Goal: Task Accomplishment & Management: Use online tool/utility

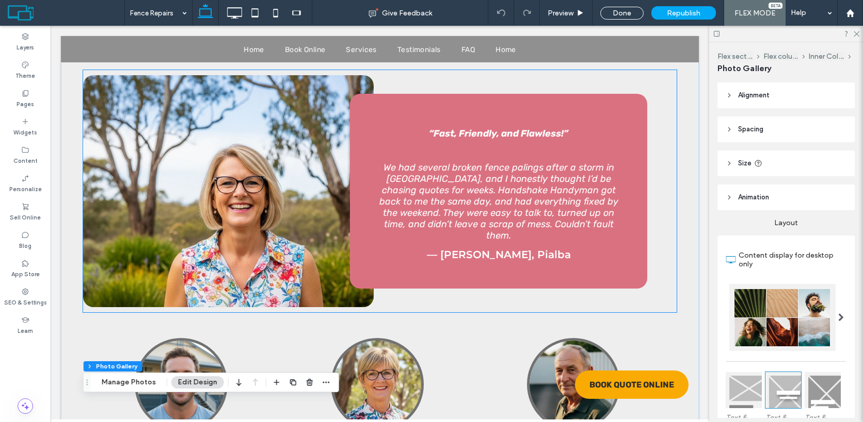
click at [264, 154] on div at bounding box center [228, 191] width 291 height 232
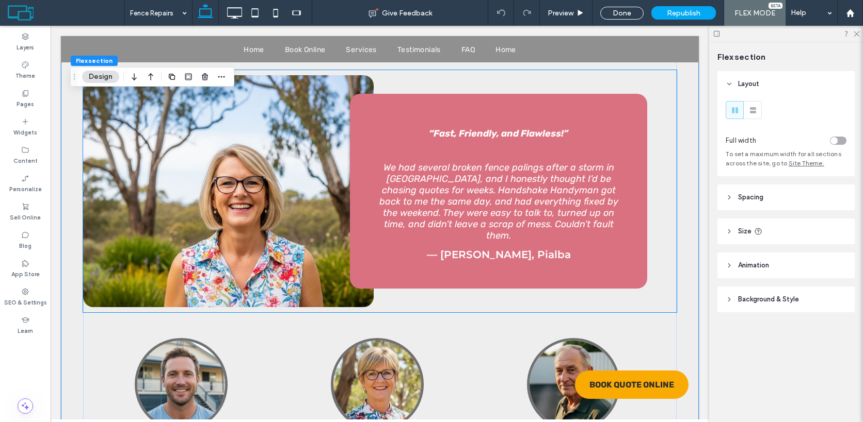
scroll to position [5135, 0]
click at [263, 154] on div at bounding box center [228, 191] width 291 height 232
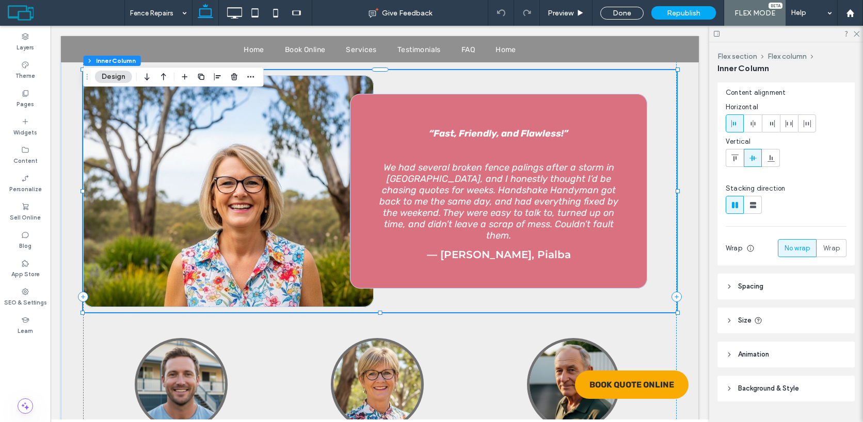
scroll to position [84, 0]
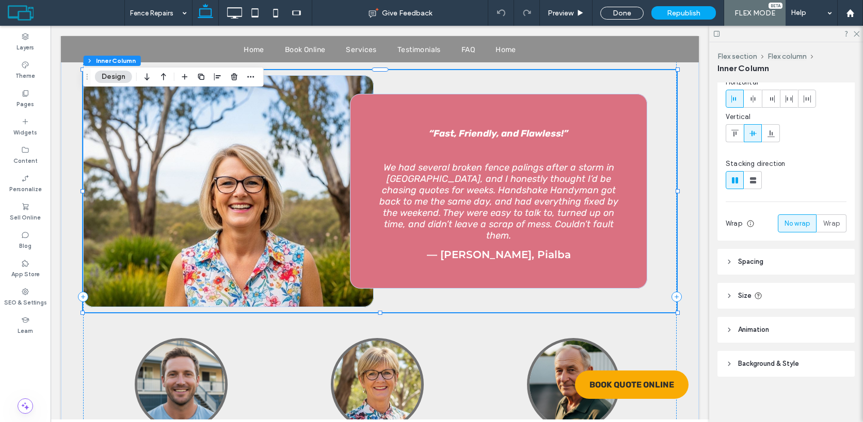
click at [764, 366] on span "Background & Style" at bounding box center [768, 364] width 61 height 10
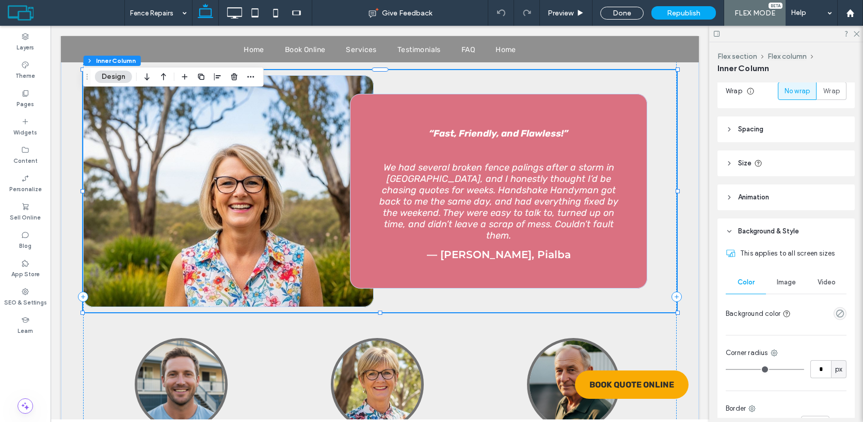
scroll to position [231, 0]
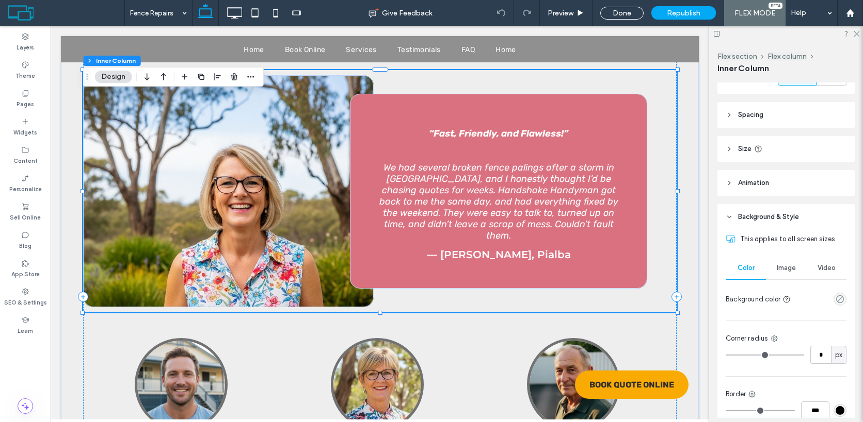
click at [787, 270] on span "Image" at bounding box center [785, 268] width 19 height 8
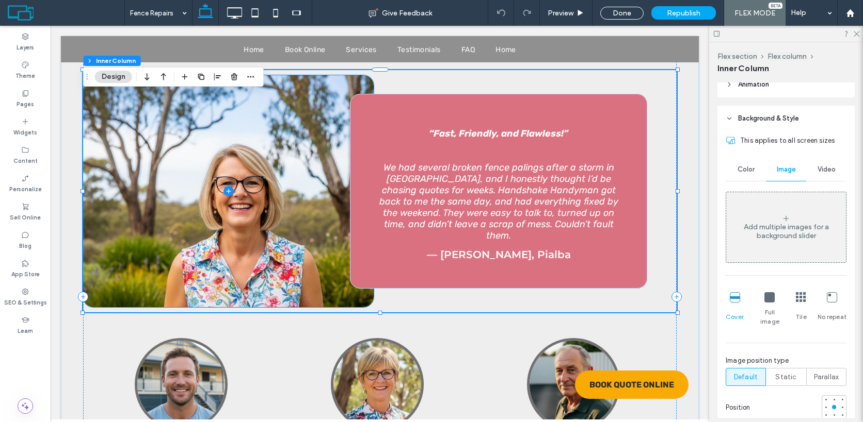
scroll to position [333, 0]
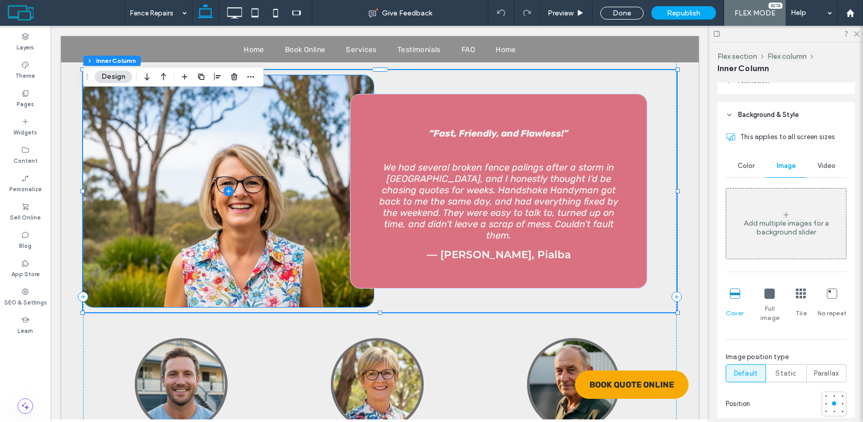
click at [322, 234] on span at bounding box center [228, 191] width 291 height 232
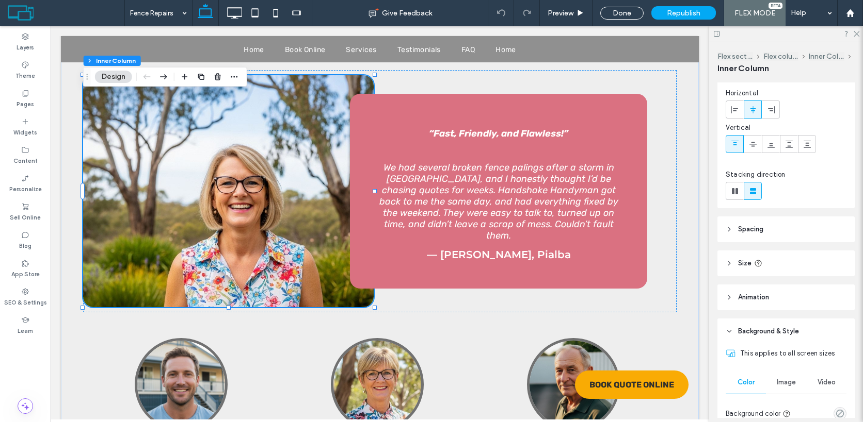
scroll to position [90, 0]
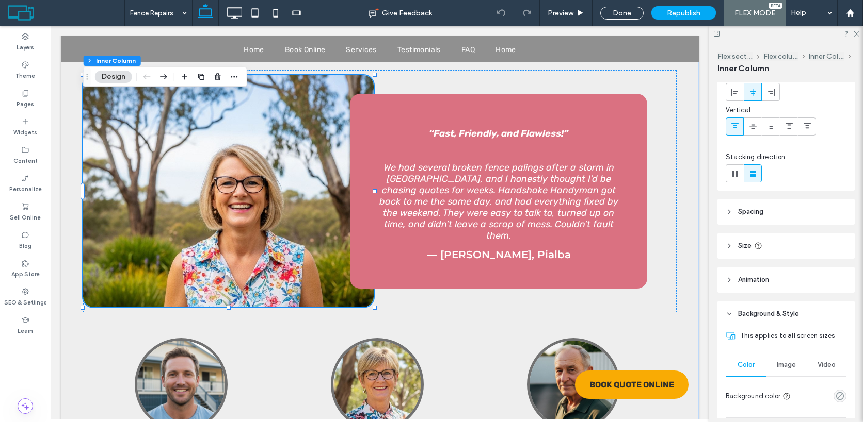
click at [794, 371] on div "Image" at bounding box center [786, 365] width 40 height 23
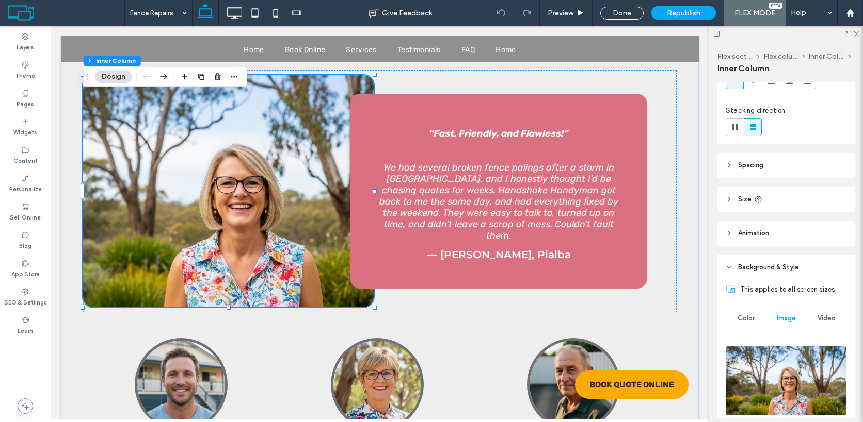
scroll to position [214, 0]
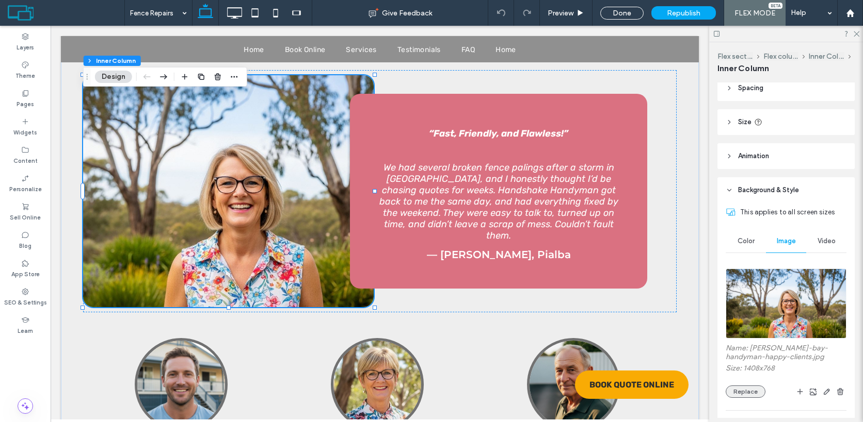
click at [741, 394] on button "Replace" at bounding box center [745, 392] width 40 height 12
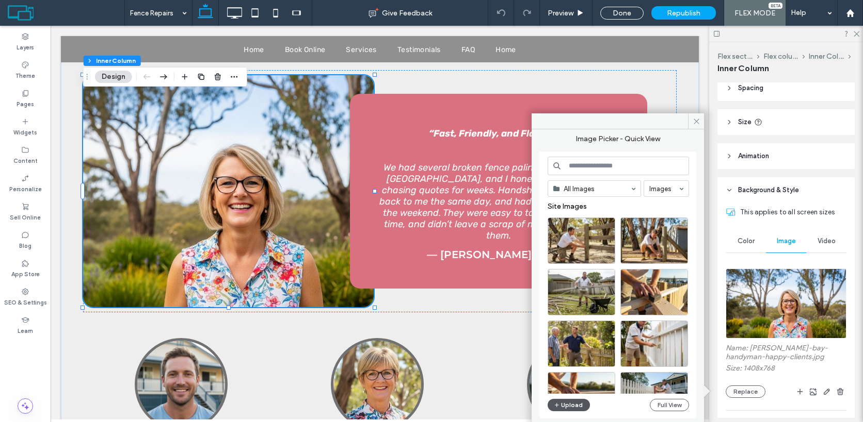
click at [564, 405] on button "Upload" at bounding box center [568, 405] width 42 height 12
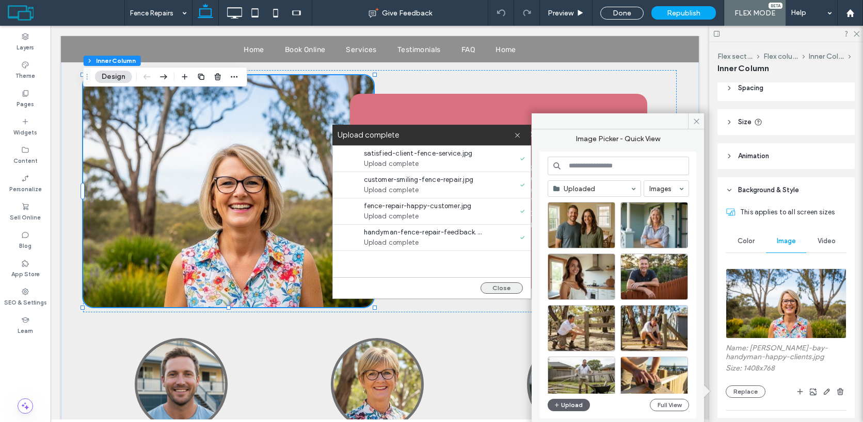
click at [501, 287] on button "Close" at bounding box center [501, 288] width 42 height 11
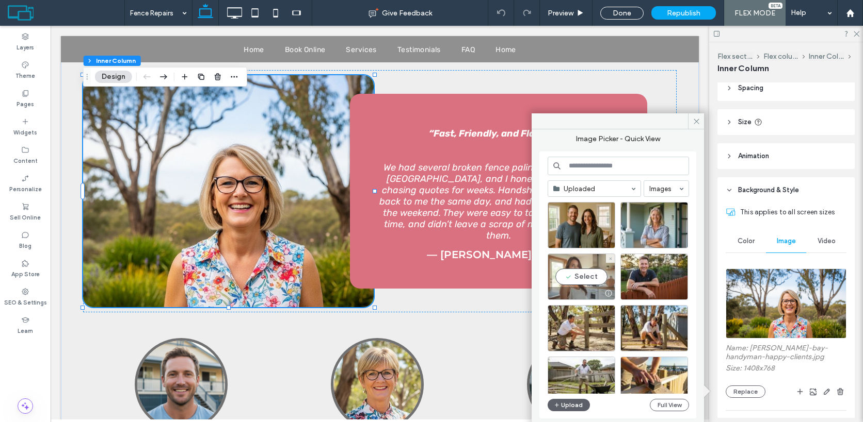
click at [579, 281] on div "Select" at bounding box center [581, 277] width 68 height 46
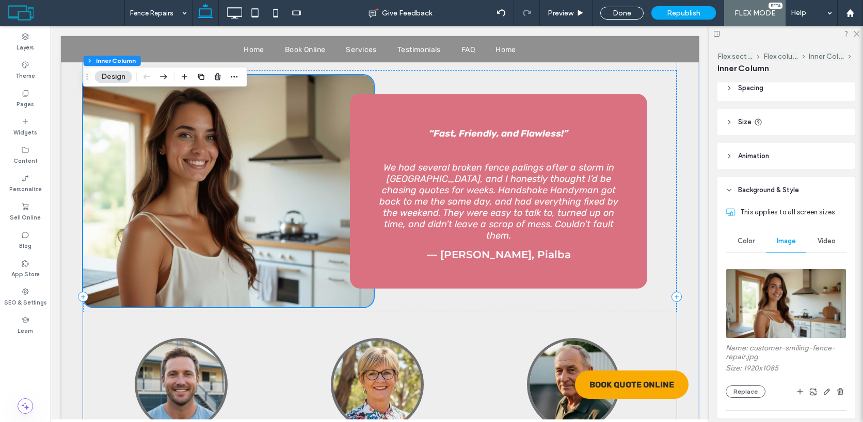
scroll to position [5227, 0]
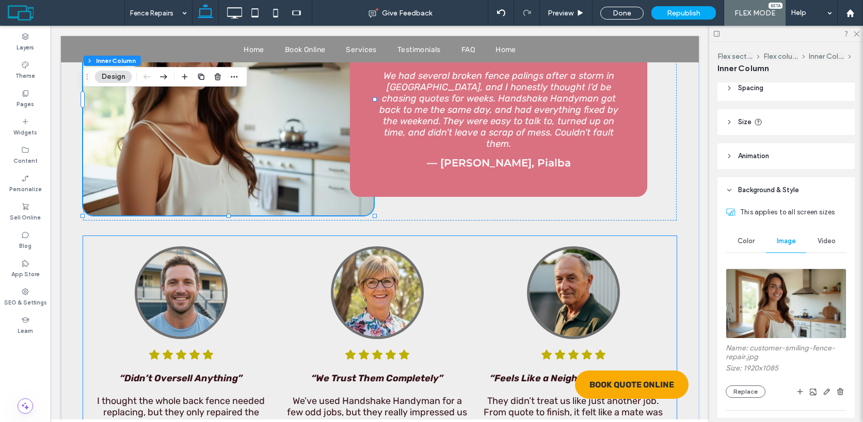
click at [208, 247] on img at bounding box center [181, 293] width 93 height 93
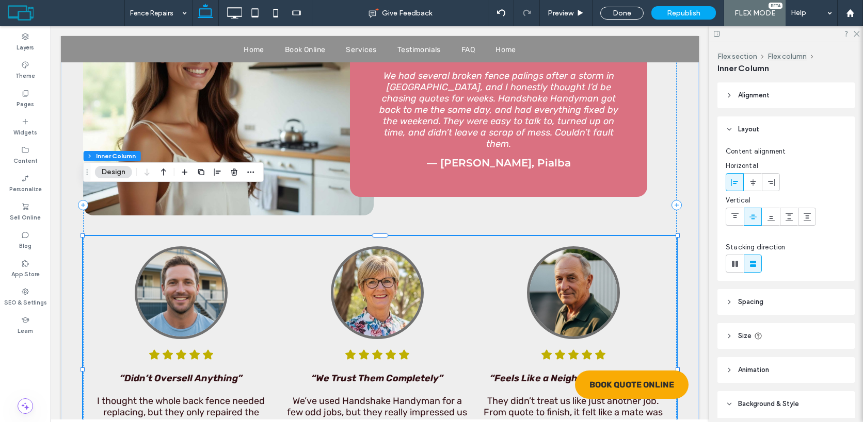
click at [208, 247] on img at bounding box center [181, 293] width 93 height 93
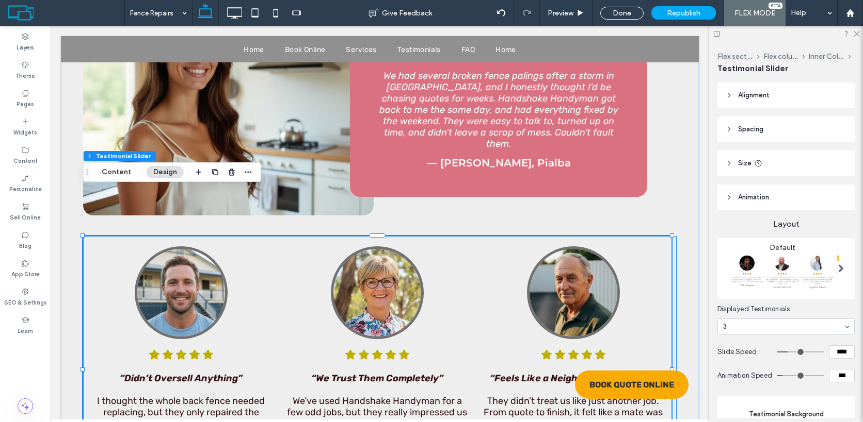
click at [208, 247] on img at bounding box center [181, 293] width 93 height 93
click at [121, 174] on button "Content" at bounding box center [116, 172] width 43 height 12
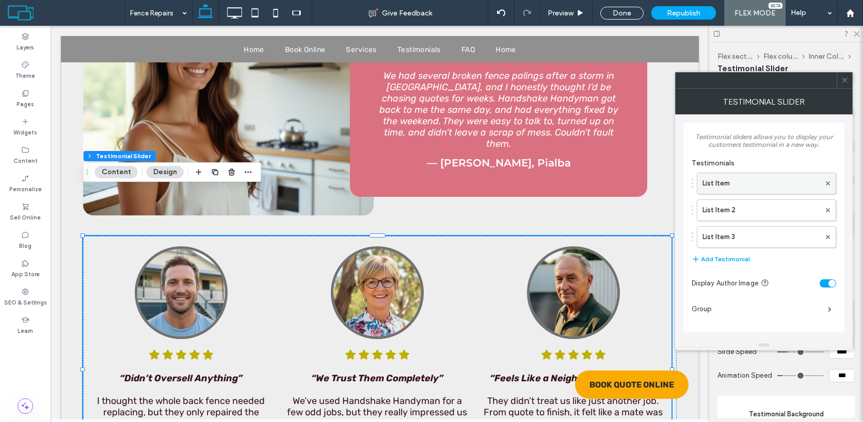
click at [780, 189] on label "List Item" at bounding box center [761, 183] width 118 height 21
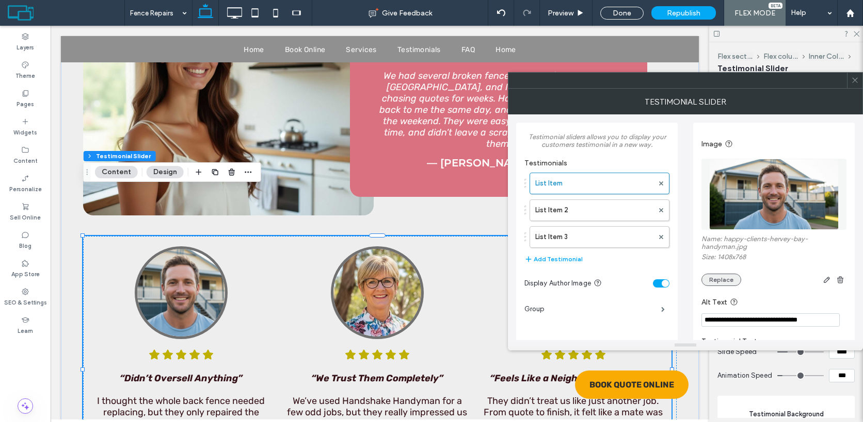
click at [723, 286] on button "Replace" at bounding box center [721, 280] width 40 height 12
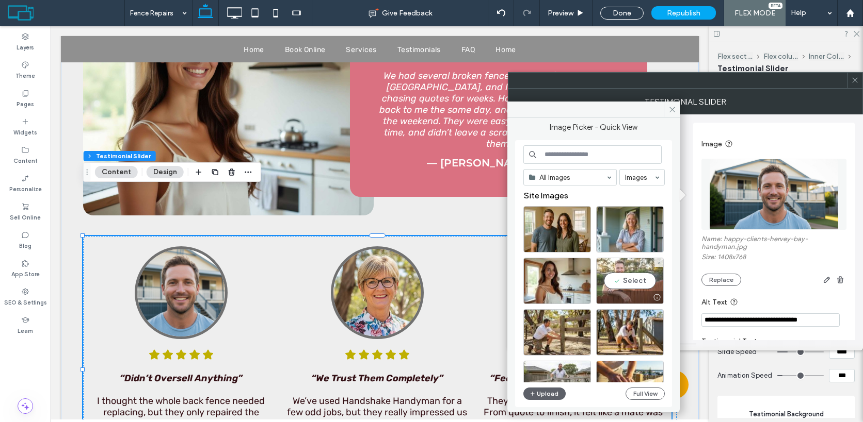
click at [631, 288] on div "Select" at bounding box center [630, 281] width 68 height 46
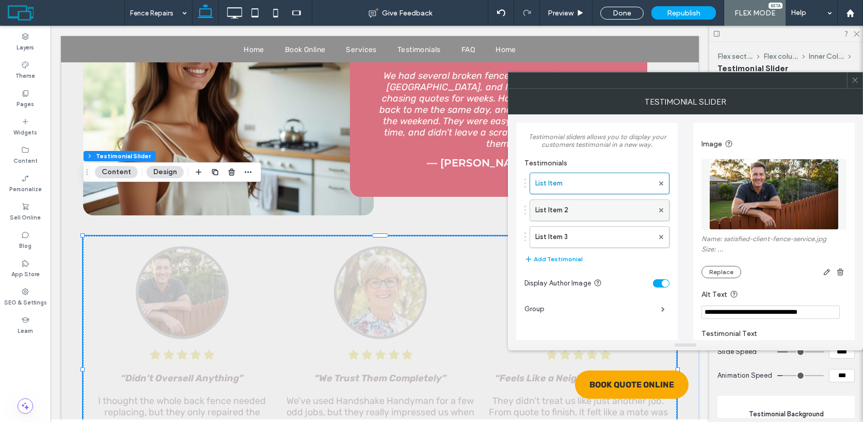
click at [570, 216] on label "List Item 2" at bounding box center [594, 210] width 118 height 21
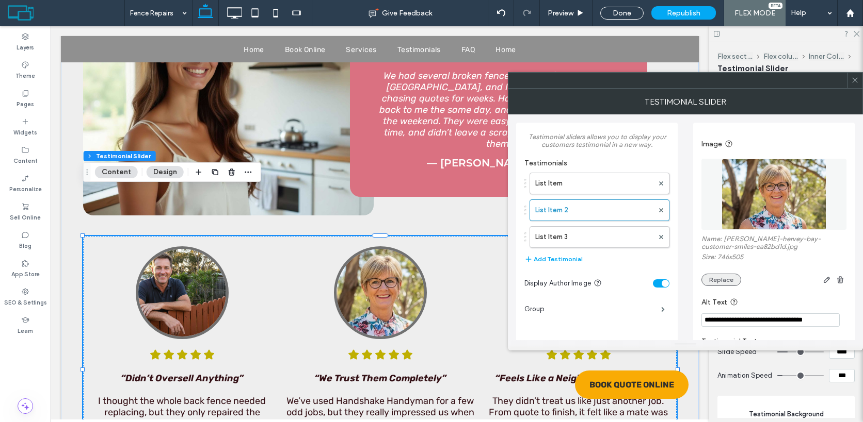
click at [721, 286] on button "Replace" at bounding box center [721, 280] width 40 height 12
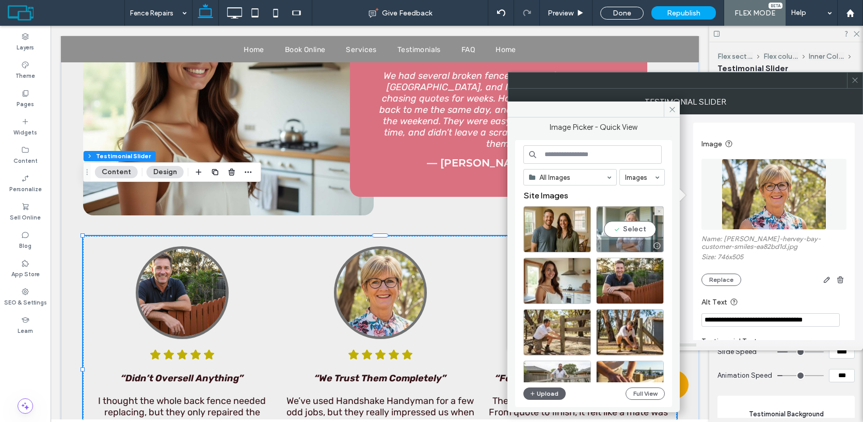
click at [625, 234] on div "Select" at bounding box center [630, 229] width 68 height 46
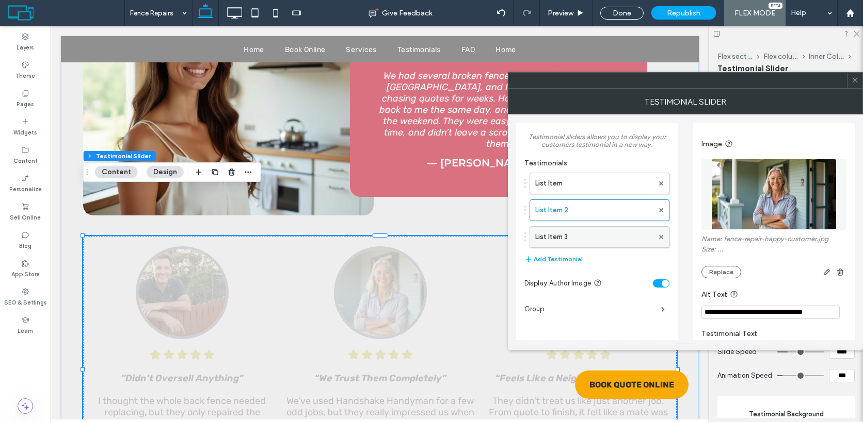
click at [600, 239] on label "List Item 3" at bounding box center [594, 237] width 118 height 21
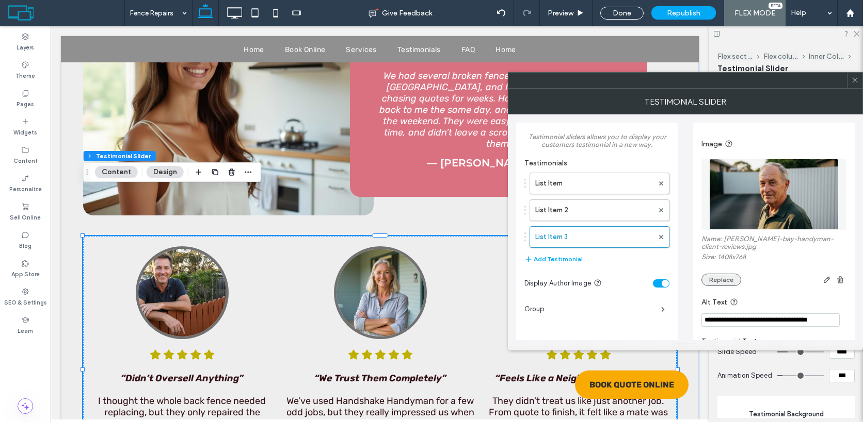
click at [717, 283] on button "Replace" at bounding box center [721, 280] width 40 height 12
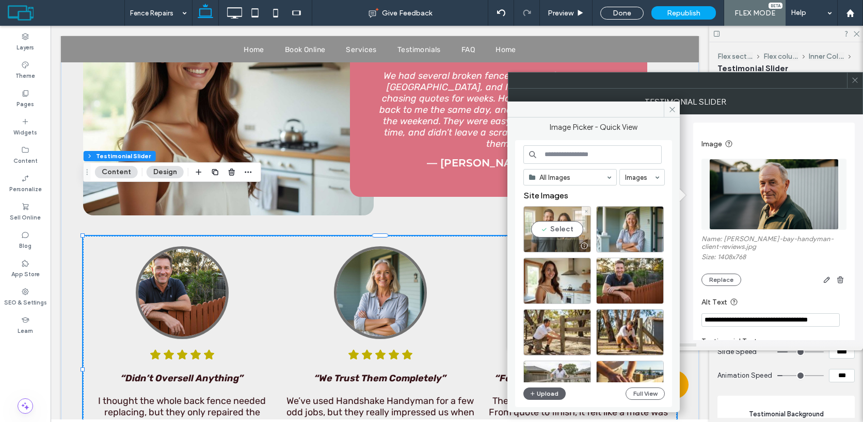
click at [570, 235] on div "Select" at bounding box center [557, 229] width 68 height 46
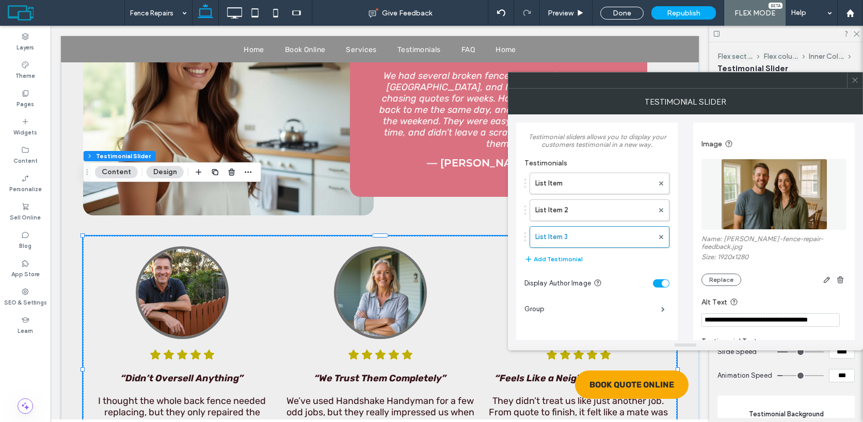
click at [857, 83] on icon at bounding box center [855, 80] width 8 height 8
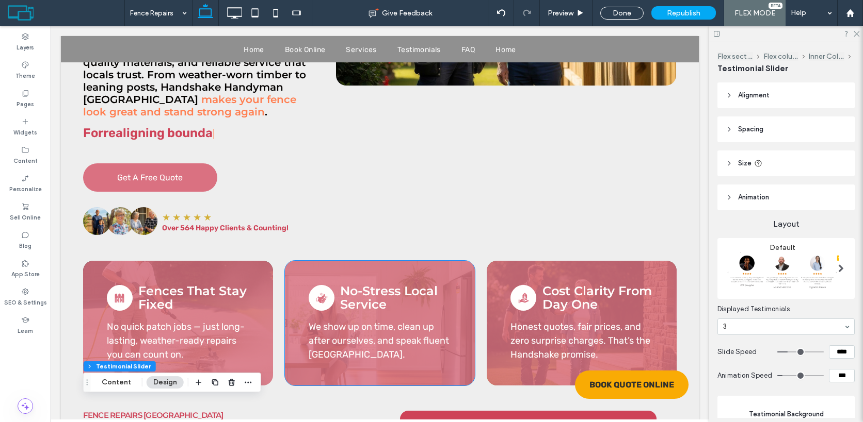
scroll to position [263, 0]
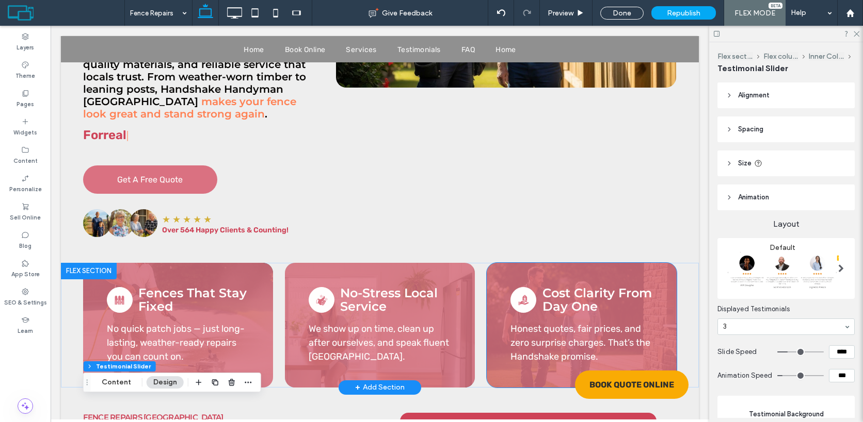
click at [649, 263] on div "Honest quotes, fair prices, and zero surprise charges. That’s the Handshake pro…" at bounding box center [581, 325] width 190 height 125
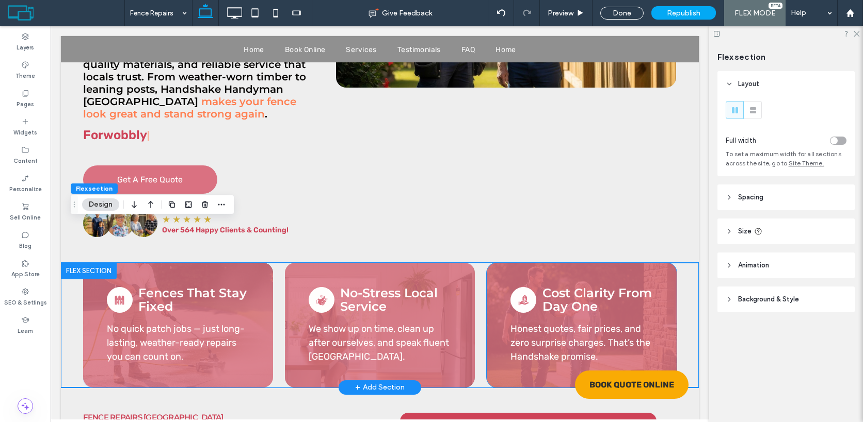
click at [649, 263] on div "Honest quotes, fair prices, and zero surprise charges. That’s the Handshake pro…" at bounding box center [581, 325] width 190 height 125
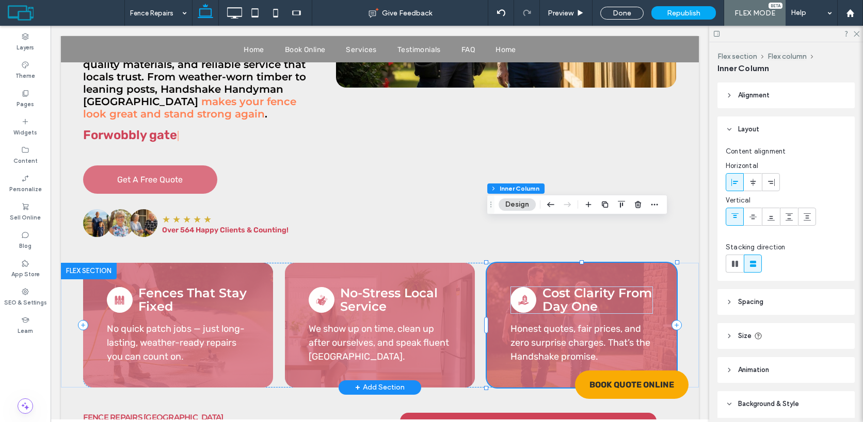
click at [649, 263] on div "Honest quotes, fair prices, and zero surprise charges. That’s the Handshake pro…" at bounding box center [581, 325] width 190 height 125
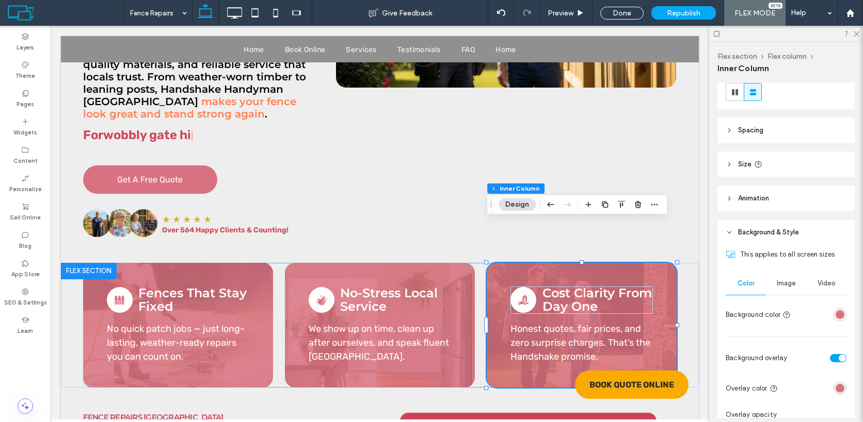
click at [788, 284] on span "Image" at bounding box center [785, 284] width 19 height 8
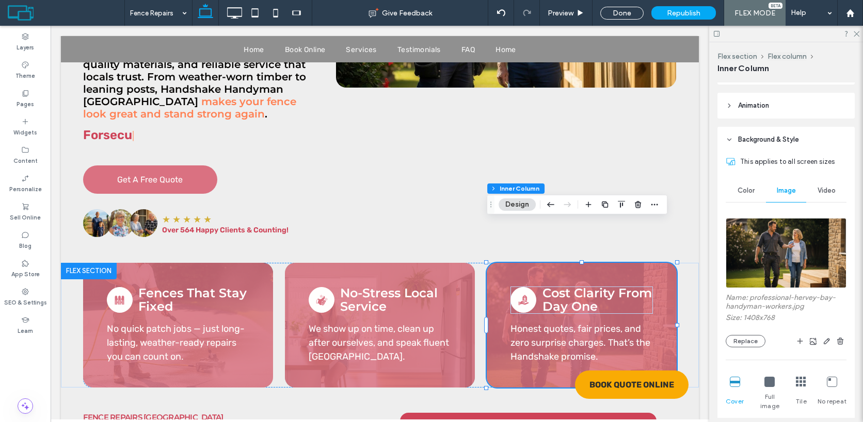
scroll to position [272, 0]
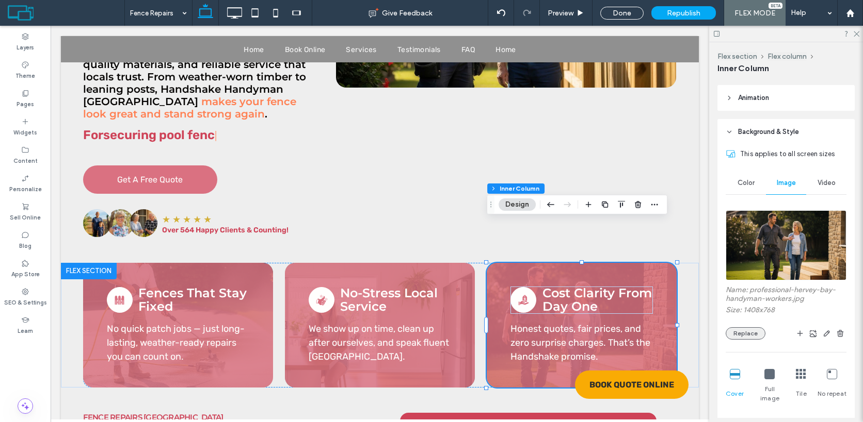
click at [747, 331] on button "Replace" at bounding box center [745, 334] width 40 height 12
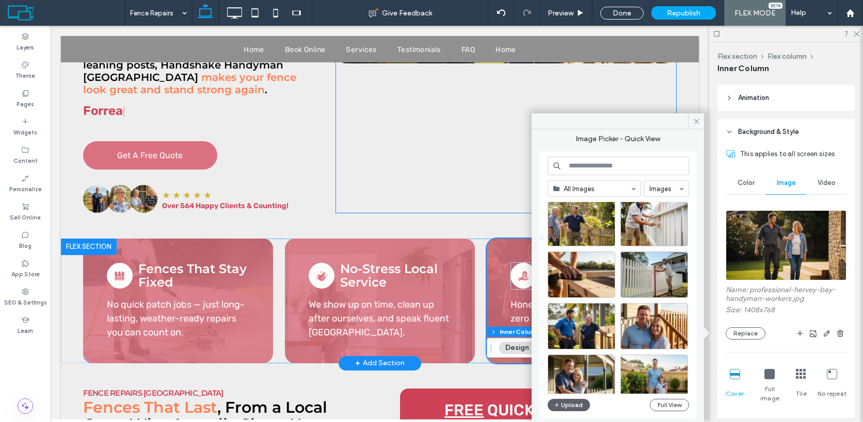
scroll to position [0, 0]
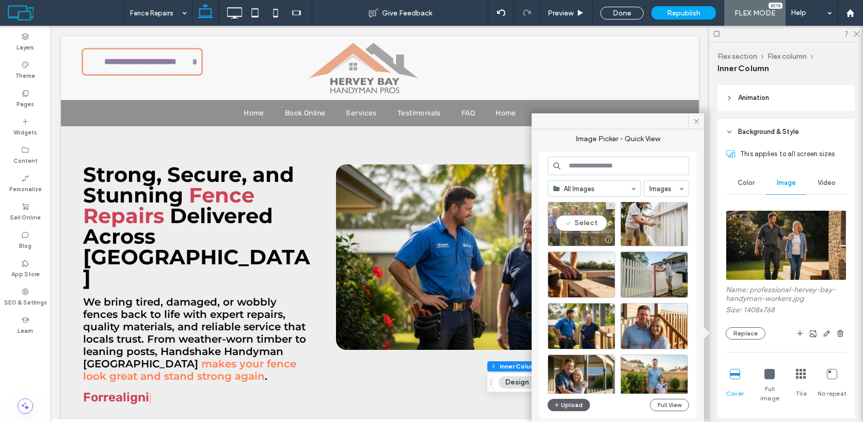
click at [572, 229] on div "Select" at bounding box center [581, 223] width 68 height 46
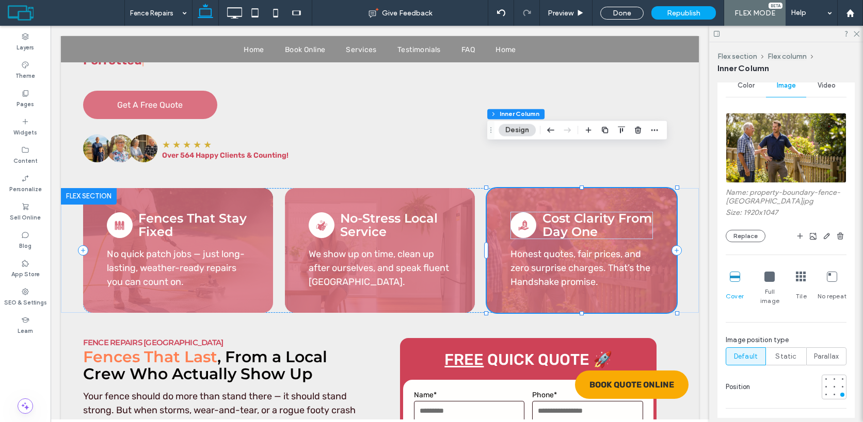
scroll to position [370, 0]
click at [835, 383] on div at bounding box center [833, 386] width 7 height 7
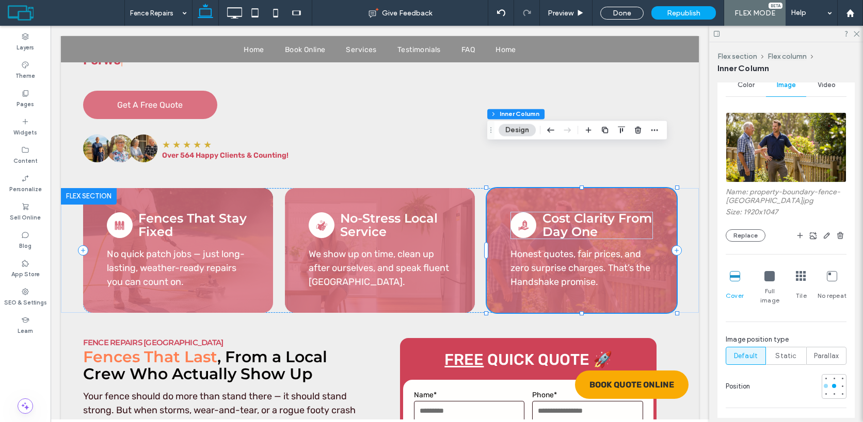
click at [824, 384] on div at bounding box center [825, 386] width 4 height 4
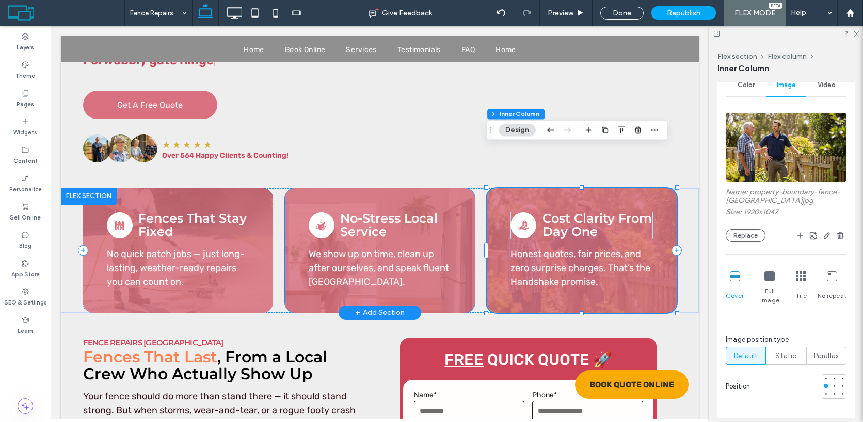
click at [461, 188] on div "We show up on time, clean up after ourselves, and speak fluent [GEOGRAPHIC_DATA…" at bounding box center [380, 250] width 190 height 125
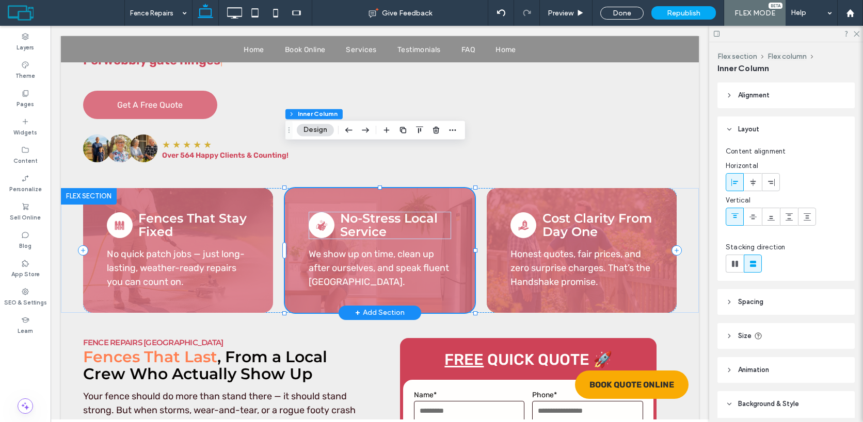
click at [461, 188] on div "We show up on time, clean up after ourselves, and speak fluent [GEOGRAPHIC_DATA…" at bounding box center [380, 250] width 190 height 125
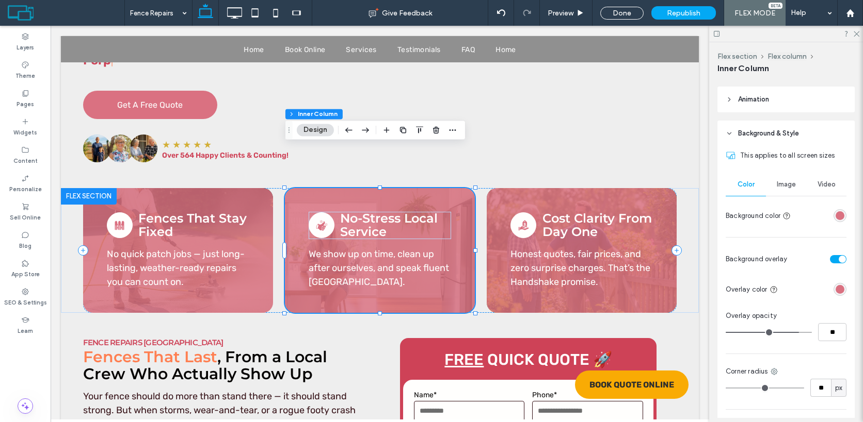
scroll to position [293, 0]
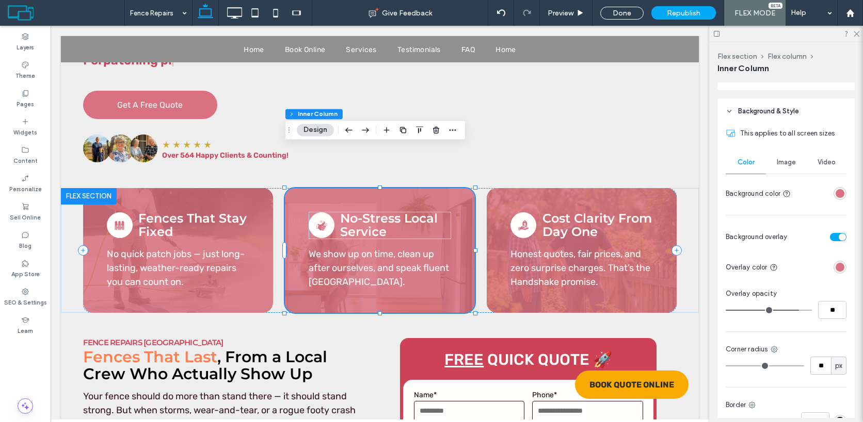
click at [787, 162] on span "Image" at bounding box center [785, 162] width 19 height 8
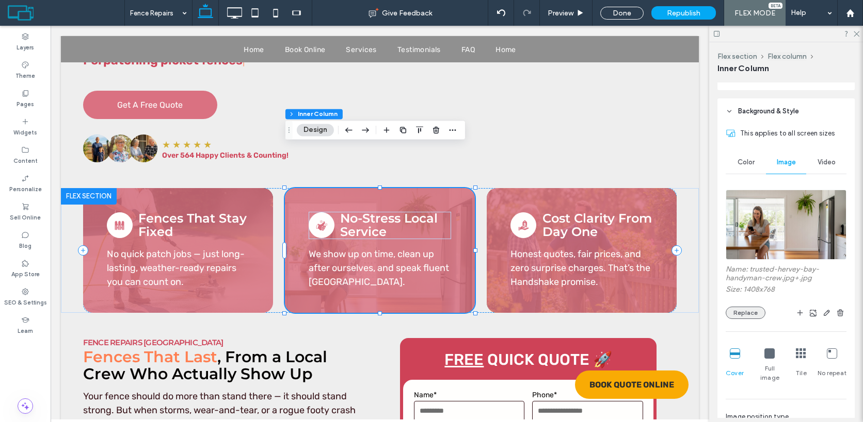
click at [754, 312] on button "Replace" at bounding box center [745, 313] width 40 height 12
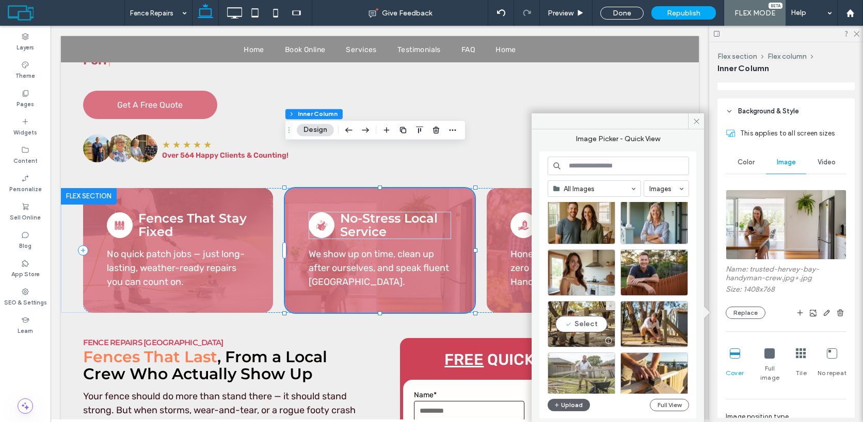
scroll to position [0, 0]
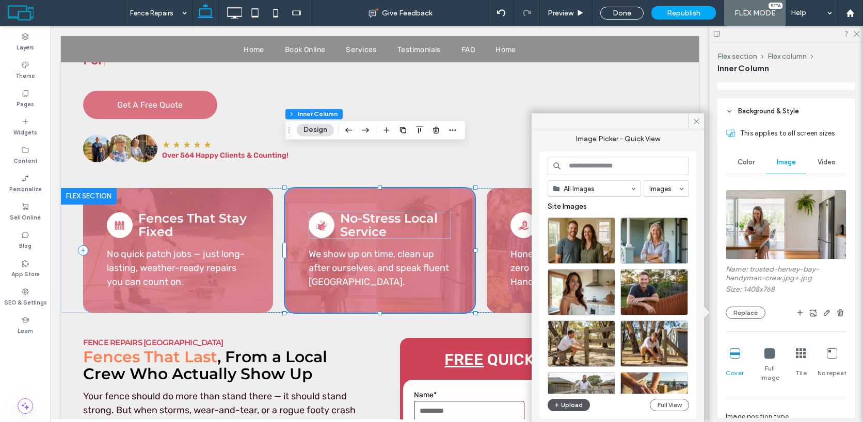
click at [566, 409] on button "Upload" at bounding box center [568, 405] width 42 height 12
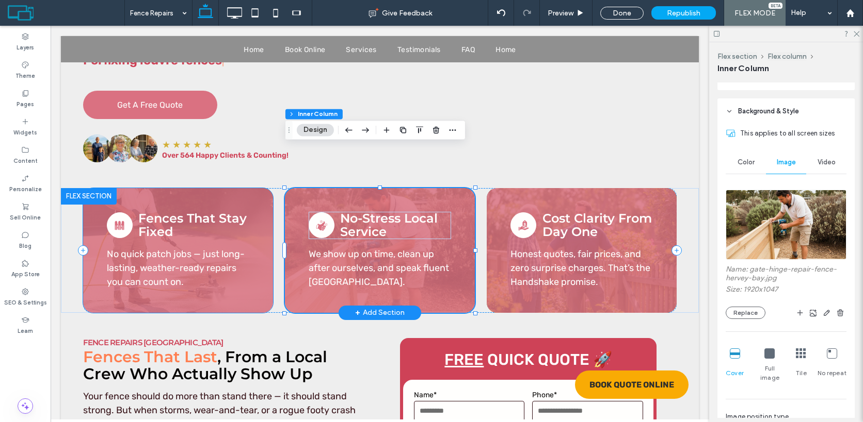
click at [260, 188] on div "No quick patch jobs — just long-lasting, weather-ready repairs you can count on…" at bounding box center [178, 250] width 190 height 125
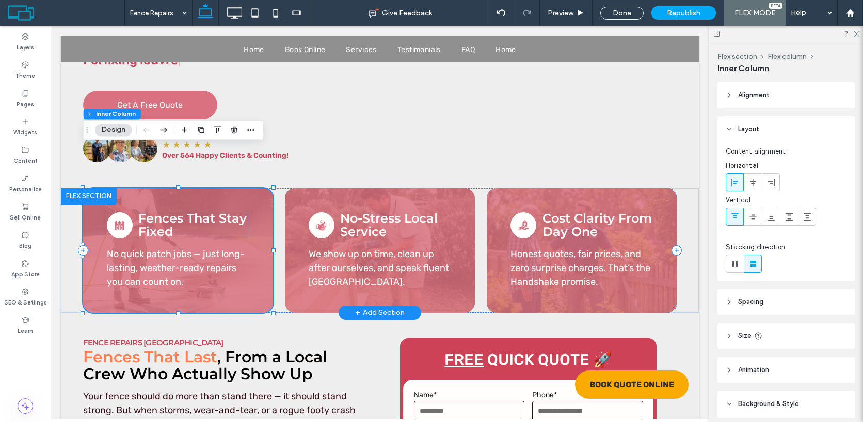
click at [260, 188] on div "No quick patch jobs — just long-lasting, weather-ready repairs you can count on…" at bounding box center [178, 250] width 190 height 125
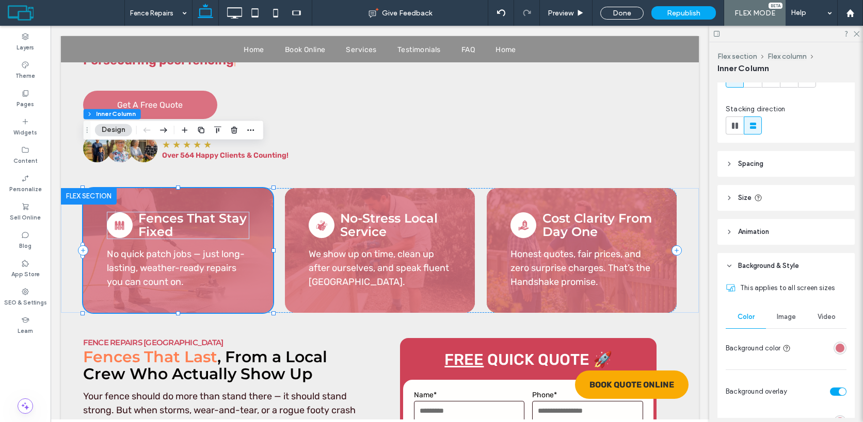
scroll to position [173, 0]
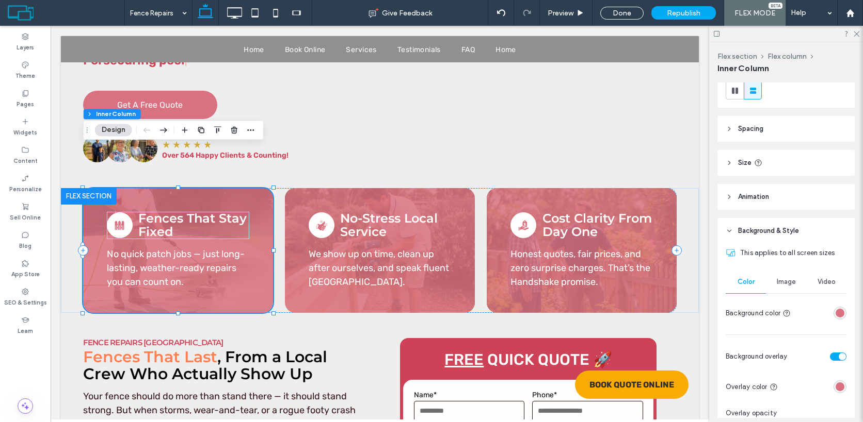
click at [786, 285] on span "Image" at bounding box center [785, 282] width 19 height 8
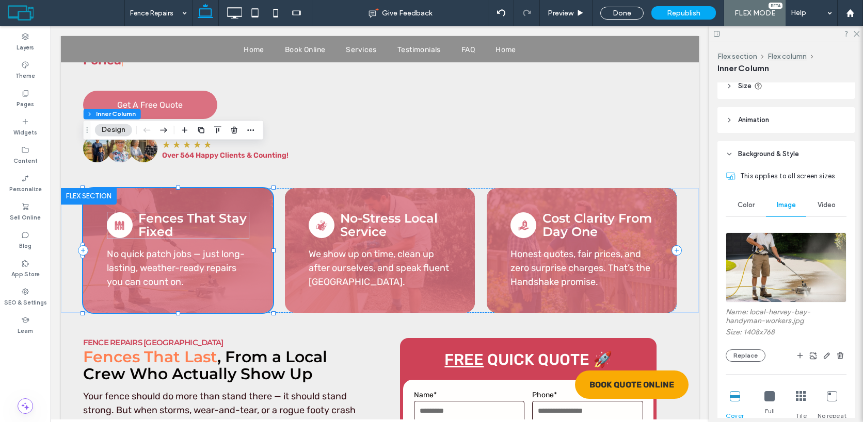
scroll to position [265, 0]
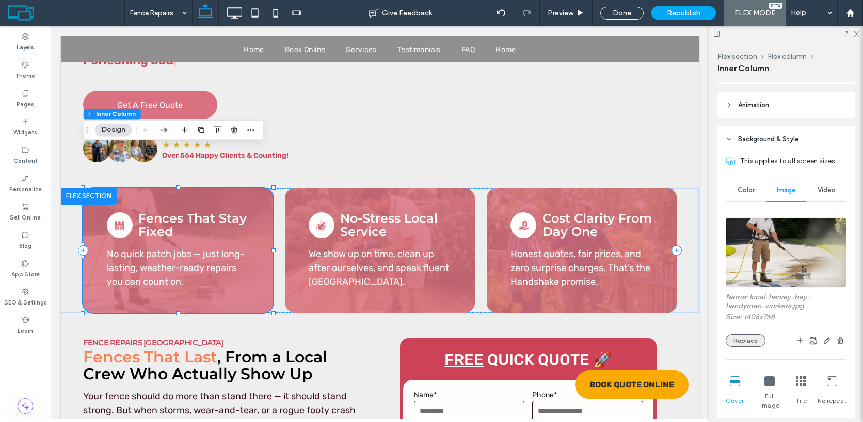
click at [744, 335] on button "Replace" at bounding box center [745, 341] width 40 height 12
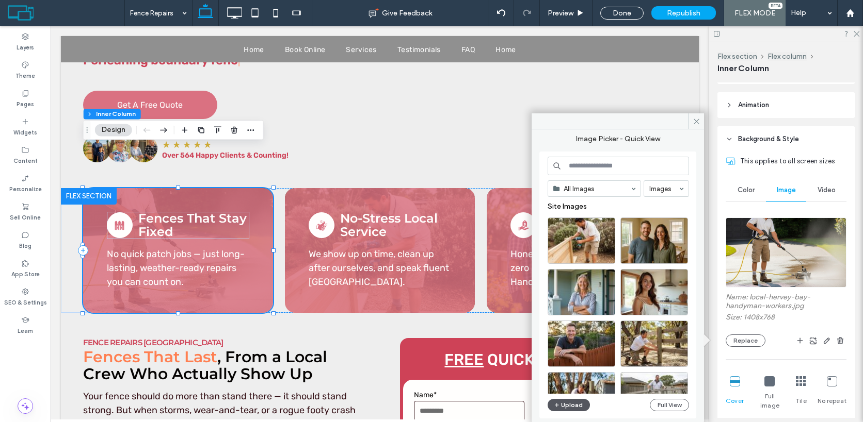
click at [574, 405] on button "Upload" at bounding box center [568, 405] width 42 height 12
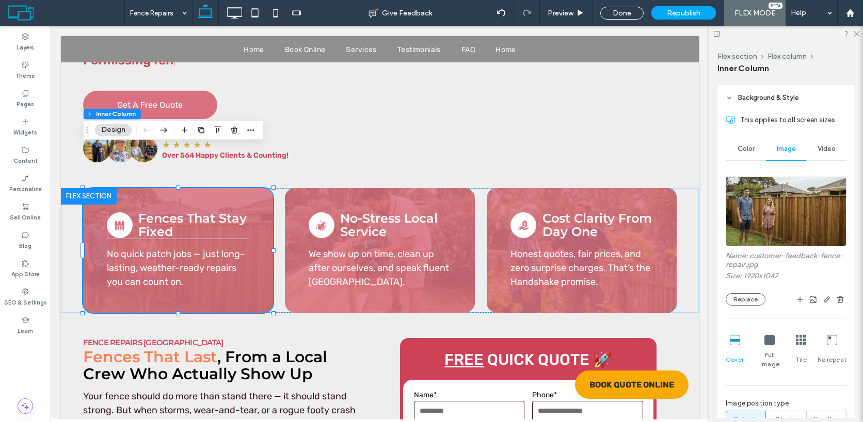
scroll to position [320, 0]
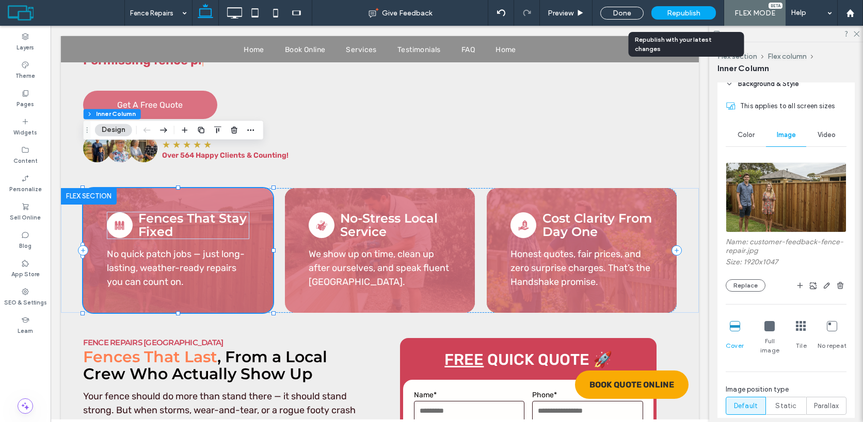
click at [670, 10] on span "Republish" at bounding box center [684, 13] width 34 height 9
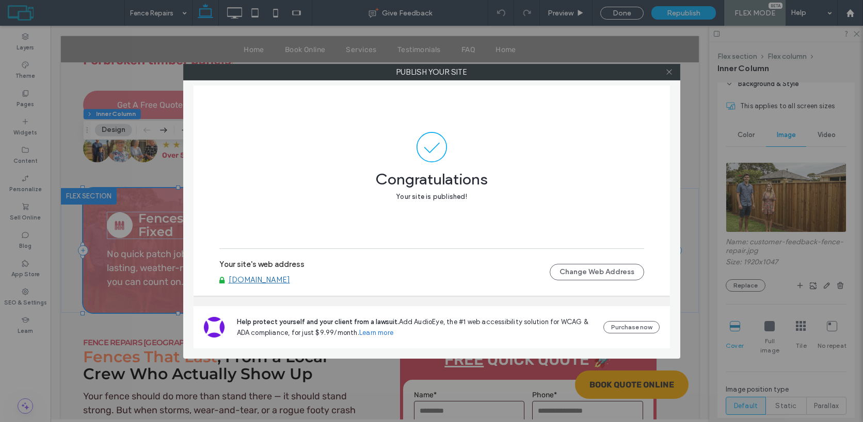
click at [669, 72] on icon at bounding box center [669, 72] width 8 height 8
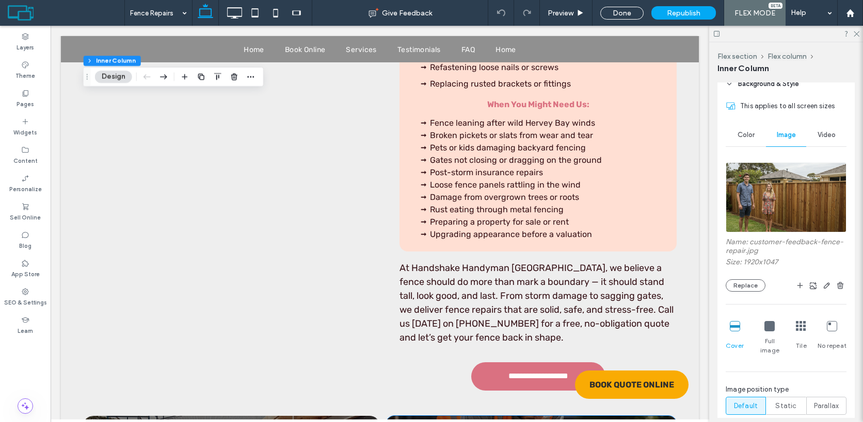
scroll to position [1684, 0]
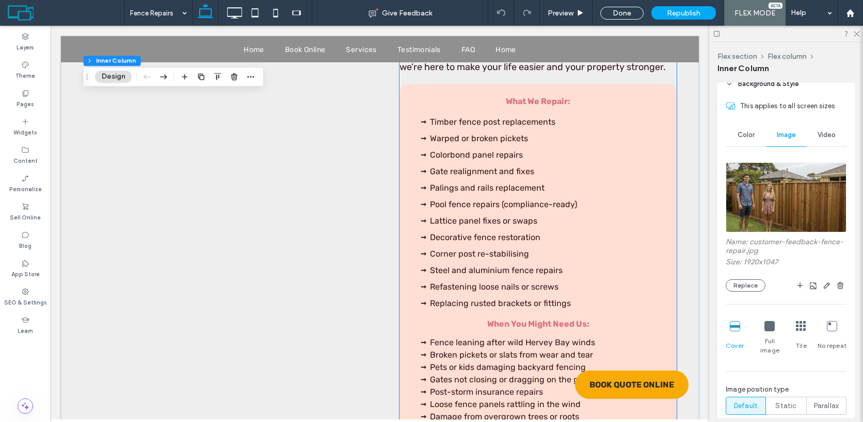
click at [484, 411] on li "Damage from overgrown trees or roots" at bounding box center [546, 417] width 233 height 12
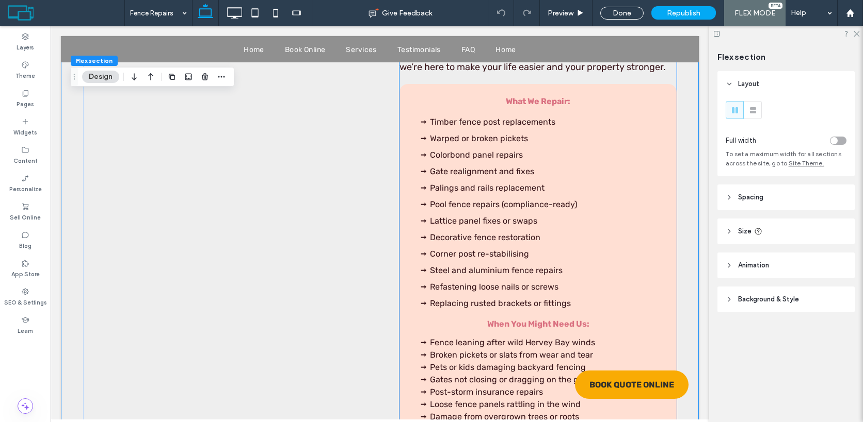
click at [484, 411] on li "Damage from overgrown trees or roots" at bounding box center [546, 417] width 233 height 12
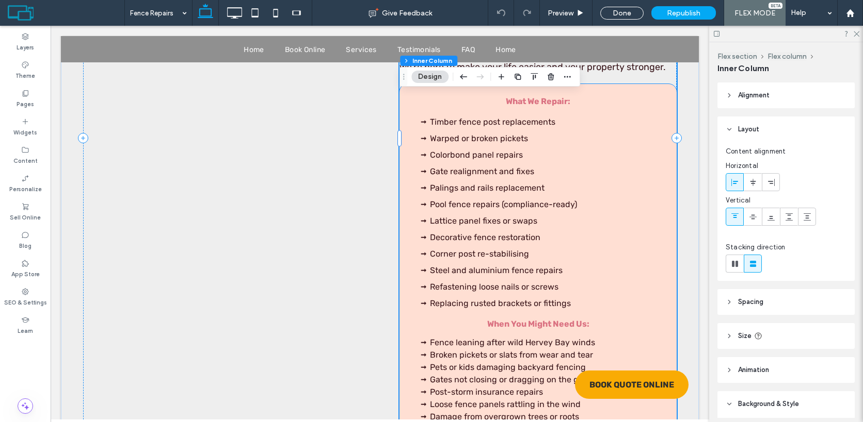
click at [505, 363] on span "Pets or kids damaging backyard fencing" at bounding box center [508, 368] width 156 height 10
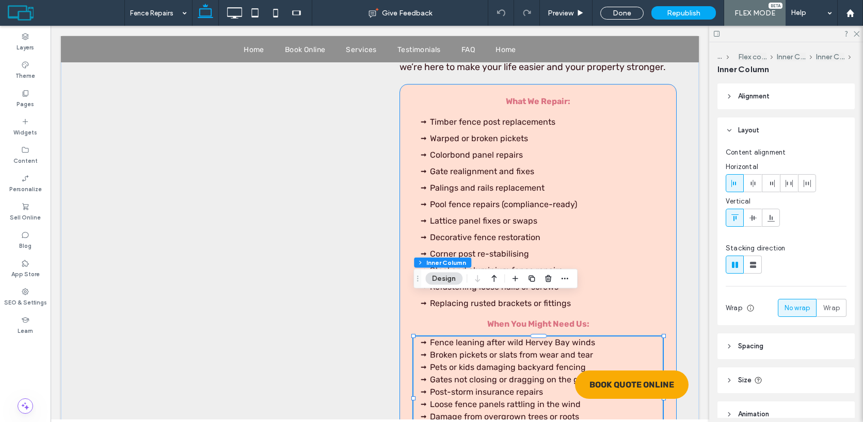
click at [505, 363] on span "Pets or kids damaging backyard fencing" at bounding box center [508, 368] width 156 height 10
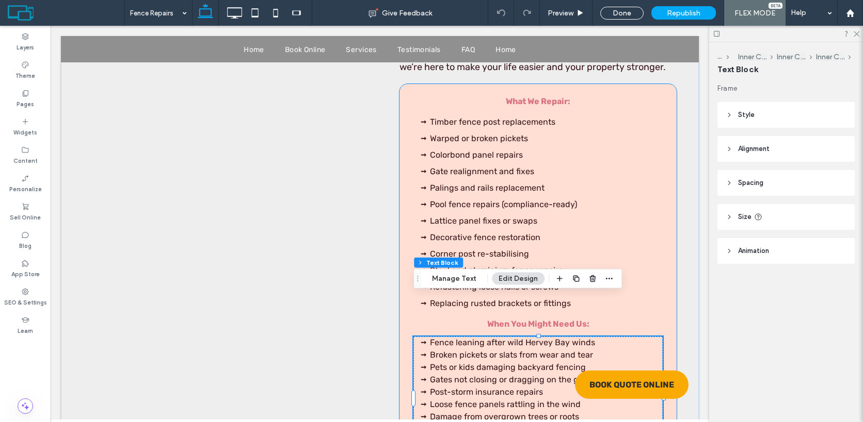
click at [505, 363] on span "Pets or kids damaging backyard fencing" at bounding box center [508, 368] width 156 height 10
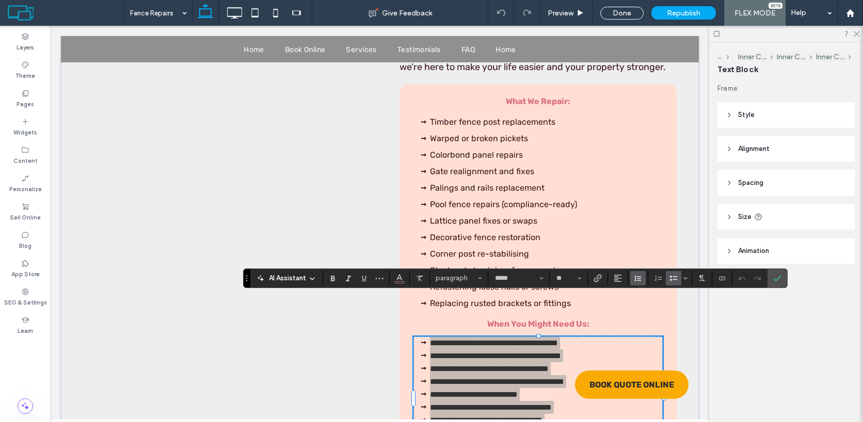
click at [641, 278] on icon "Line Height" at bounding box center [637, 278] width 8 height 8
click at [657, 246] on div "Double" at bounding box center [653, 247] width 25 height 8
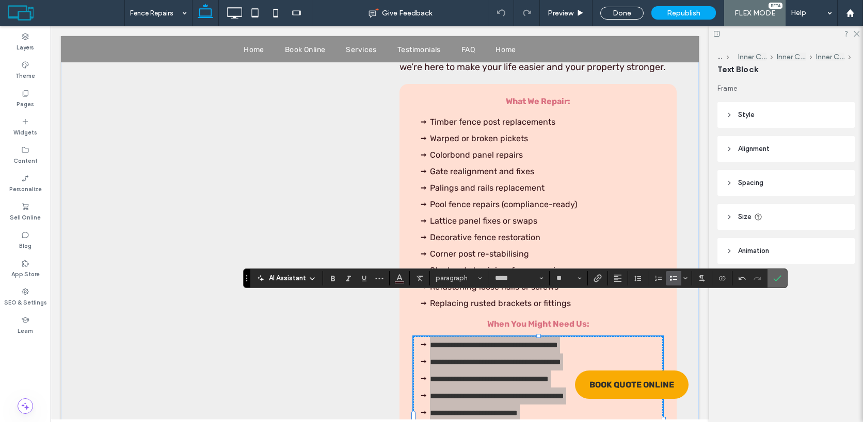
click at [780, 282] on icon "Confirm" at bounding box center [777, 278] width 8 height 8
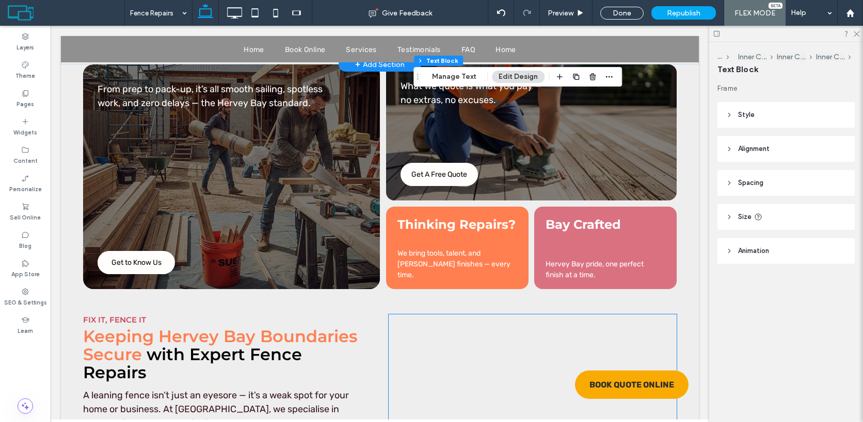
scroll to position [2336, 0]
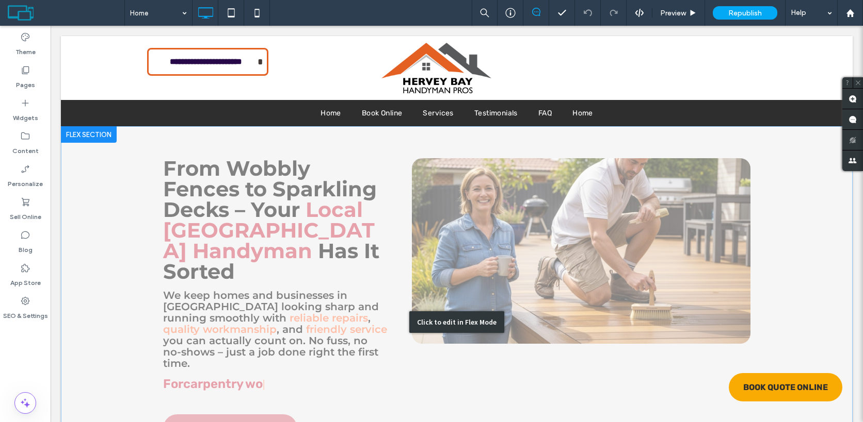
click at [398, 311] on div "Click to edit in Flex Mode" at bounding box center [456, 322] width 791 height 392
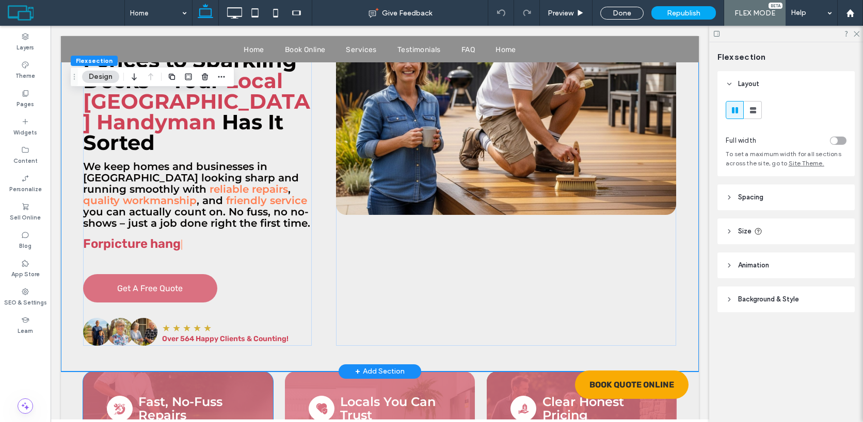
scroll to position [209, 0]
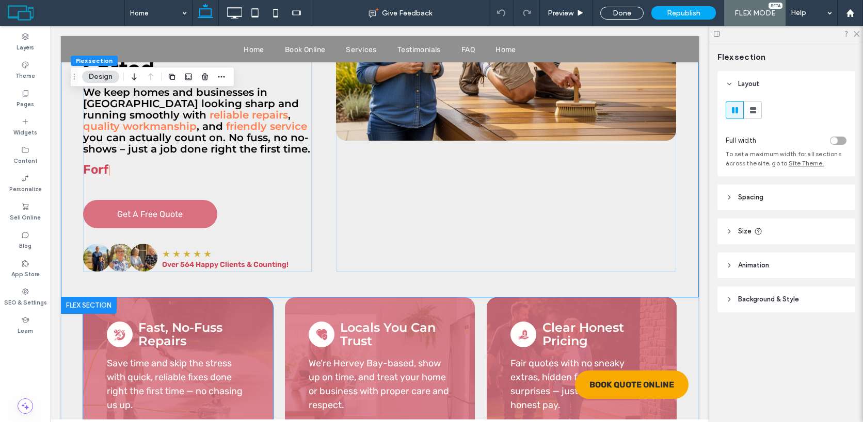
click at [265, 298] on div "Save time and skip the stress with quick, reliable fixes done right the first t…" at bounding box center [178, 367] width 190 height 139
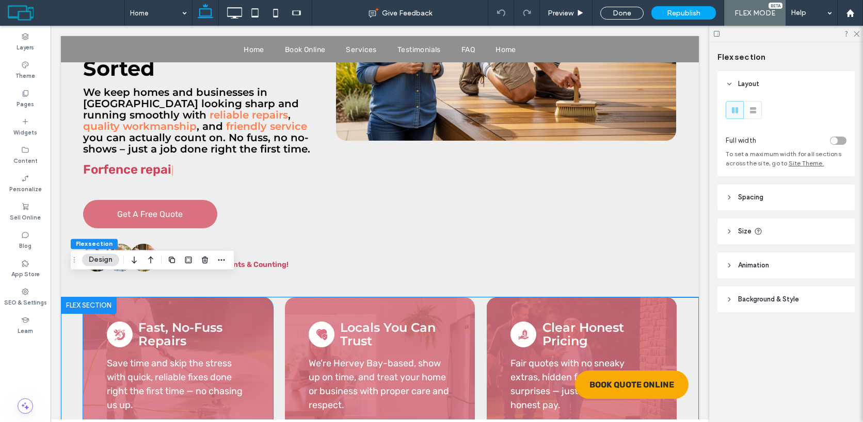
click at [265, 298] on div "Save time and skip the stress with quick, reliable fixes done right the first t…" at bounding box center [178, 367] width 190 height 139
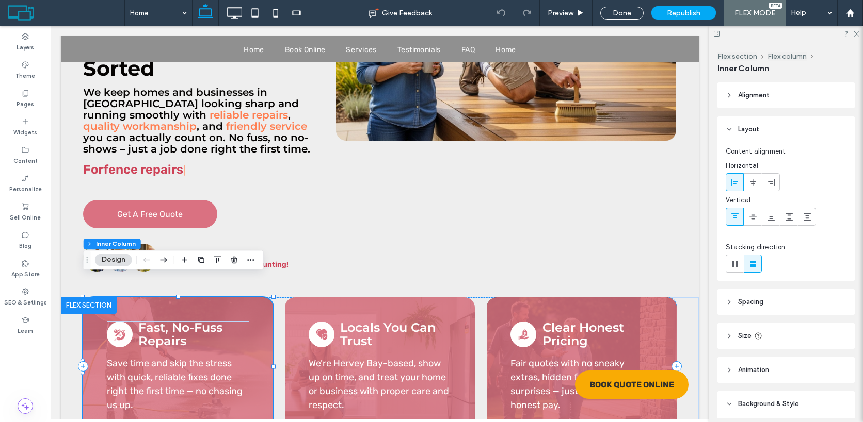
click at [265, 298] on div "Save time and skip the stress with quick, reliable fixes done right the first t…" at bounding box center [178, 367] width 190 height 139
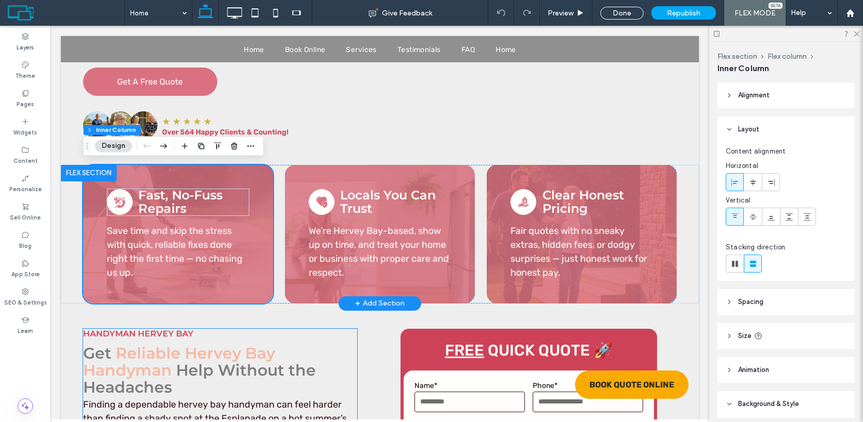
scroll to position [383, 0]
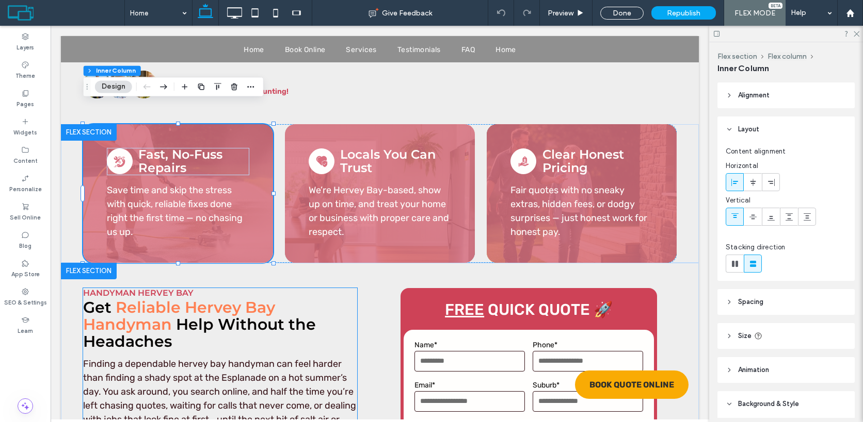
click at [176, 288] on span "Handyman Hervey Bay" at bounding box center [138, 293] width 110 height 10
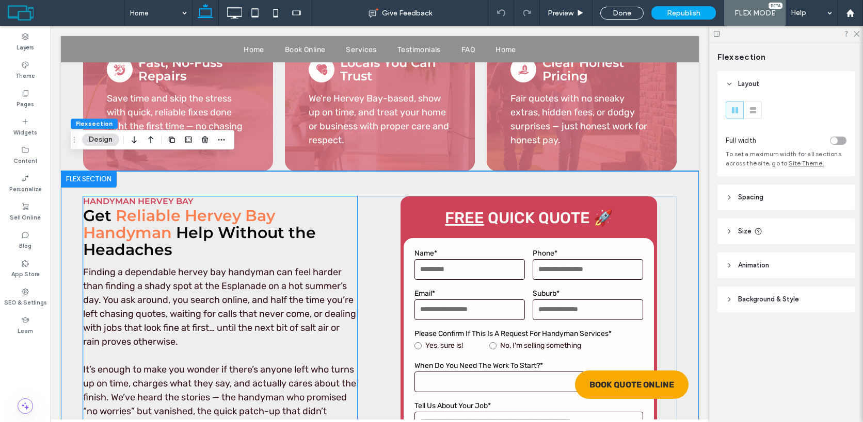
scroll to position [468, 0]
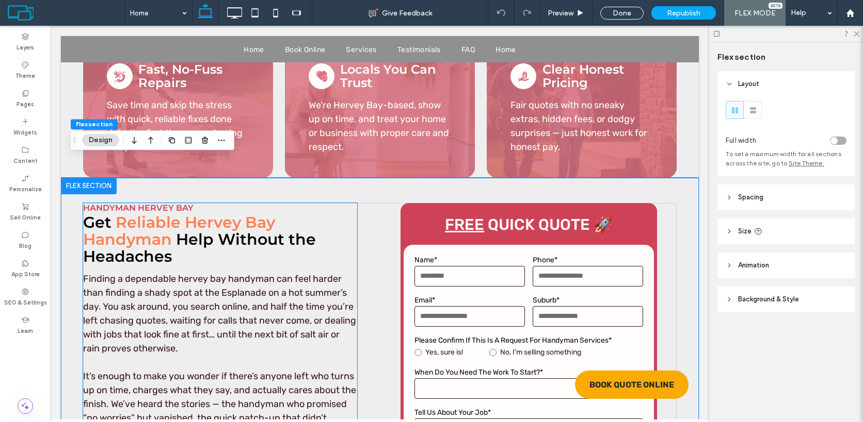
click at [150, 203] on span "Handyman Hervey Bay" at bounding box center [138, 208] width 110 height 10
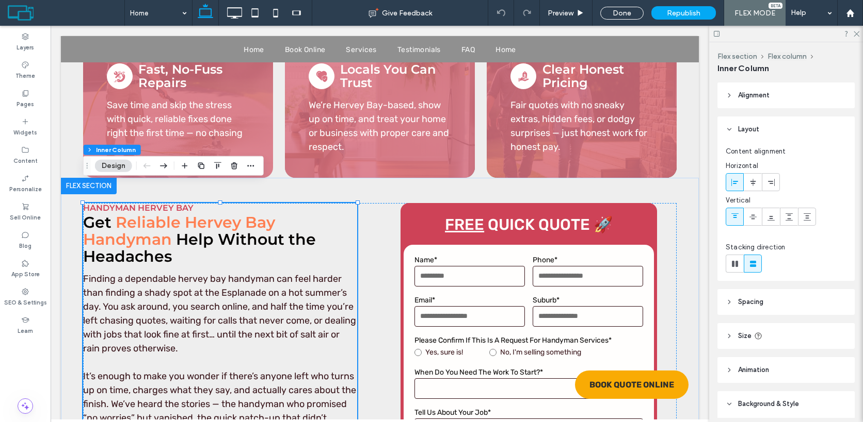
click at [150, 203] on span "Handyman Hervey Bay" at bounding box center [138, 208] width 110 height 10
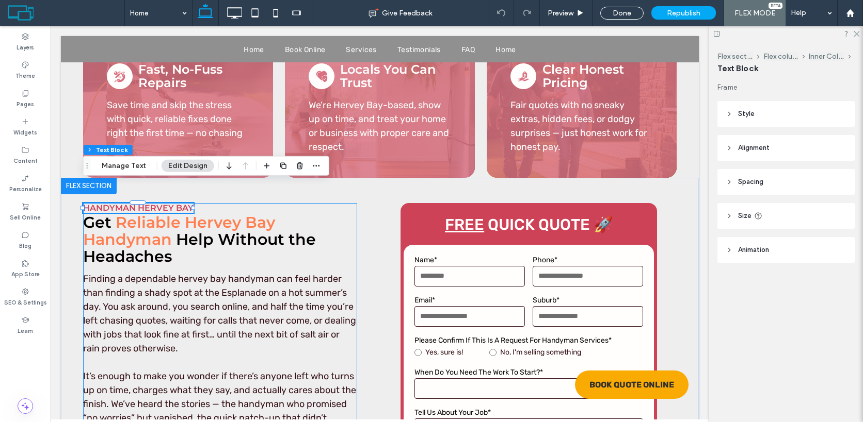
click at [150, 203] on span "Handyman Hervey Bay" at bounding box center [138, 208] width 110 height 10
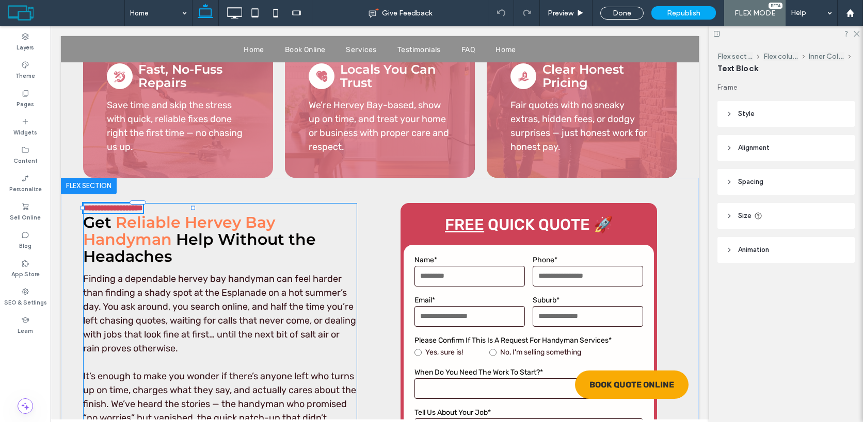
type input "**********"
type input "**"
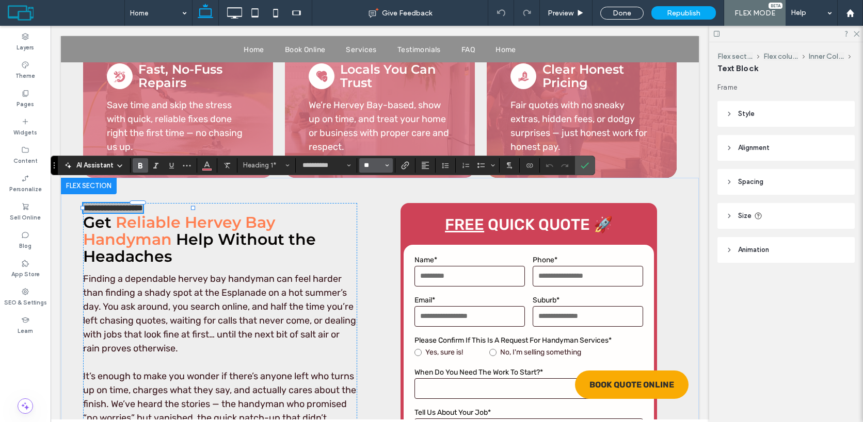
click at [367, 166] on input "**" at bounding box center [373, 165] width 20 height 8
type input "**"
click at [587, 162] on icon "Confirm" at bounding box center [584, 165] width 8 height 8
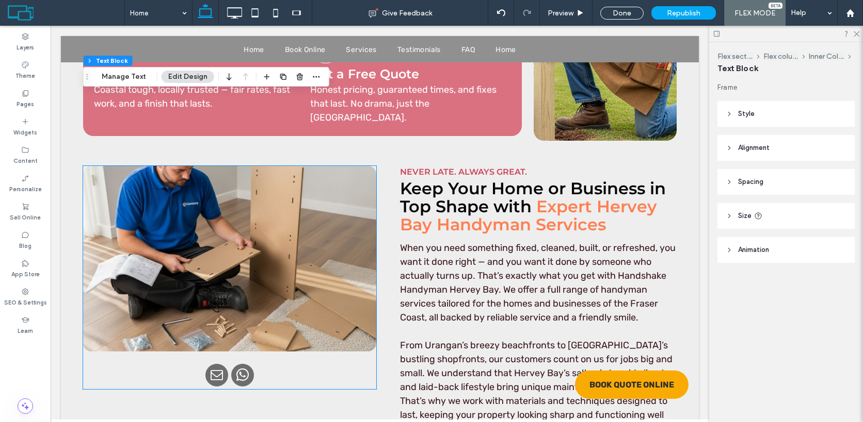
scroll to position [1524, 0]
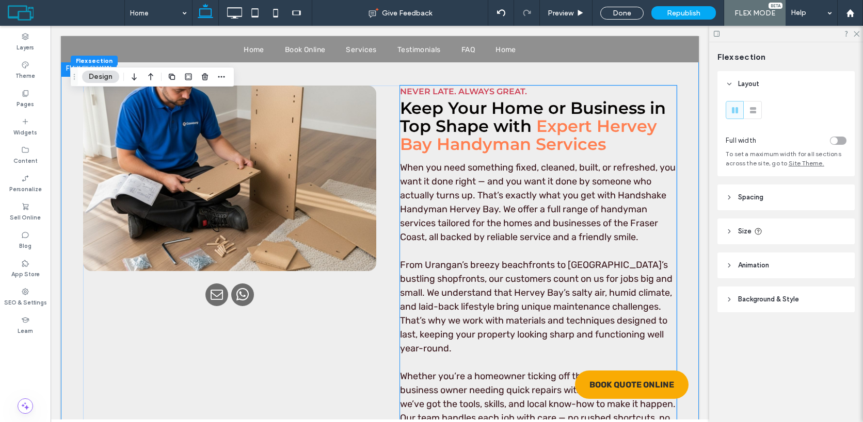
scroll to position [1521, 0]
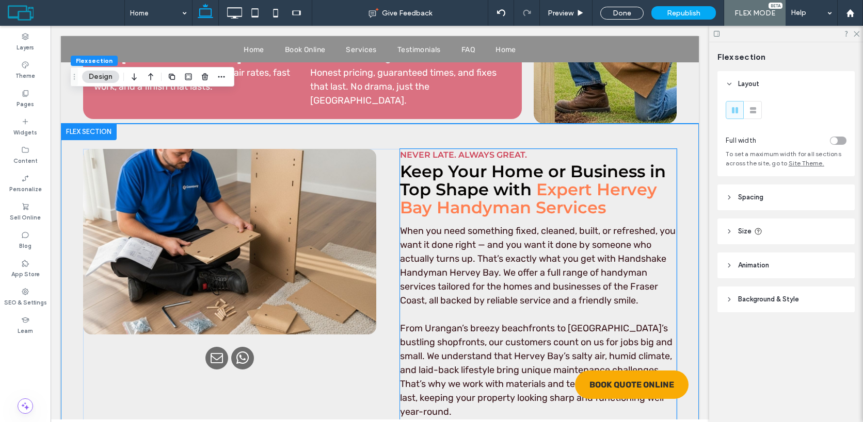
click at [499, 150] on span "Never Late. Always Great." at bounding box center [463, 155] width 127 height 10
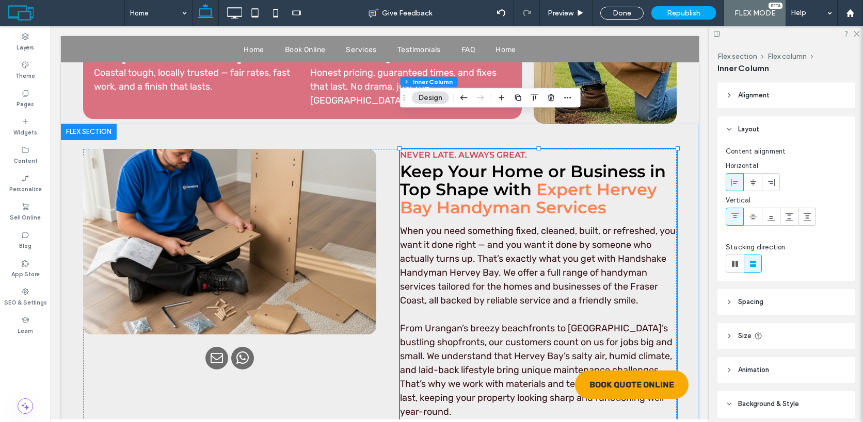
click at [499, 150] on span "Never Late. Always Great." at bounding box center [463, 155] width 127 height 10
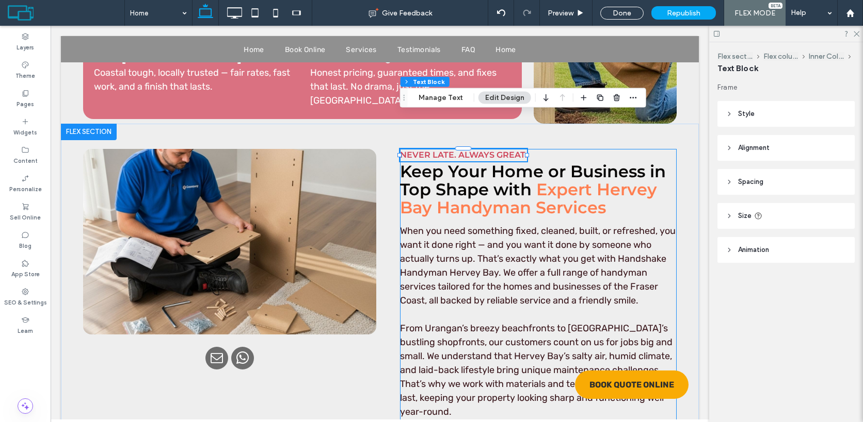
click at [499, 150] on span "Never Late. Always Great." at bounding box center [463, 155] width 127 height 10
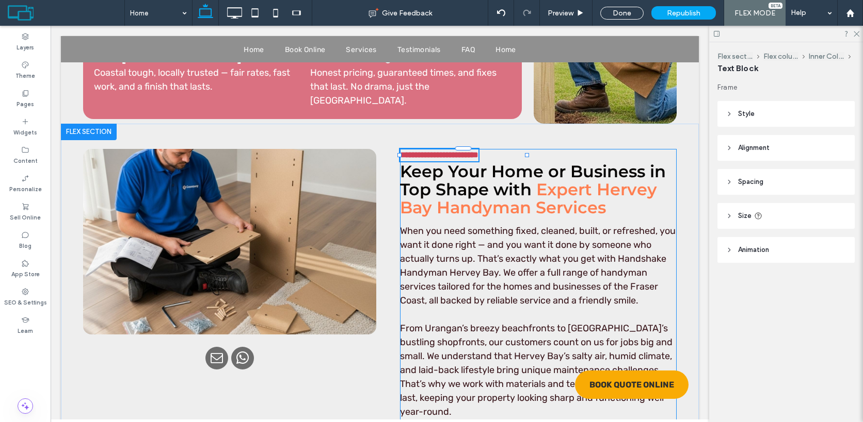
type input "**********"
type input "**"
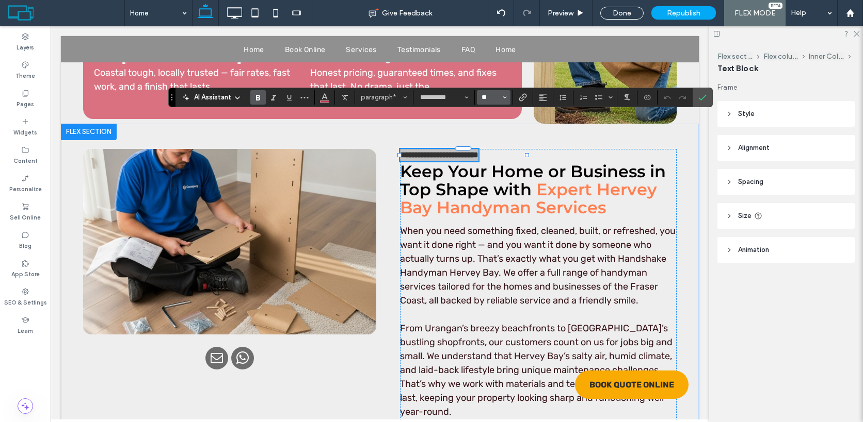
click at [499, 97] on input "**" at bounding box center [490, 97] width 20 height 8
type input "**"
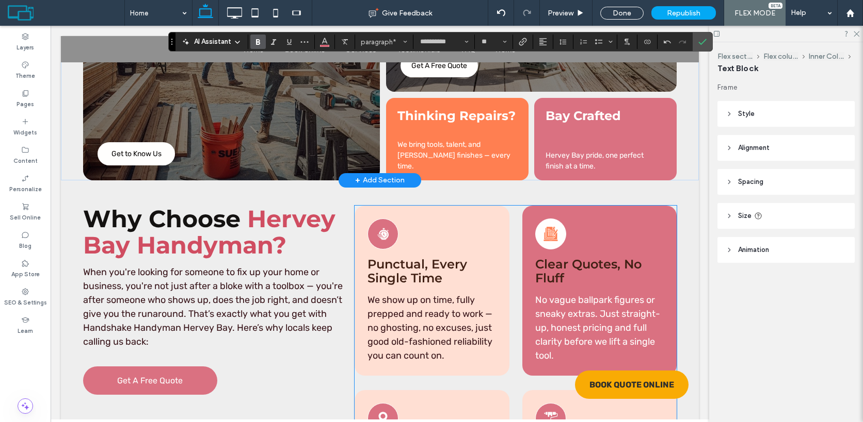
scroll to position [2592, 0]
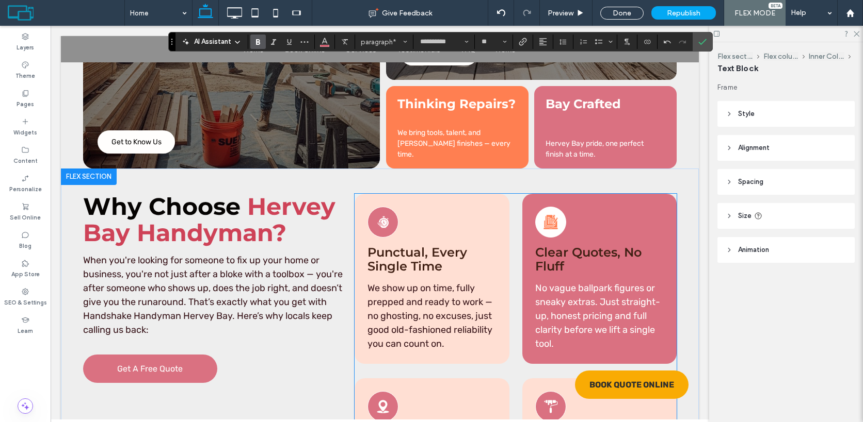
click at [406, 245] on span "Punctual, Every Single Time" at bounding box center [417, 259] width 100 height 28
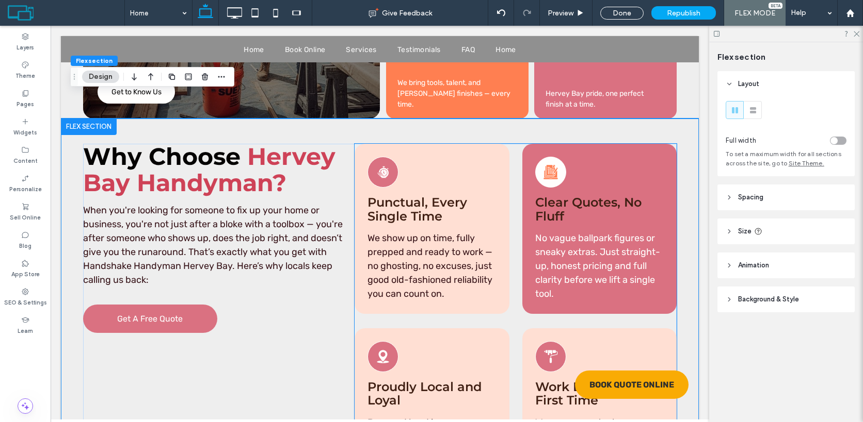
scroll to position [2630, 0]
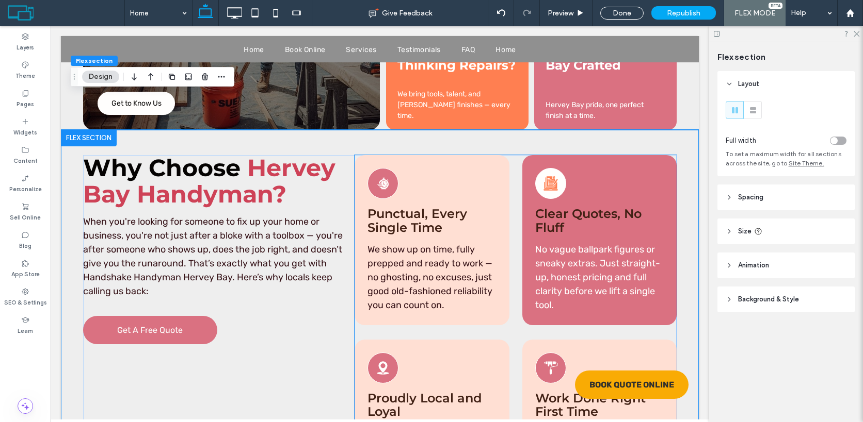
click at [407, 206] on span "Punctual, Every Single Time" at bounding box center [417, 220] width 100 height 28
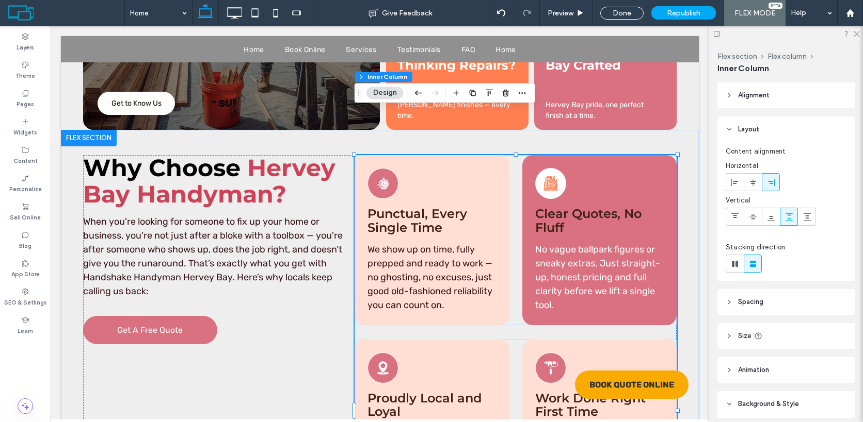
click at [407, 206] on span "Punctual, Every Single Time" at bounding box center [417, 220] width 100 height 28
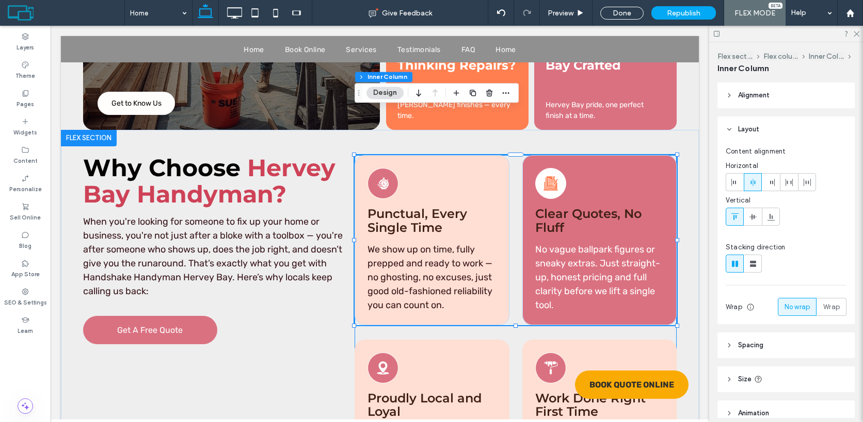
click at [407, 206] on span "Punctual, Every Single Time" at bounding box center [417, 220] width 100 height 28
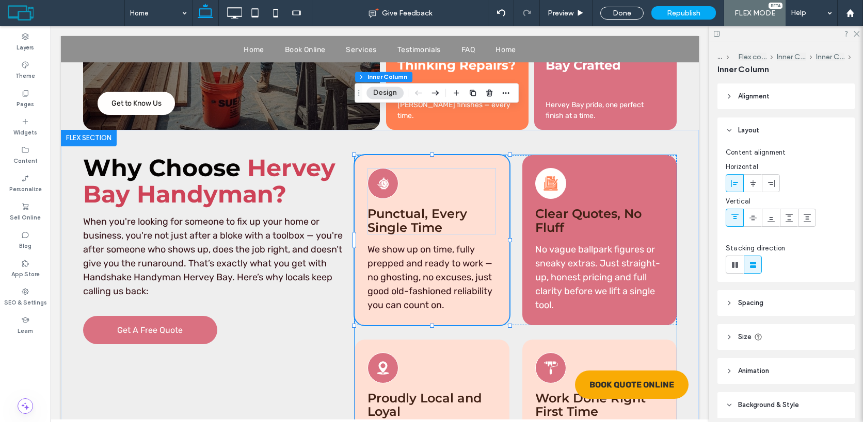
click at [407, 206] on span "Punctual, Every Single Time" at bounding box center [417, 220] width 100 height 28
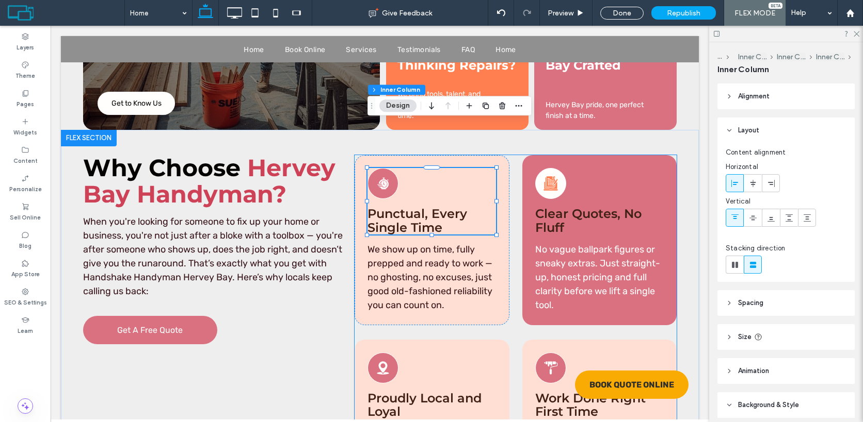
click at [407, 206] on span "Punctual, Every Single Time" at bounding box center [417, 220] width 100 height 28
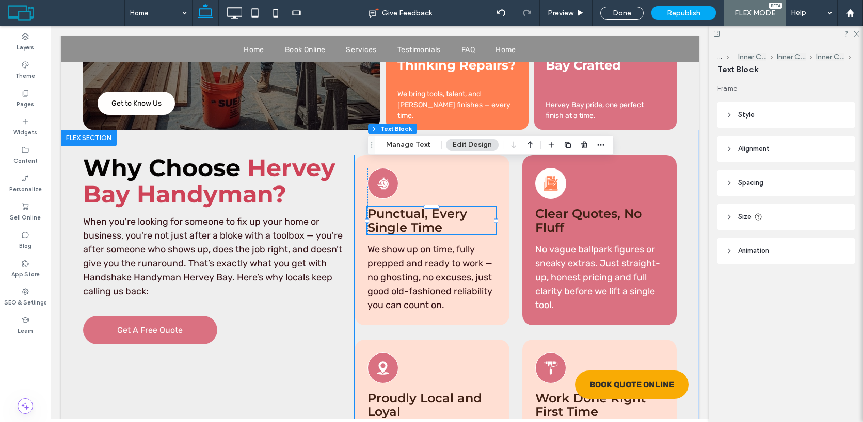
click at [407, 206] on span "Punctual, Every Single Time" at bounding box center [417, 220] width 100 height 28
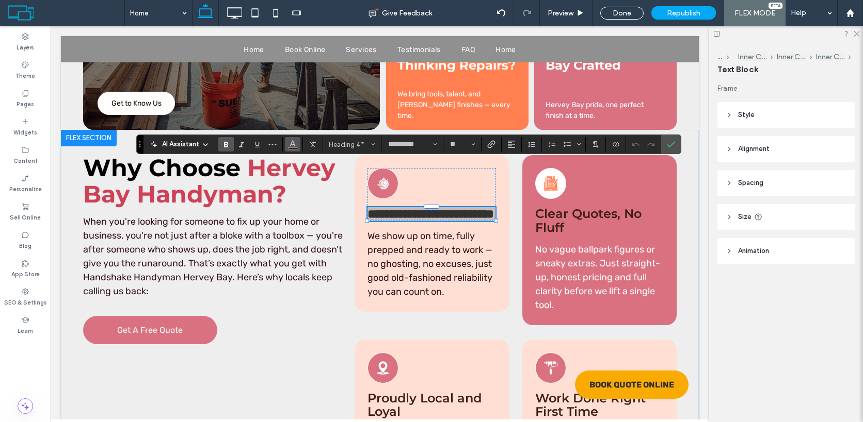
click at [297, 143] on button "Color" at bounding box center [292, 144] width 15 height 14
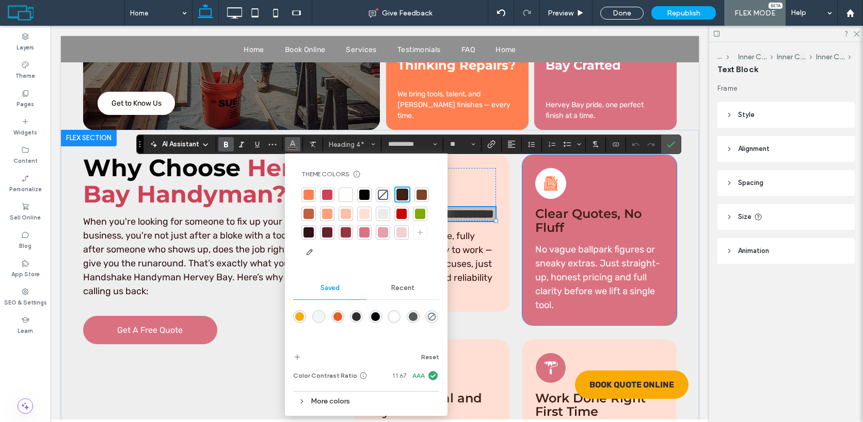
click at [586, 206] on span "Clear Quotes, No Fluff" at bounding box center [588, 220] width 106 height 28
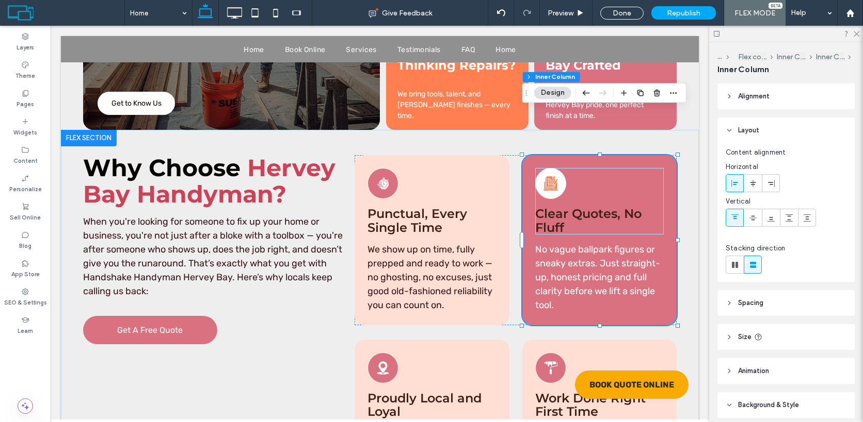
click at [586, 206] on span "Clear Quotes, No Fluff" at bounding box center [588, 220] width 106 height 28
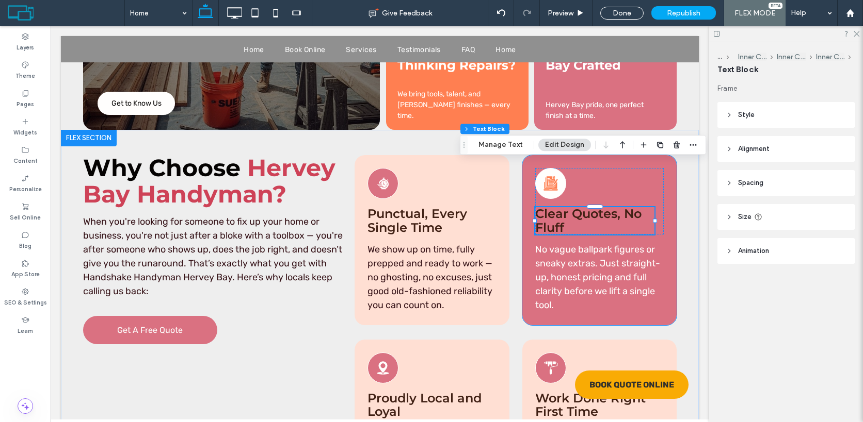
click at [586, 206] on span "Clear Quotes, No Fluff" at bounding box center [588, 220] width 106 height 28
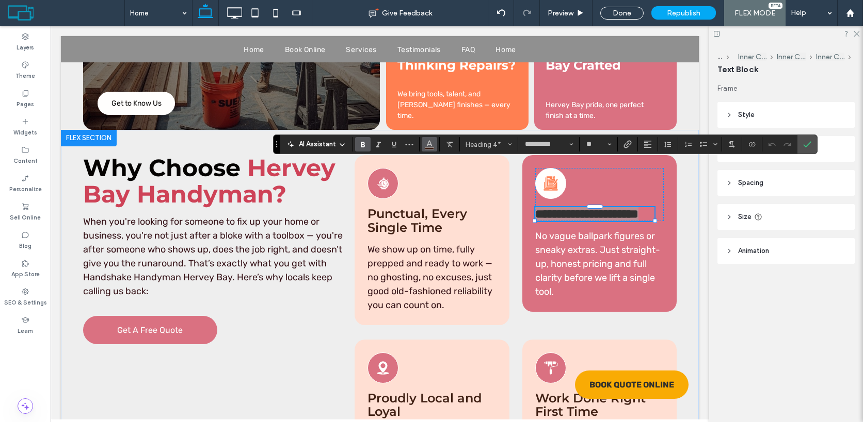
click at [428, 150] on button "Color" at bounding box center [428, 144] width 15 height 14
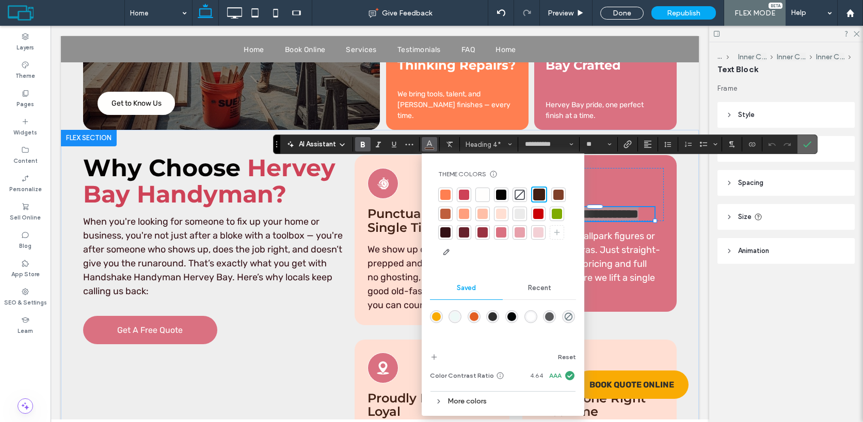
click at [808, 144] on use "Confirm" at bounding box center [807, 145] width 8 height 6
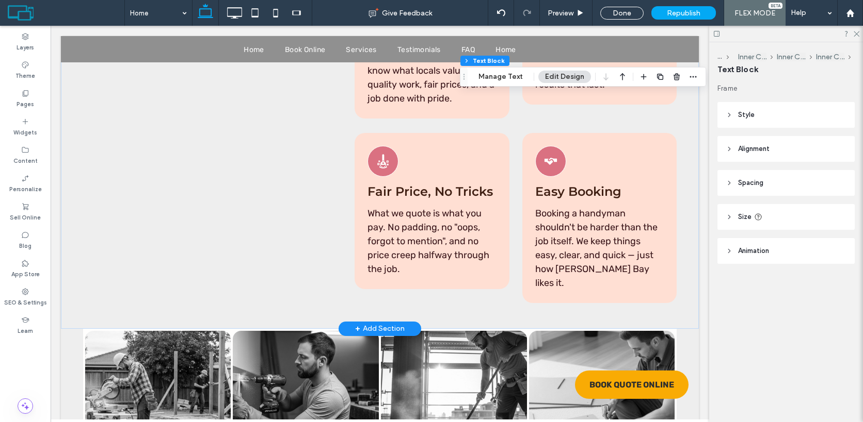
scroll to position [3307, 0]
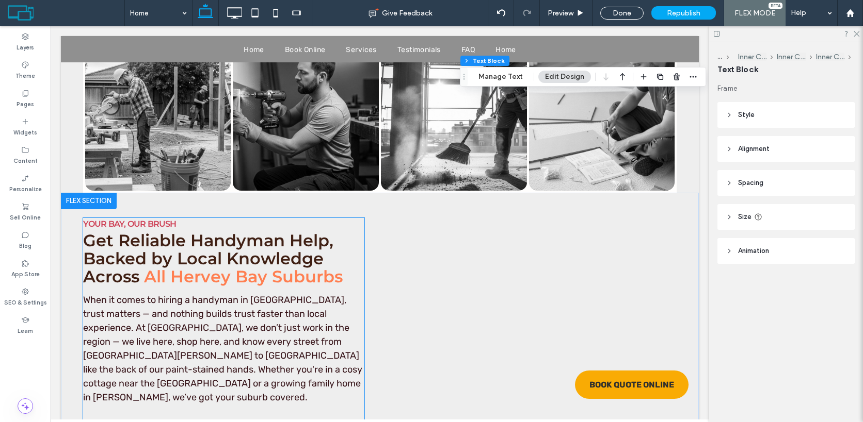
click at [164, 219] on span "YOUR BAY, OUR BRUSH" at bounding box center [129, 224] width 93 height 10
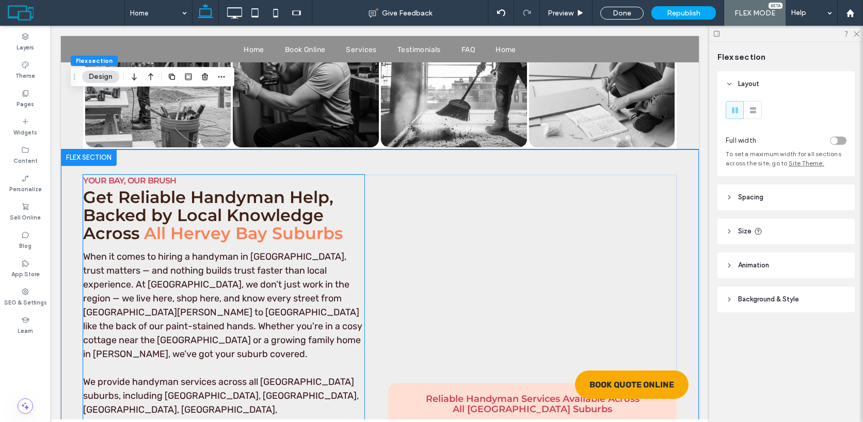
scroll to position [3323, 0]
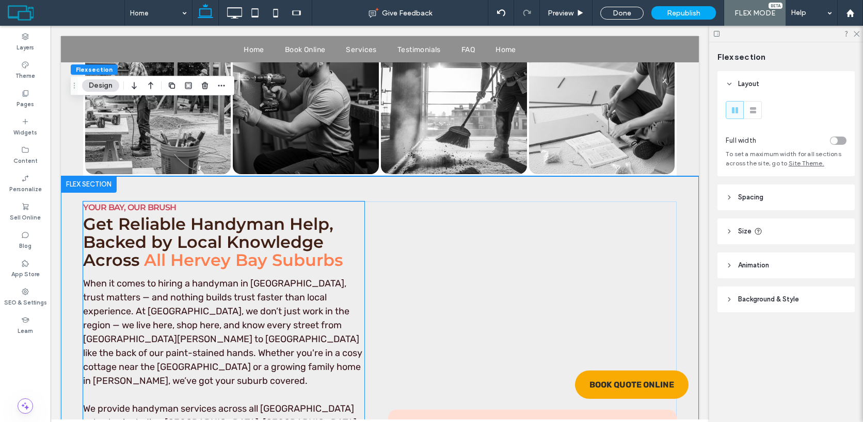
click at [154, 203] on span "YOUR BAY, OUR BRUSH" at bounding box center [129, 208] width 93 height 10
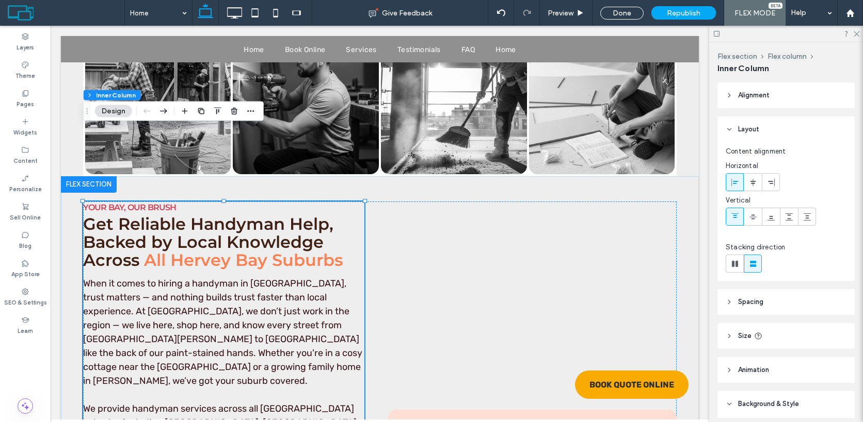
click at [154, 203] on span "YOUR BAY, OUR BRUSH" at bounding box center [129, 208] width 93 height 10
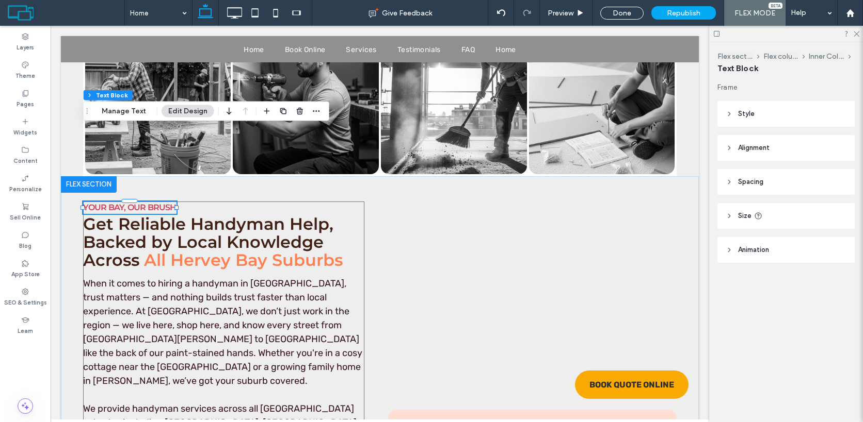
click at [154, 203] on span "YOUR BAY, OUR BRUSH" at bounding box center [129, 208] width 93 height 10
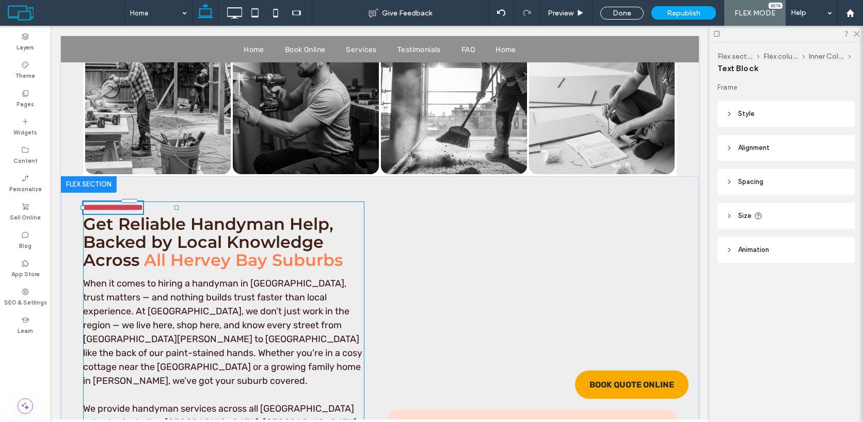
type input "**********"
type input "**"
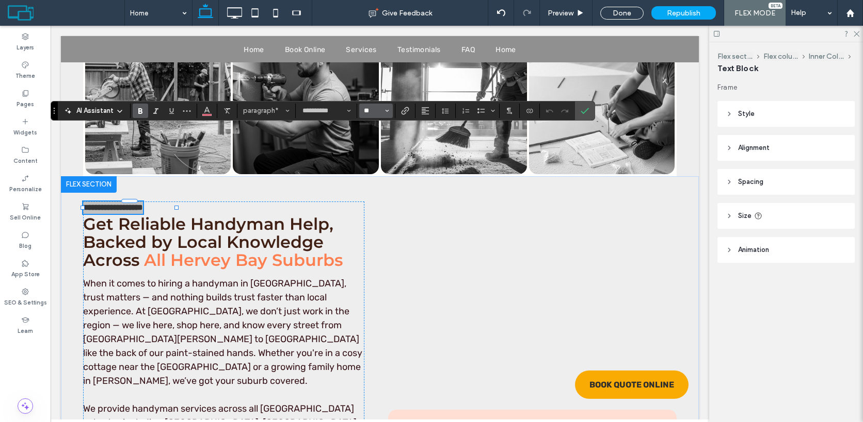
click at [371, 111] on input "**" at bounding box center [373, 111] width 20 height 8
type input "**"
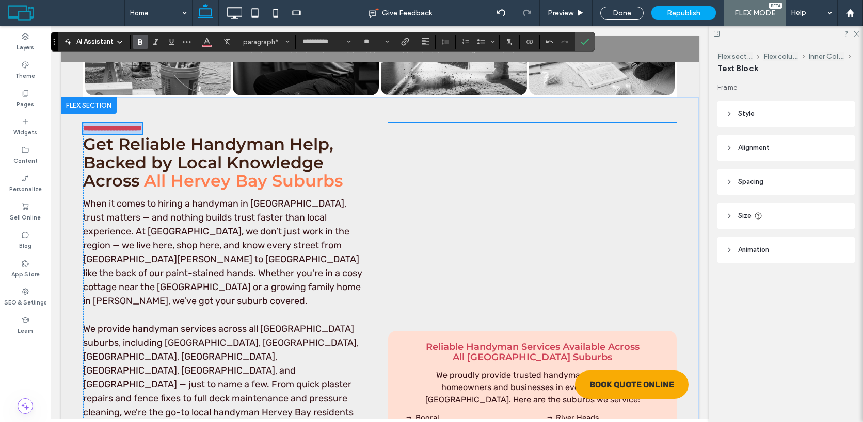
scroll to position [3438, 0]
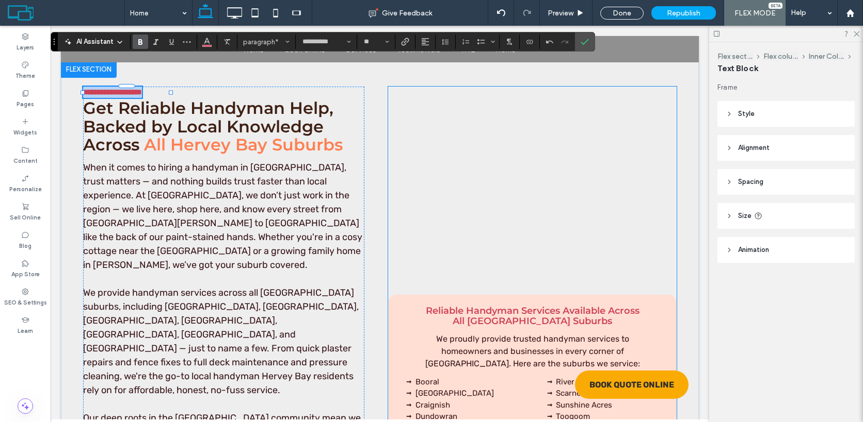
click at [537, 305] on span "Reliable Handyman Services Available Across All [GEOGRAPHIC_DATA] Suburbs" at bounding box center [533, 316] width 214 height 22
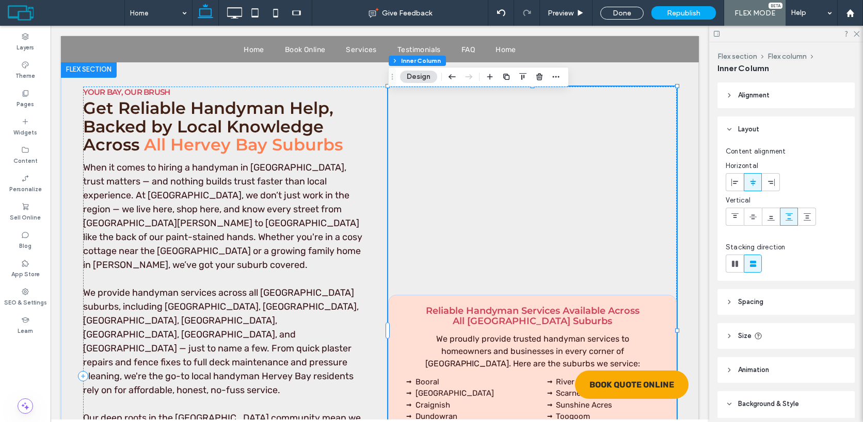
click at [537, 305] on span "Reliable Handyman Services Available Across All [GEOGRAPHIC_DATA] Suburbs" at bounding box center [533, 316] width 214 height 22
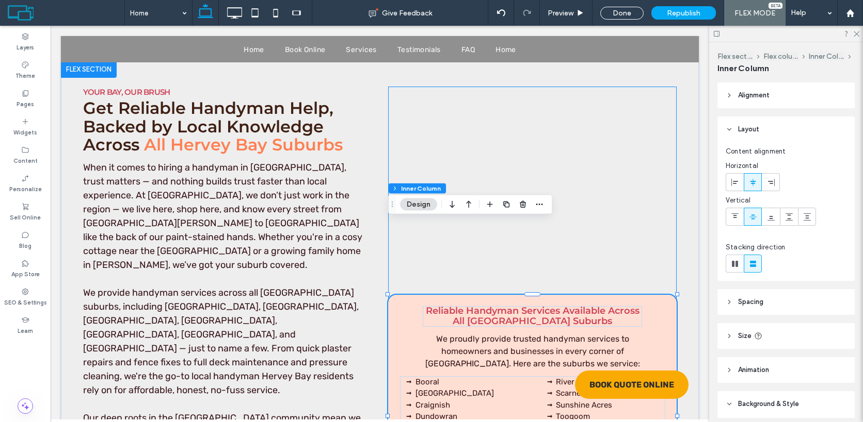
click at [537, 305] on span "Reliable Handyman Services Available Across All [GEOGRAPHIC_DATA] Suburbs" at bounding box center [533, 316] width 214 height 22
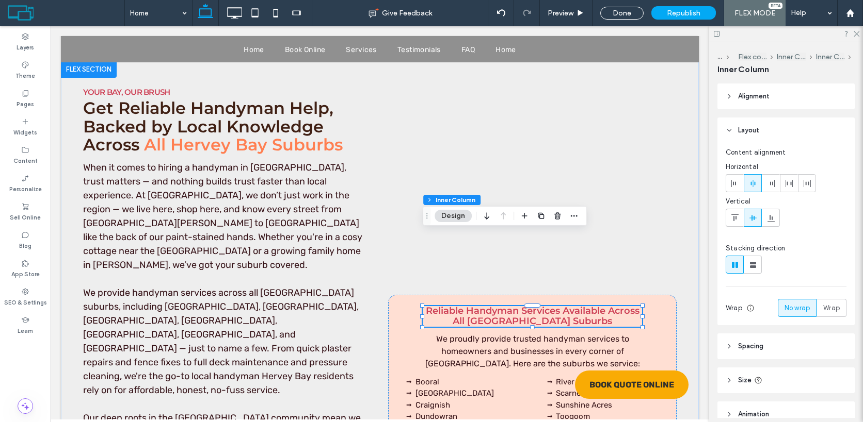
click at [513, 305] on span "Reliable Handyman Services Available Across All [GEOGRAPHIC_DATA] Suburbs" at bounding box center [533, 316] width 214 height 22
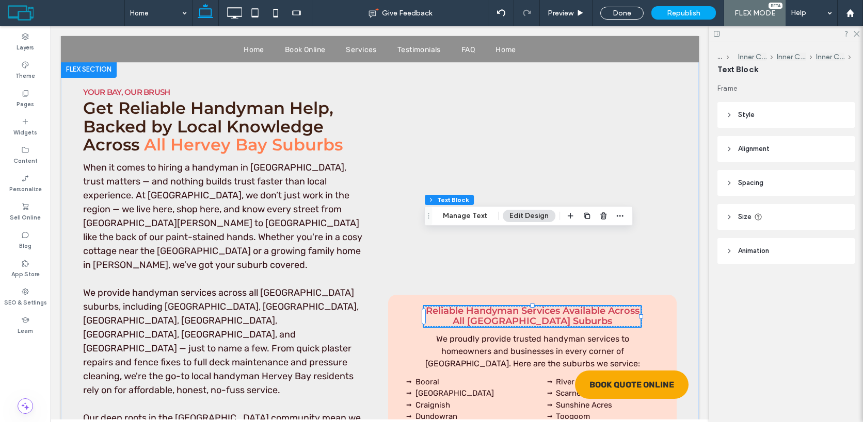
click at [513, 305] on span "Reliable Handyman Services Available Across All [GEOGRAPHIC_DATA] Suburbs" at bounding box center [533, 316] width 214 height 22
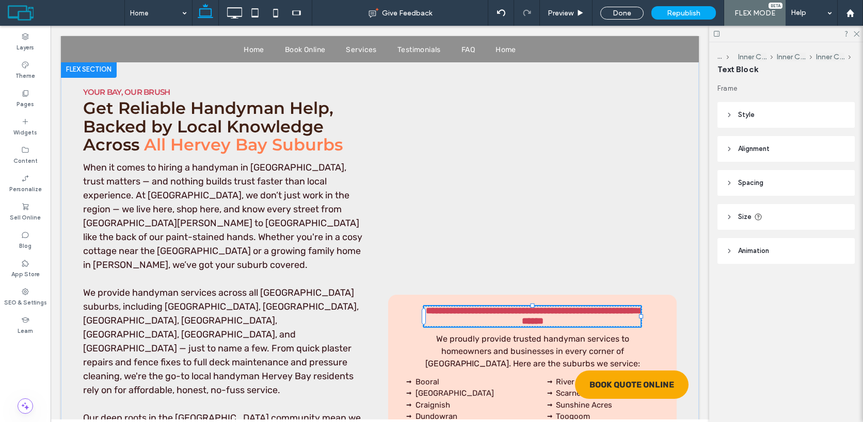
type input "**********"
type input "**"
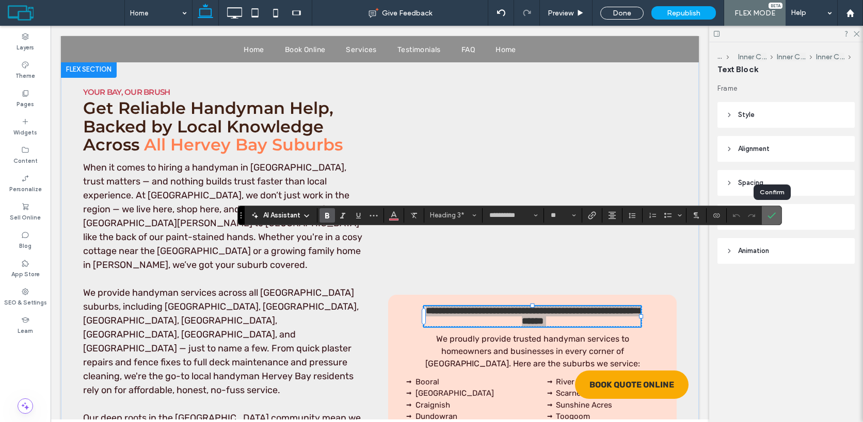
click at [769, 220] on span "Confirm" at bounding box center [769, 215] width 5 height 19
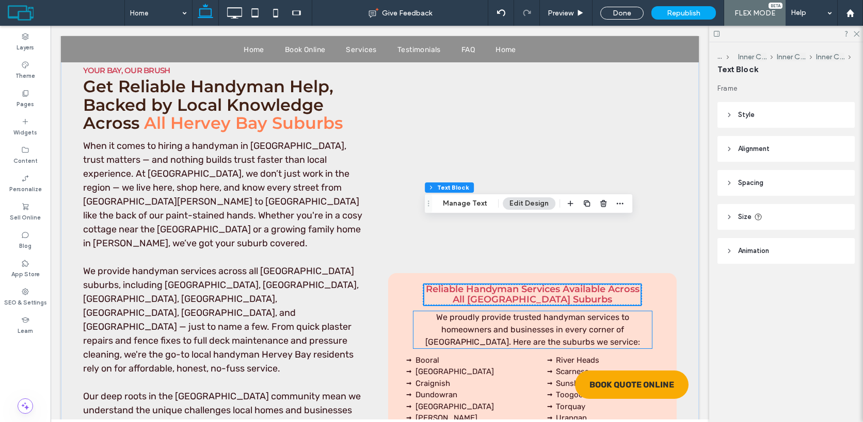
scroll to position [3451, 0]
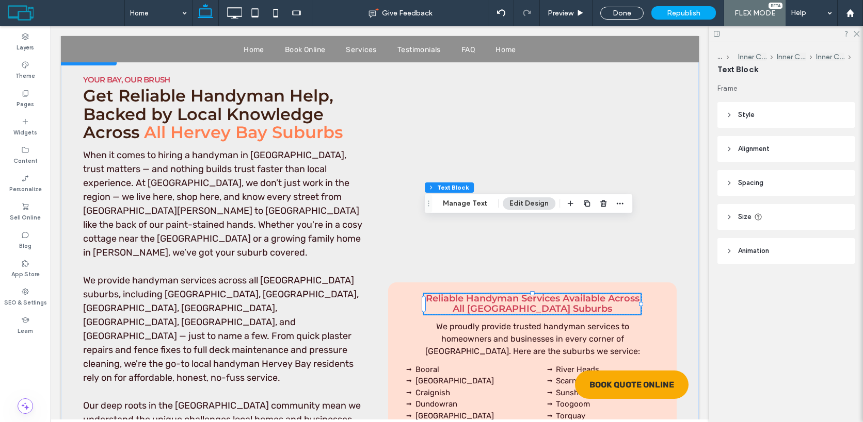
click at [595, 293] on span "Reliable Handyman Services Available Across All [GEOGRAPHIC_DATA] Suburbs" at bounding box center [533, 304] width 214 height 22
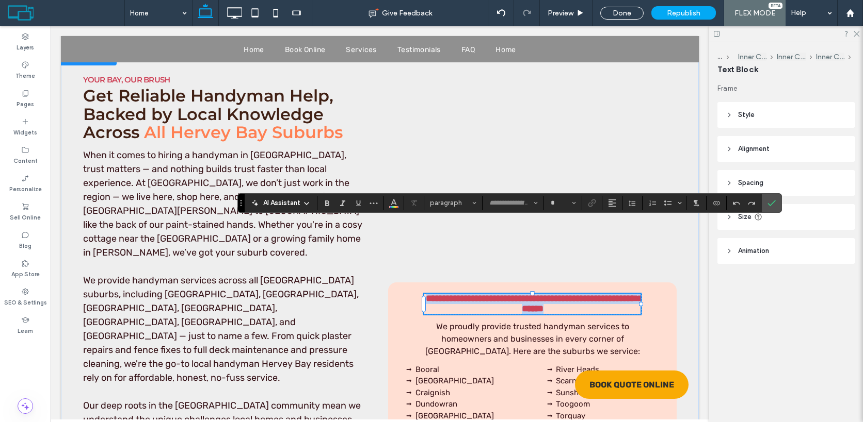
type input "**********"
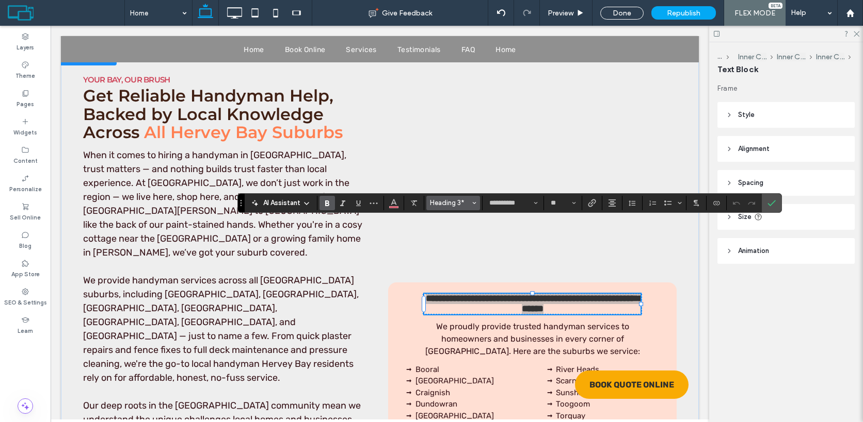
click at [463, 205] on span "Heading 3*" at bounding box center [450, 203] width 40 height 8
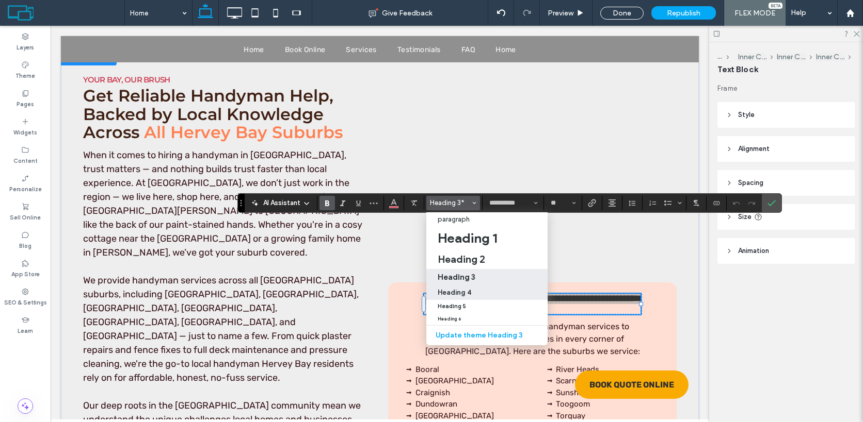
click at [465, 296] on h4 "Heading 4" at bounding box center [454, 293] width 34 height 8
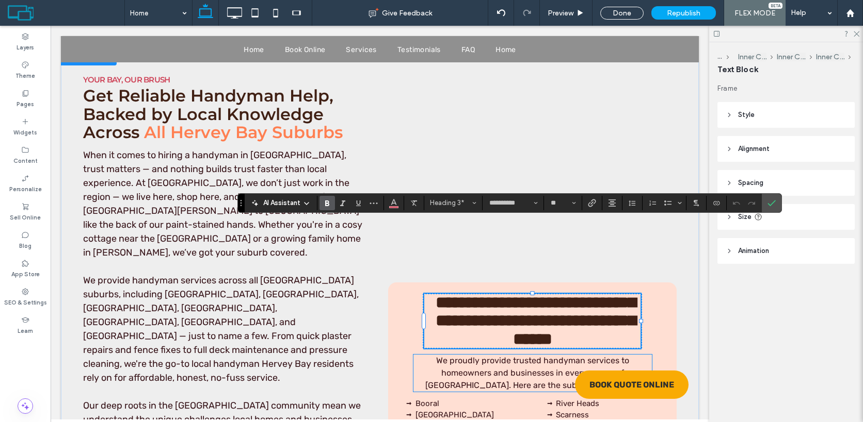
type input "**"
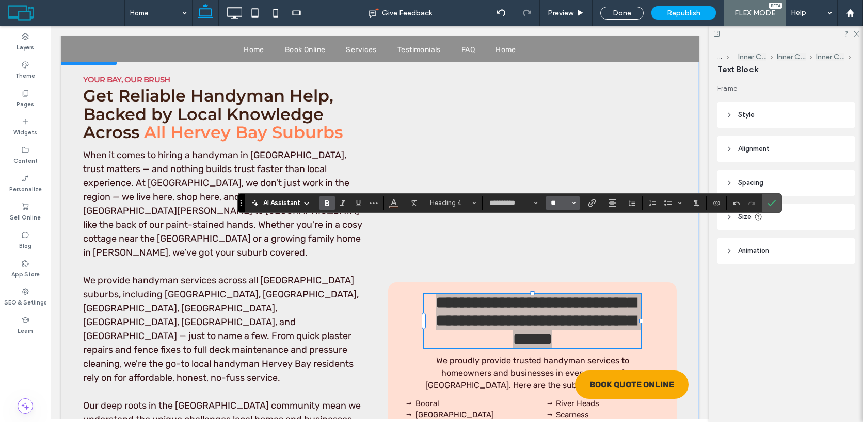
click at [559, 204] on input "**" at bounding box center [559, 203] width 20 height 8
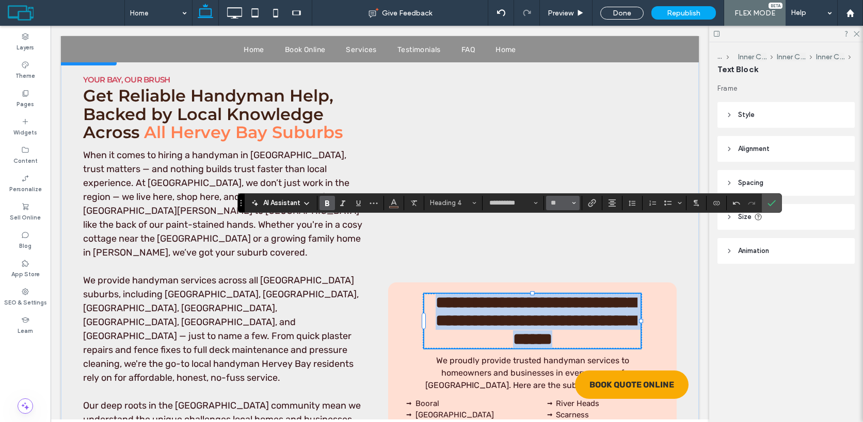
type input "**"
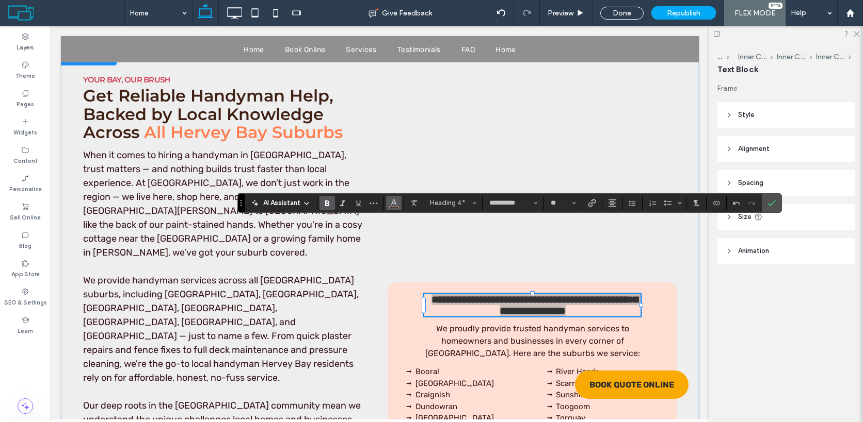
click at [396, 203] on icon "Color" at bounding box center [393, 202] width 8 height 8
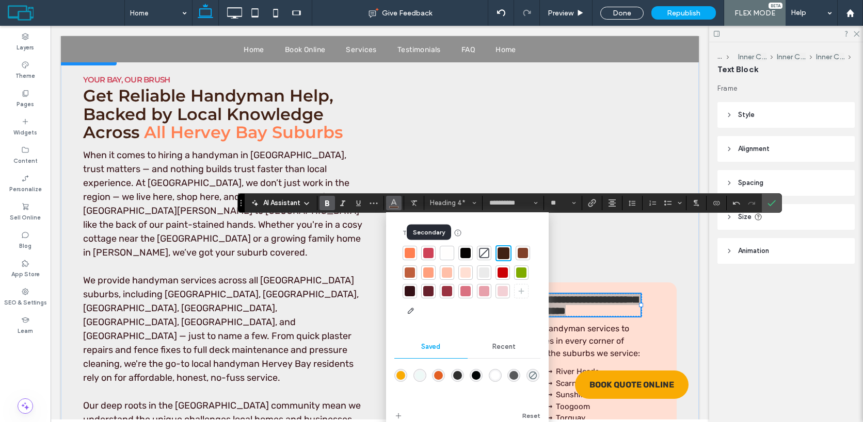
click at [432, 256] on div at bounding box center [428, 253] width 10 height 10
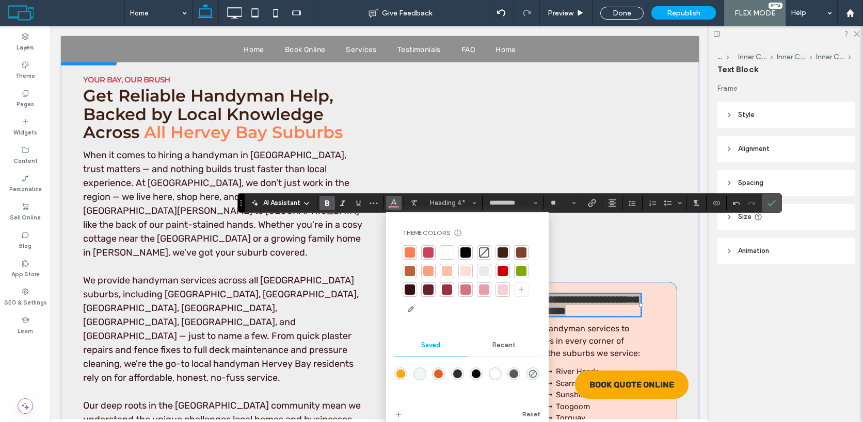
click at [651, 323] on p "We proudly provide trusted handyman services to homeowners and businesses in ev…" at bounding box center [532, 341] width 238 height 37
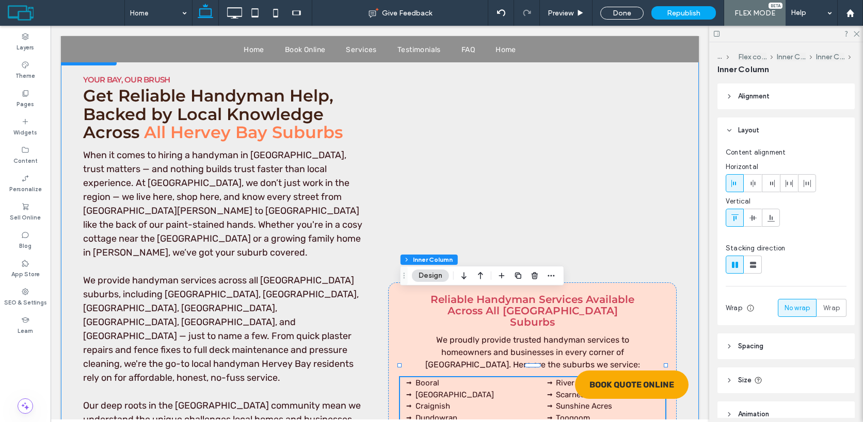
click at [687, 301] on div "**********" at bounding box center [379, 364] width 619 height 631
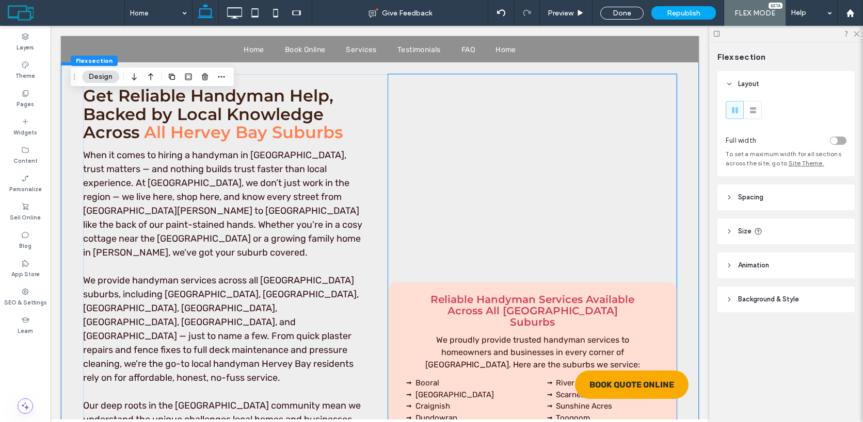
click at [545, 294] on span "Reliable Handyman Services Available Across All [GEOGRAPHIC_DATA] Suburbs" at bounding box center [532, 311] width 204 height 35
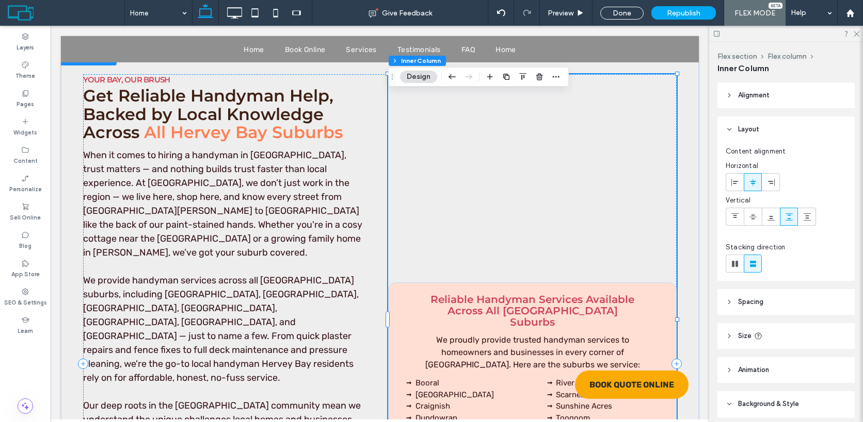
click at [545, 294] on span "Reliable Handyman Services Available Across All [GEOGRAPHIC_DATA] Suburbs" at bounding box center [532, 311] width 204 height 35
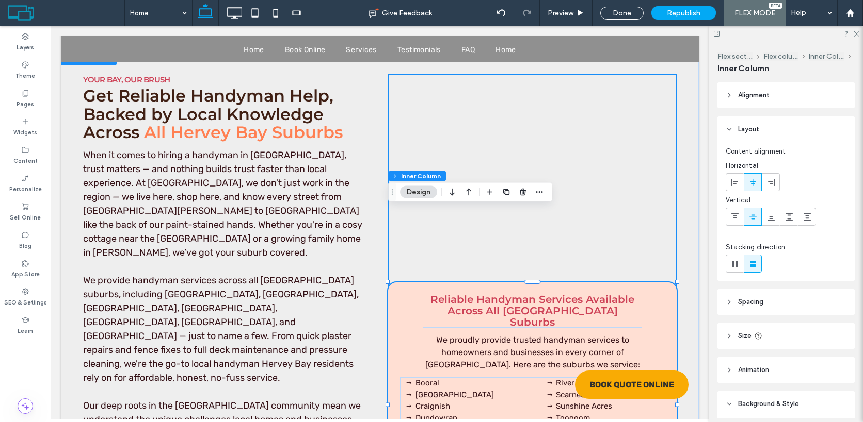
click at [545, 294] on span "Reliable Handyman Services Available Across All [GEOGRAPHIC_DATA] Suburbs" at bounding box center [532, 311] width 204 height 35
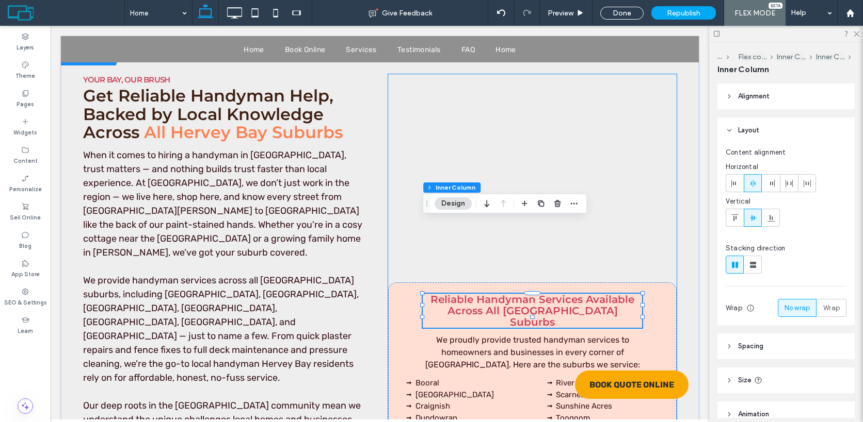
click at [545, 294] on span "Reliable Handyman Services Available Across All [GEOGRAPHIC_DATA] Suburbs" at bounding box center [532, 311] width 204 height 35
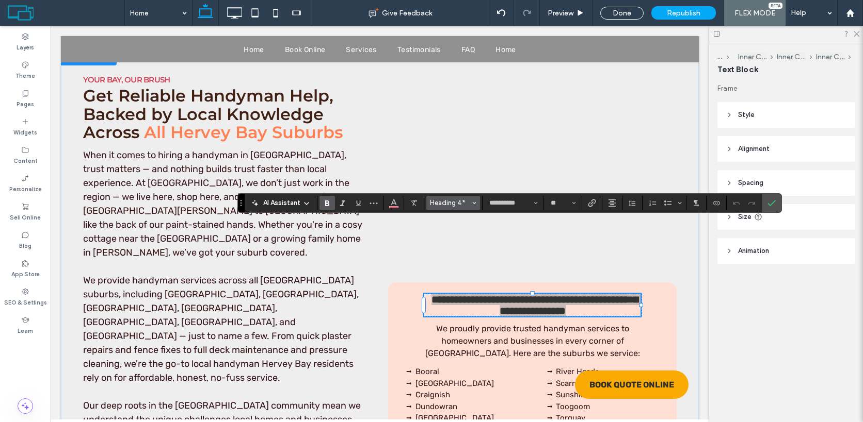
click at [464, 205] on span "Heading 4*" at bounding box center [450, 203] width 40 height 8
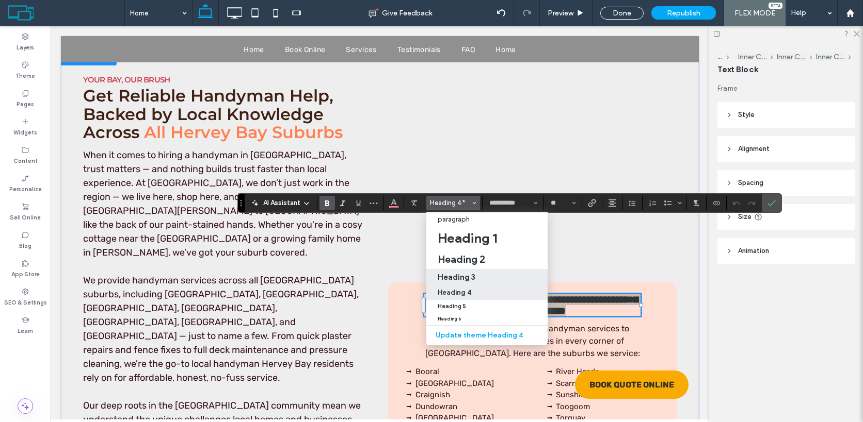
click at [475, 271] on label "Heading 3" at bounding box center [486, 277] width 121 height 17
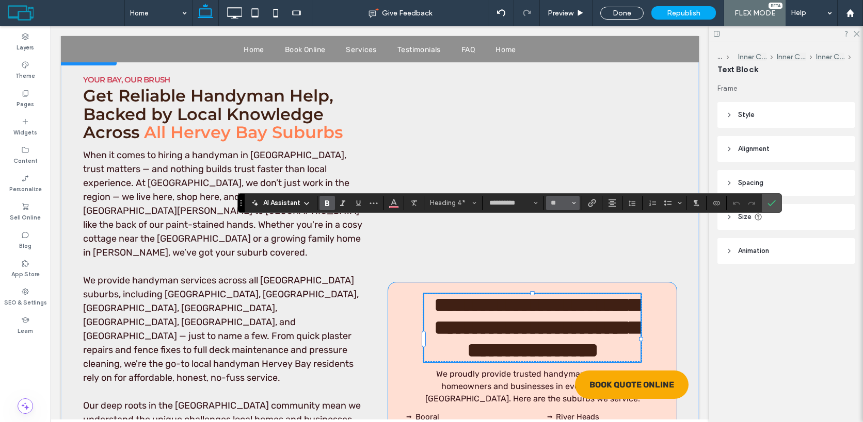
type input "**"
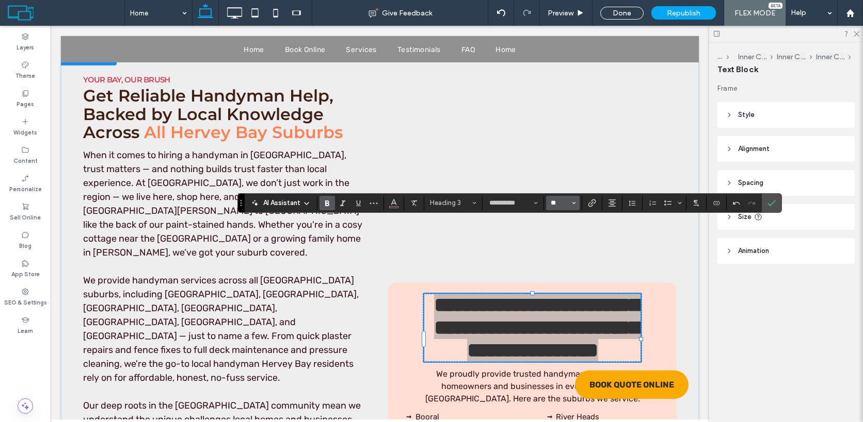
click at [559, 200] on input "**" at bounding box center [559, 203] width 20 height 8
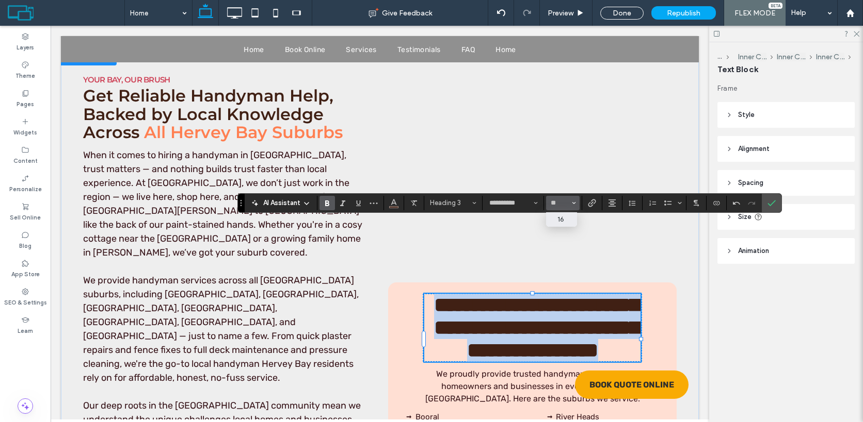
type input "**"
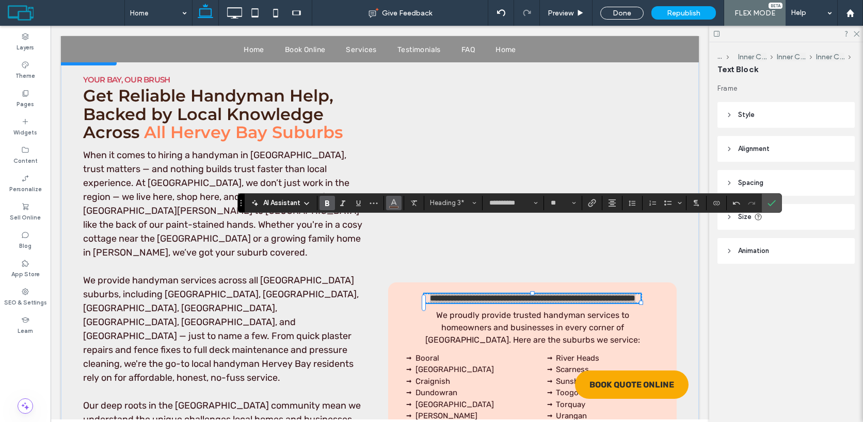
click at [398, 209] on button "Color" at bounding box center [393, 203] width 15 height 14
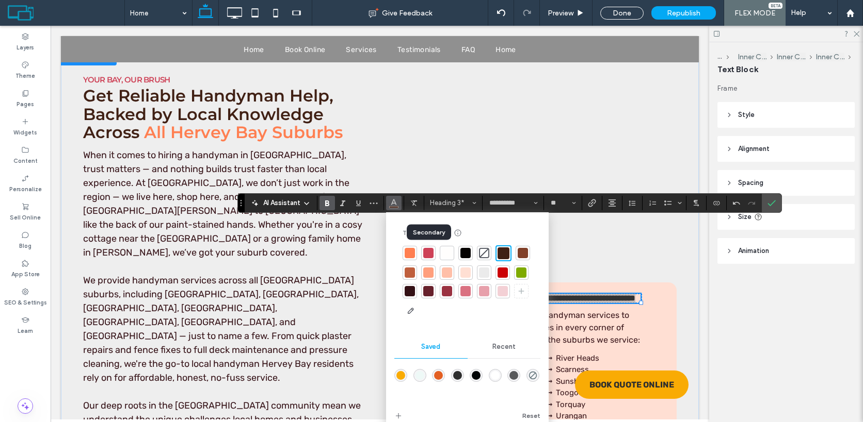
click at [429, 252] on div at bounding box center [428, 253] width 10 height 10
click at [429, 253] on div at bounding box center [428, 253] width 10 height 10
drag, startPoint x: 590, startPoint y: 278, endPoint x: 549, endPoint y: 254, distance: 46.7
click at [564, 204] on input "**" at bounding box center [559, 203] width 20 height 8
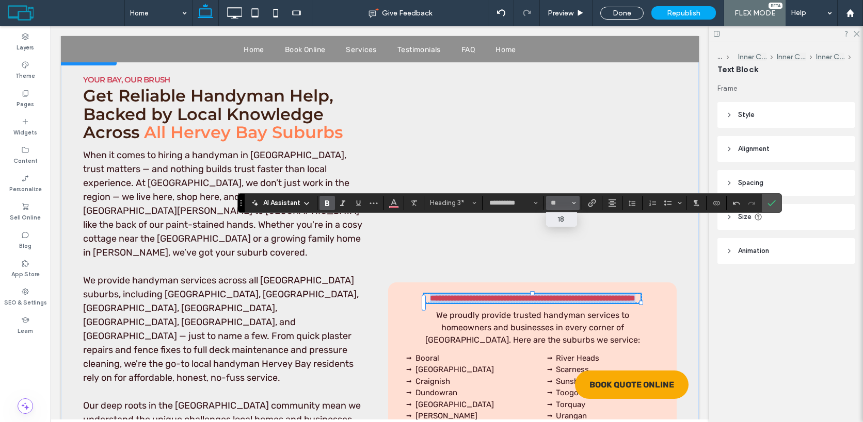
type input "**"
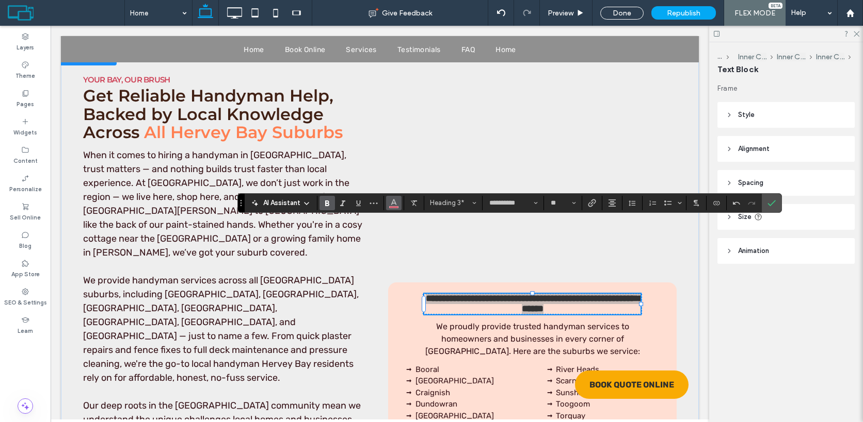
click at [394, 207] on span "Color" at bounding box center [393, 202] width 8 height 13
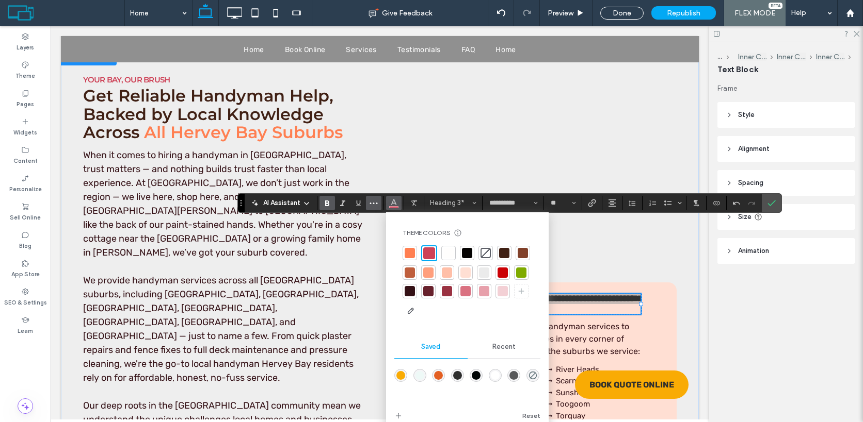
click at [373, 200] on icon "More" at bounding box center [373, 203] width 8 height 8
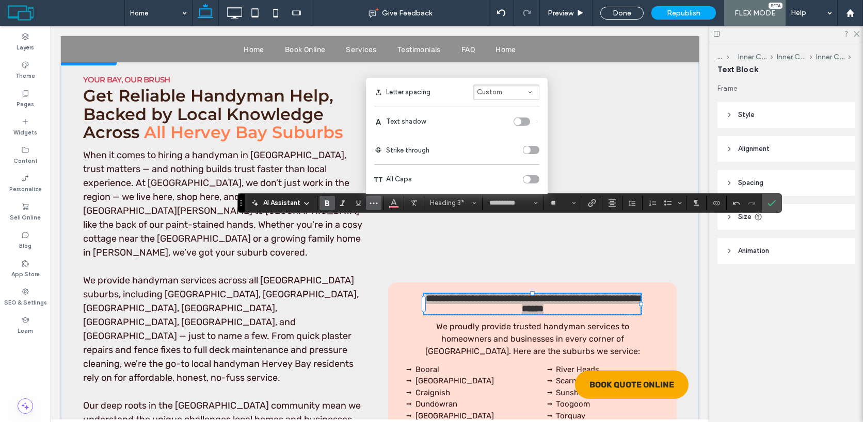
click at [525, 181] on div "toggle" at bounding box center [526, 179] width 7 height 7
click at [770, 204] on icon "Confirm" at bounding box center [771, 203] width 8 height 8
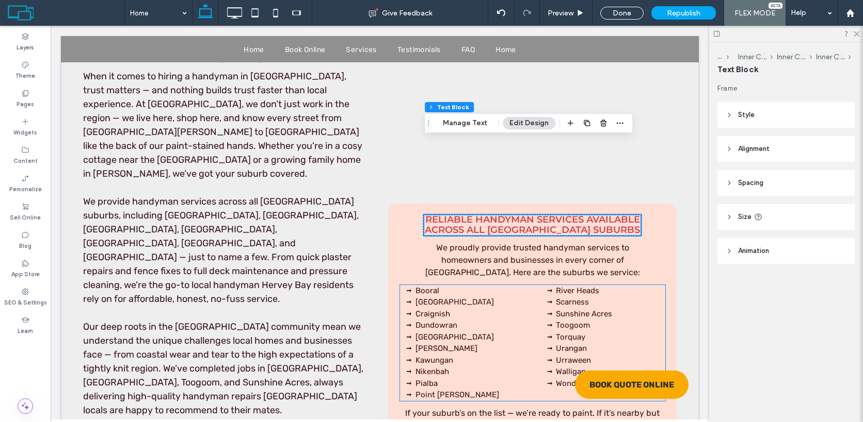
scroll to position [3532, 0]
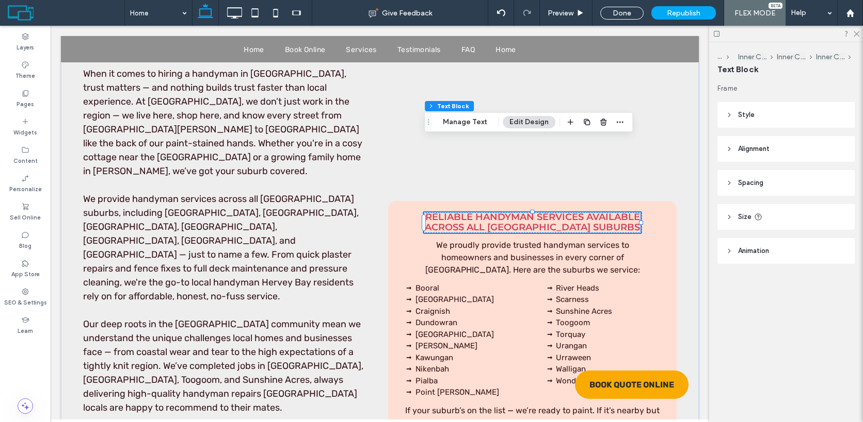
click at [590, 212] on span "Reliable Handyman Services Available Across All [GEOGRAPHIC_DATA] Suburbs" at bounding box center [532, 223] width 215 height 22
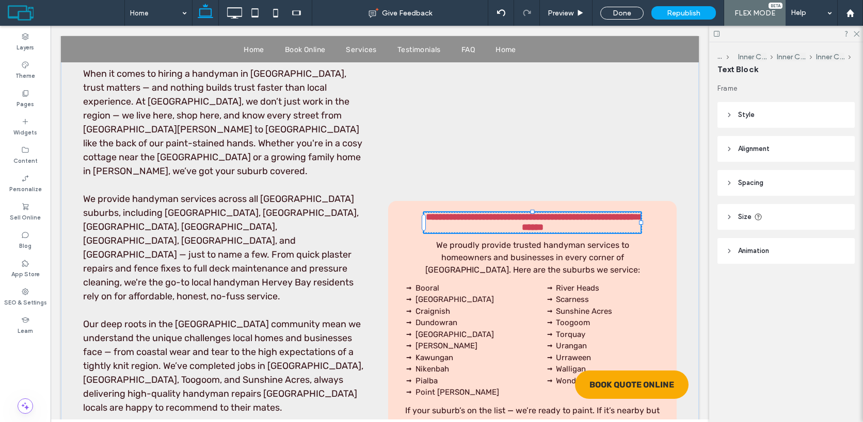
type input "**********"
type input "**"
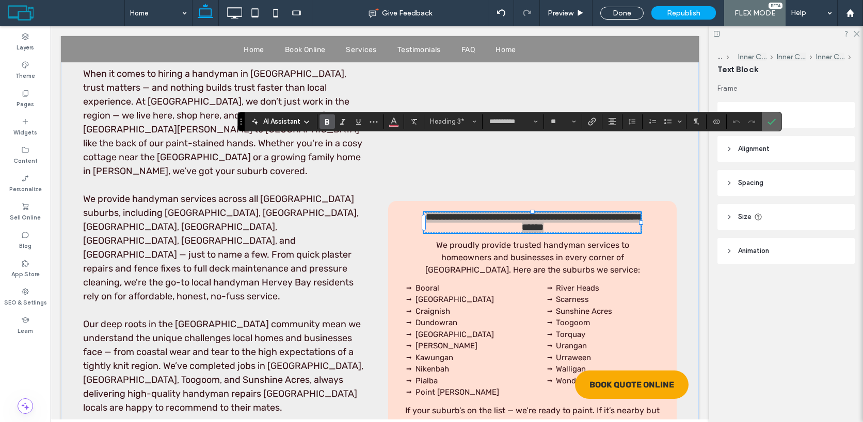
click at [768, 125] on icon "Confirm" at bounding box center [771, 122] width 8 height 8
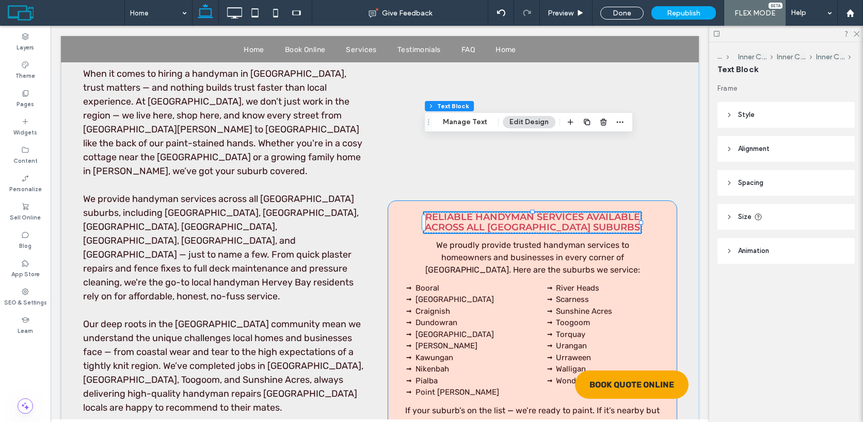
click at [649, 317] on li "Toogoom" at bounding box center [608, 323] width 104 height 12
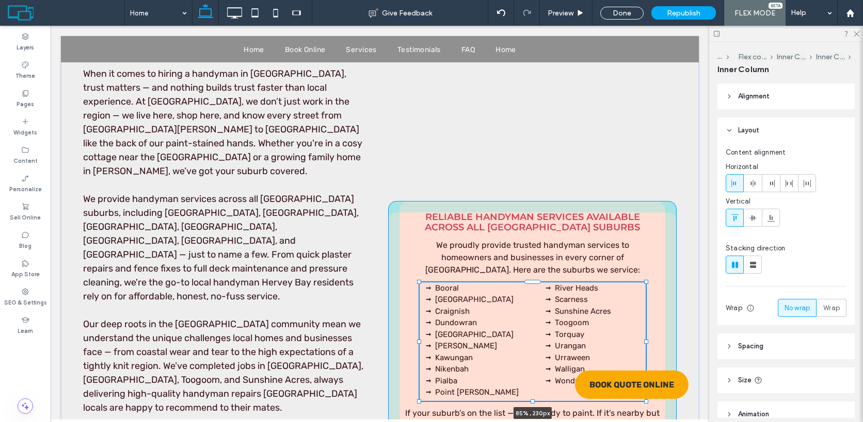
drag, startPoint x: 664, startPoint y: 267, endPoint x: 645, endPoint y: 264, distance: 19.8
click at [420, 283] on div at bounding box center [419, 283] width 1 height 1
type input "**"
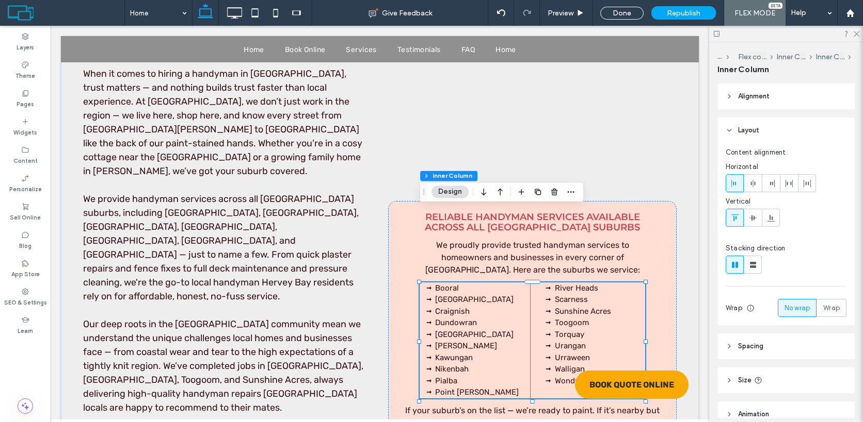
click at [467, 342] on span "[PERSON_NAME]" at bounding box center [466, 346] width 62 height 9
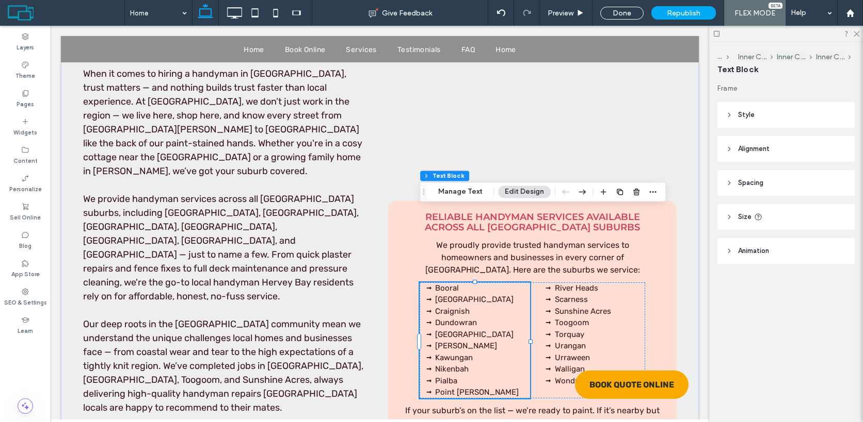
click at [467, 342] on span "[PERSON_NAME]" at bounding box center [466, 346] width 62 height 9
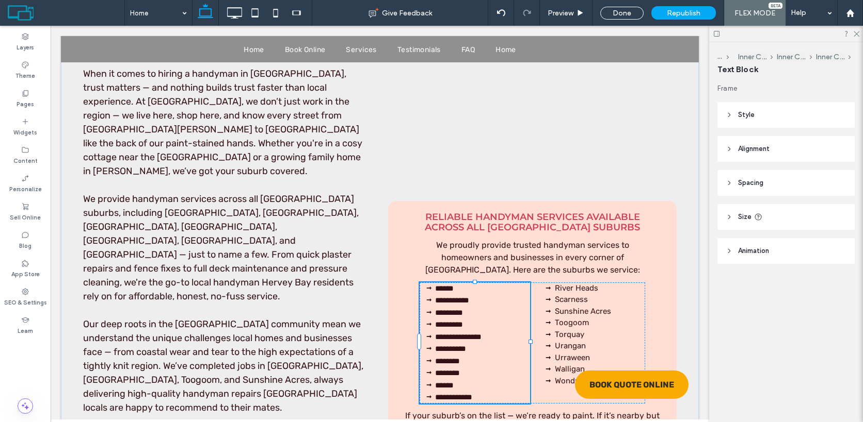
type input "*****"
type input "**"
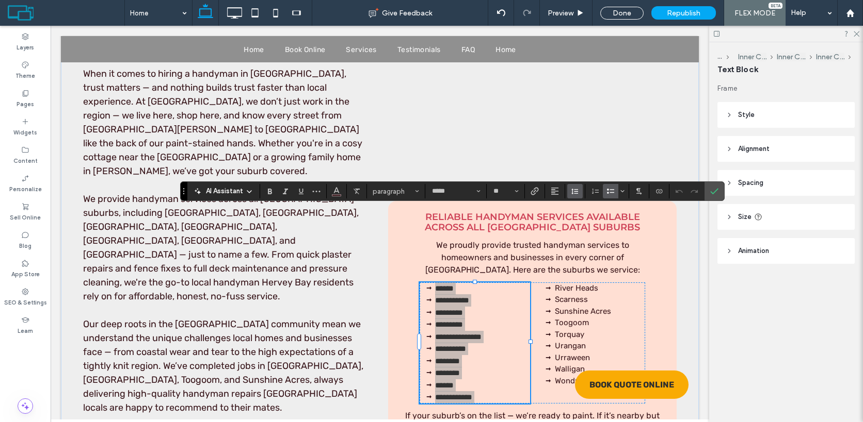
click at [574, 193] on icon "Line Height" at bounding box center [575, 191] width 8 height 8
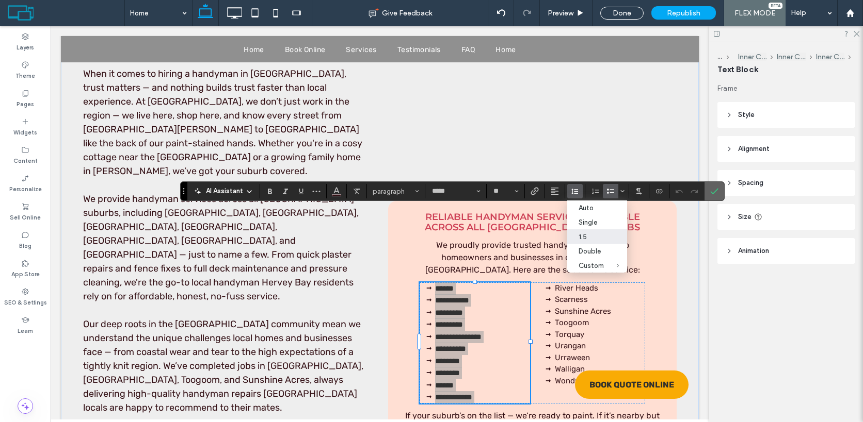
click at [718, 191] on icon "Confirm" at bounding box center [714, 191] width 8 height 8
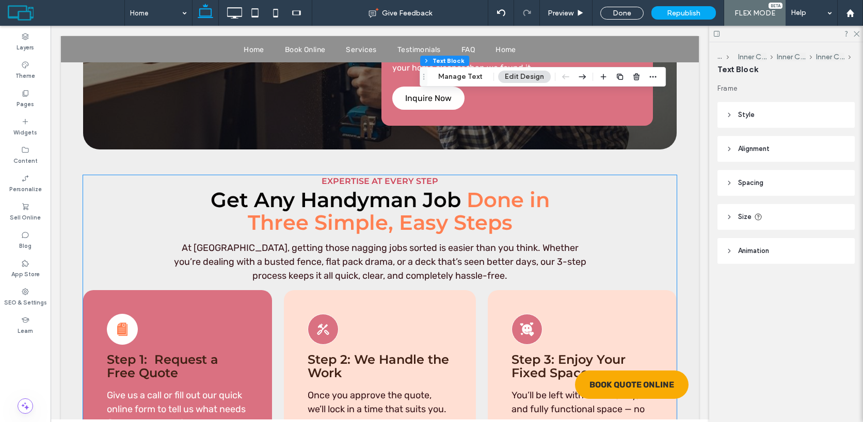
scroll to position [4141, 0]
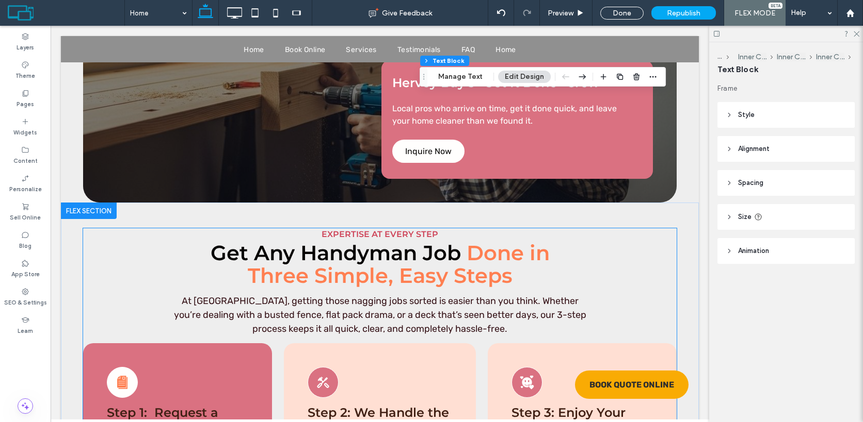
click at [407, 230] on span "Expertise at Every Step" at bounding box center [379, 235] width 117 height 10
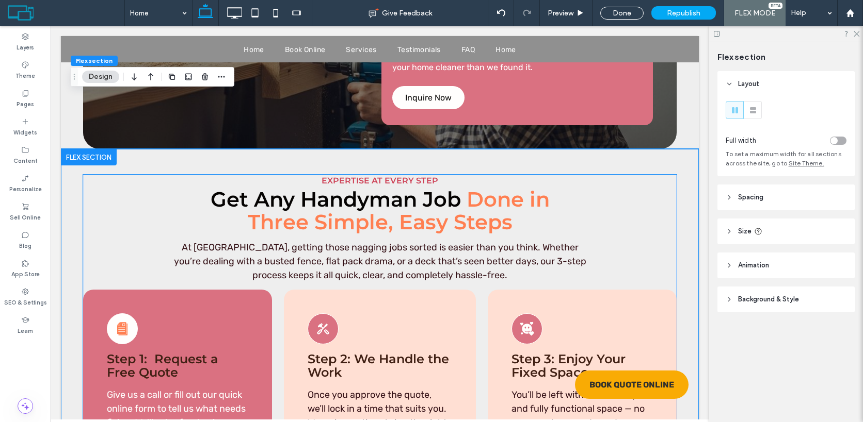
scroll to position [4159, 0]
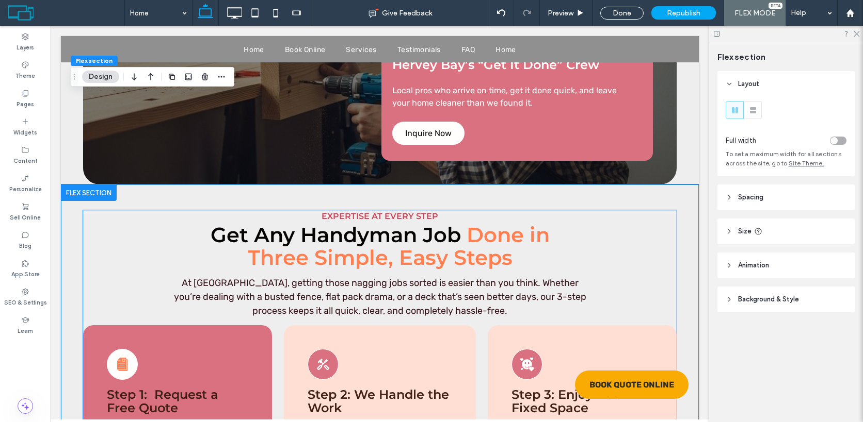
click at [400, 212] on span "Expertise at Every Step" at bounding box center [379, 217] width 117 height 10
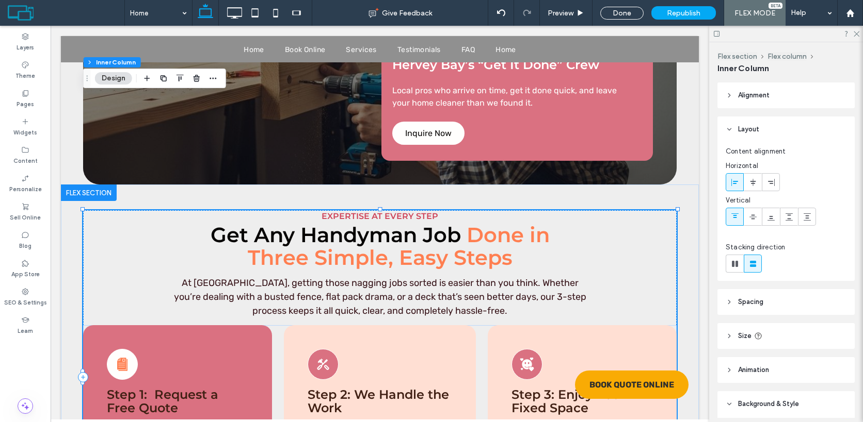
click at [400, 212] on span "Expertise at Every Step" at bounding box center [379, 217] width 117 height 10
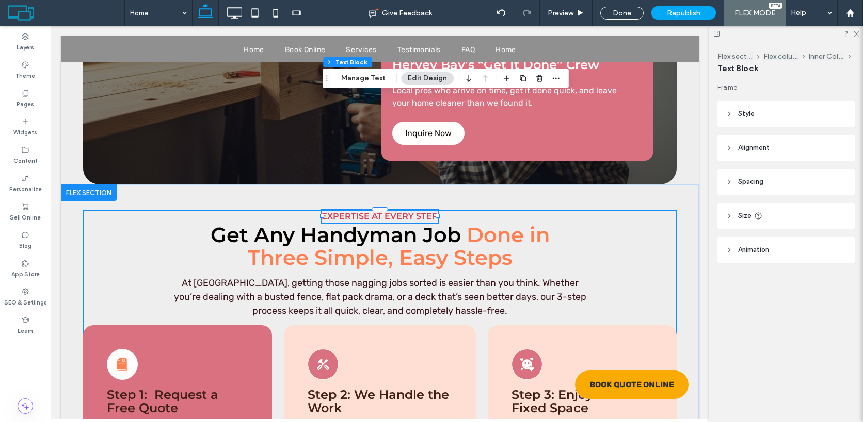
click at [400, 212] on span "Expertise at Every Step" at bounding box center [379, 217] width 117 height 10
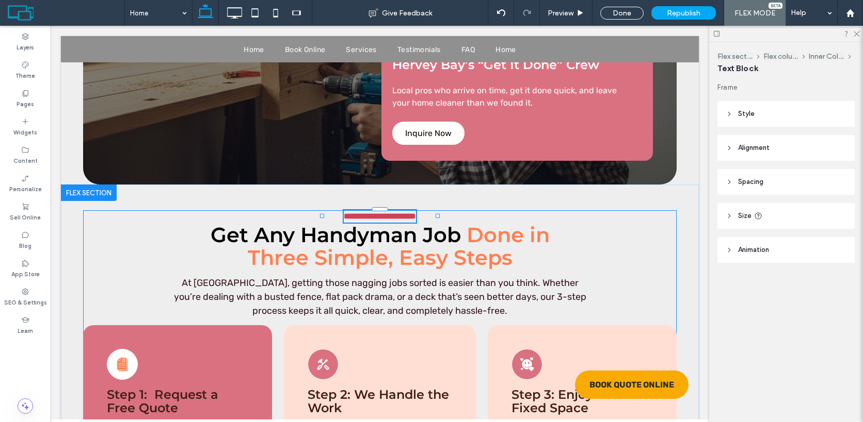
type input "**********"
type input "**"
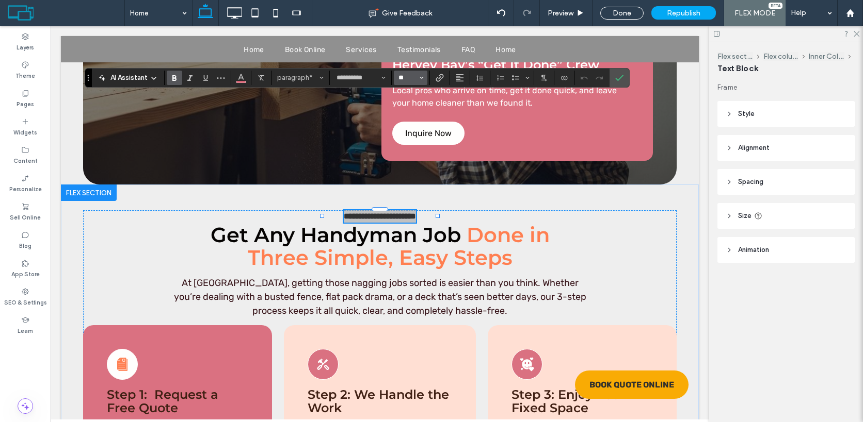
click at [413, 76] on input "**" at bounding box center [407, 78] width 20 height 8
type input "**"
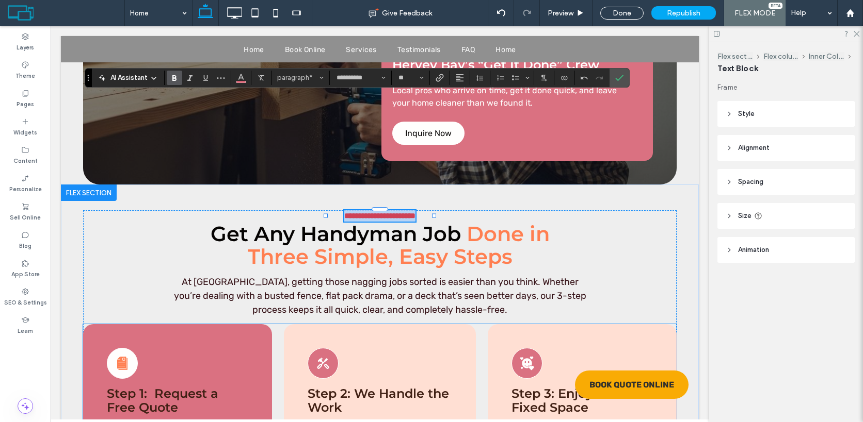
click at [159, 386] on span "Step 1: Request a Free Quote" at bounding box center [162, 400] width 111 height 28
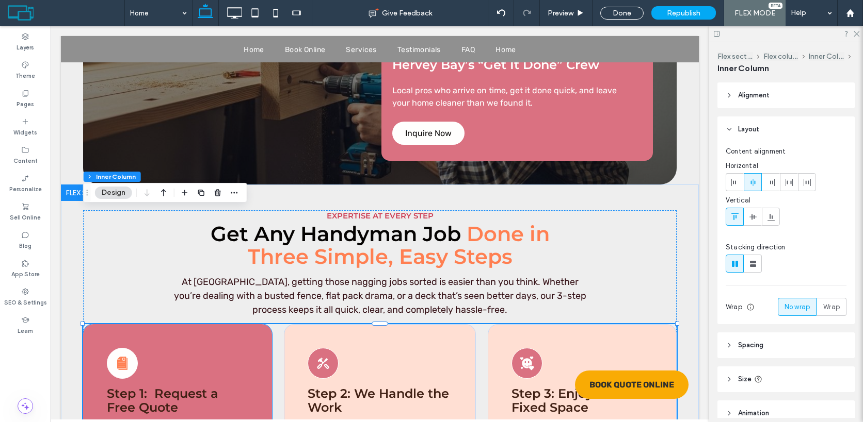
click at [159, 386] on span "Step 1: Request a Free Quote" at bounding box center [162, 400] width 111 height 28
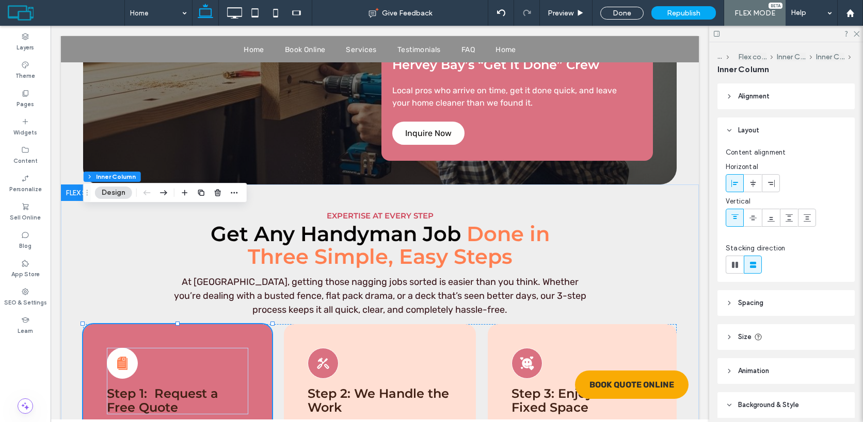
click at [159, 386] on span "Step 1: Request a Free Quote" at bounding box center [162, 400] width 111 height 28
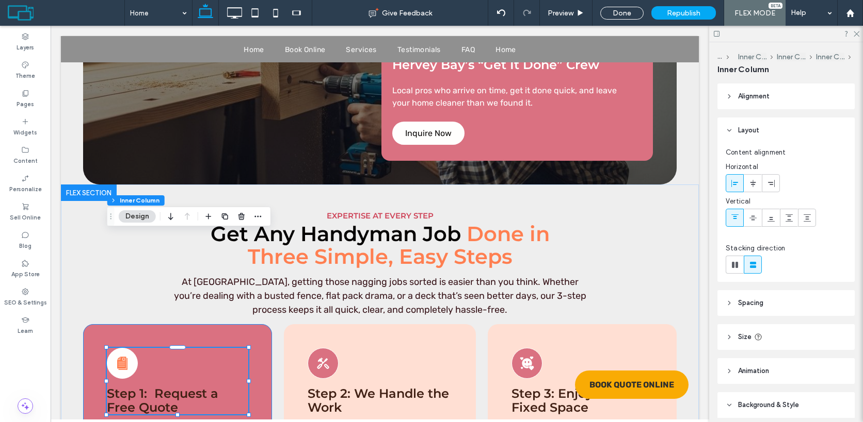
click at [159, 386] on span "Step 1: Request a Free Quote" at bounding box center [162, 400] width 111 height 28
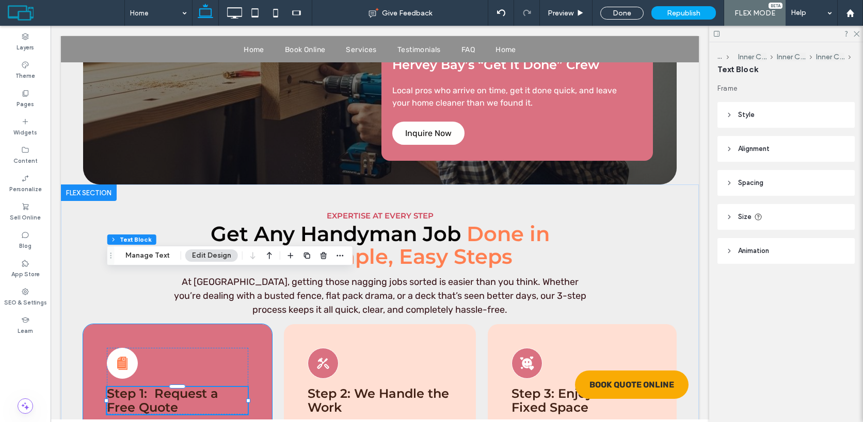
click at [159, 386] on span "Step 1: Request a Free Quote" at bounding box center [162, 400] width 111 height 28
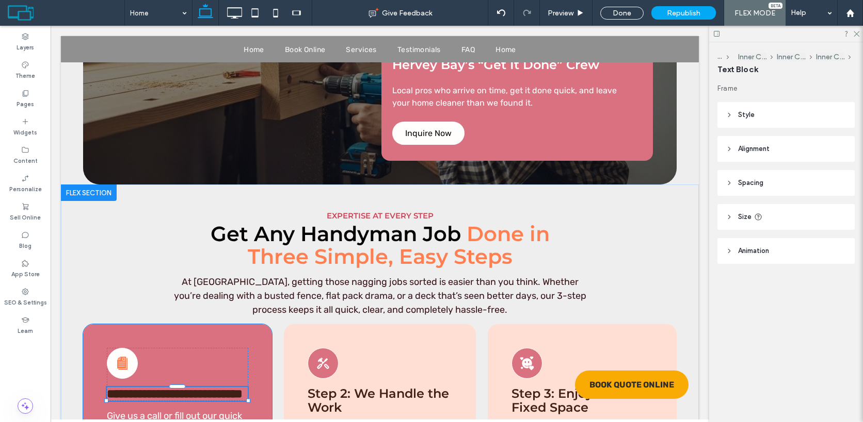
type input "**********"
type input "**"
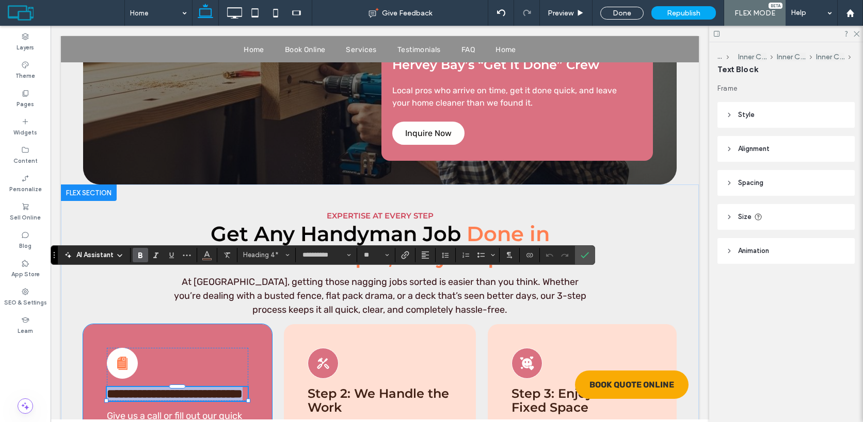
click at [153, 388] on span "**********" at bounding box center [175, 394] width 136 height 12
click at [203, 259] on span "Color" at bounding box center [207, 254] width 8 height 13
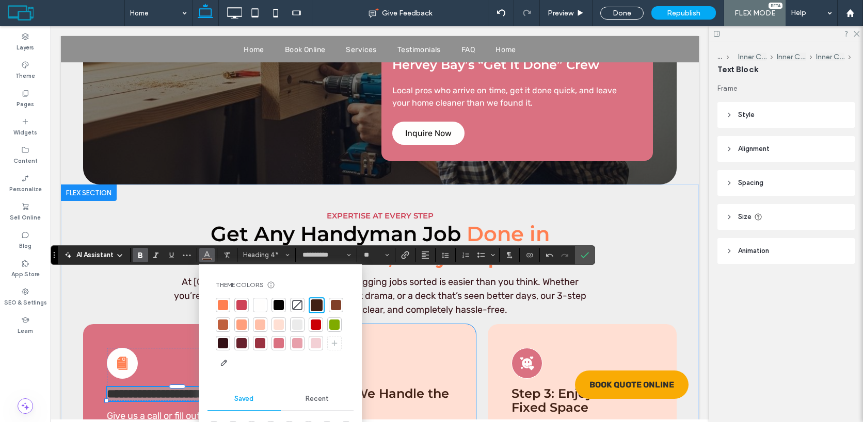
click at [387, 387] on h4 "Step 2: We Handle the Work" at bounding box center [379, 400] width 144 height 27
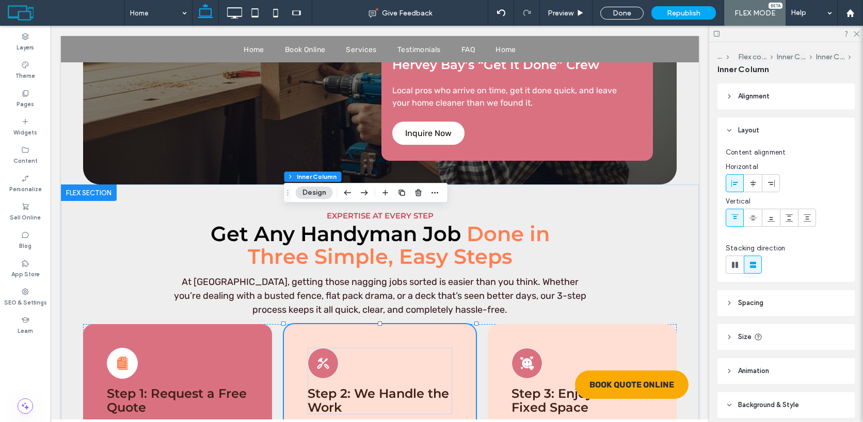
click at [387, 387] on h4 "Step 2: We Handle the Work" at bounding box center [379, 400] width 144 height 27
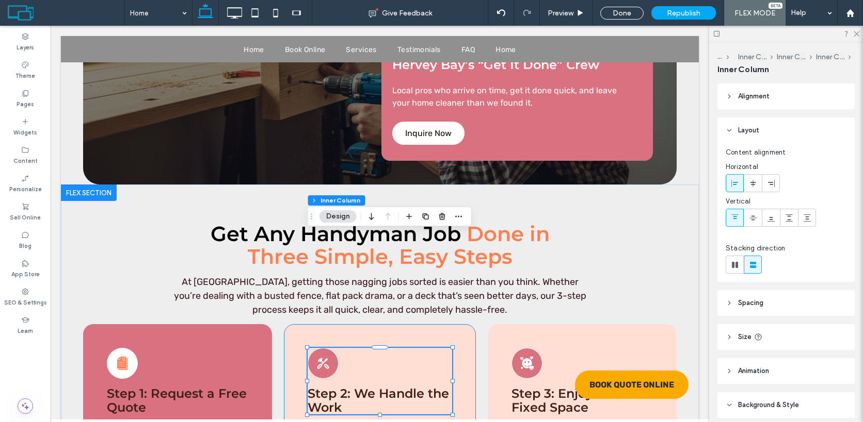
click at [387, 387] on h4 "Step 2: We Handle the Work" at bounding box center [379, 400] width 144 height 27
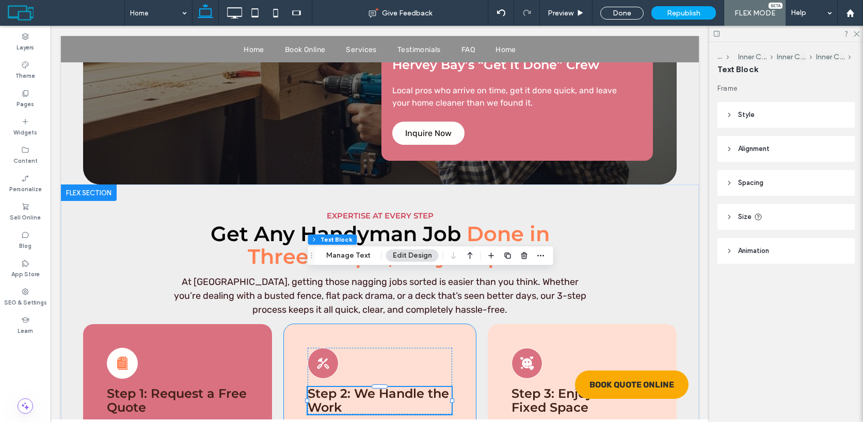
click at [387, 387] on h4 "Step 2: We Handle the Work" at bounding box center [379, 400] width 144 height 27
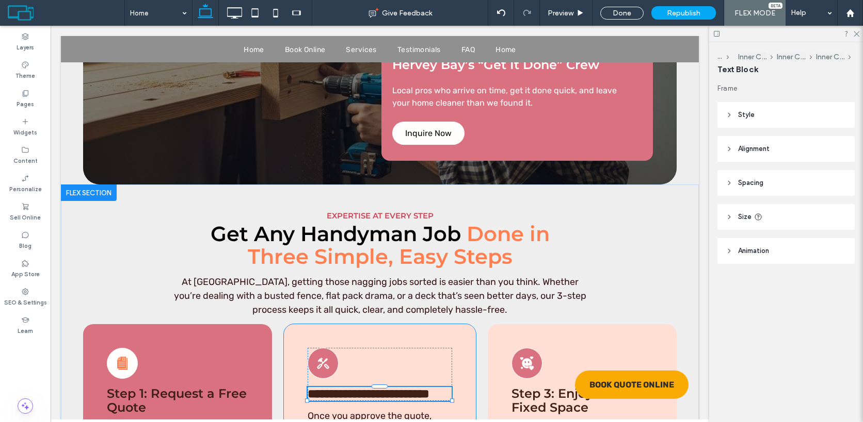
type input "**********"
type input "**"
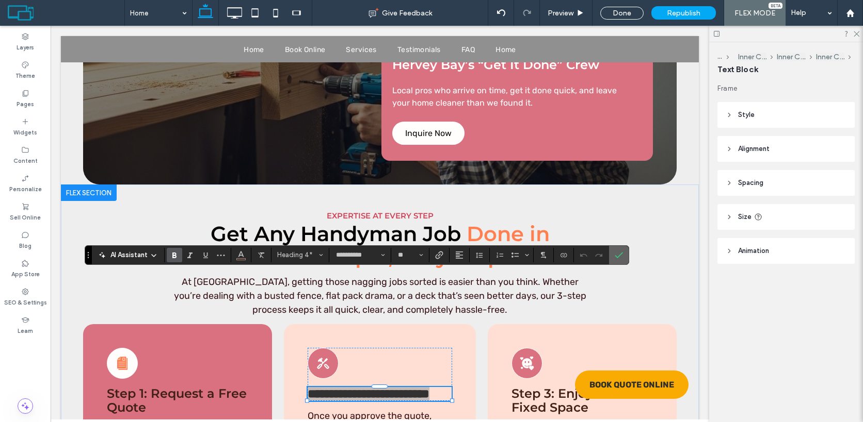
drag, startPoint x: 616, startPoint y: 252, endPoint x: 565, endPoint y: 226, distance: 57.2
click at [616, 252] on icon "Confirm" at bounding box center [618, 255] width 8 height 8
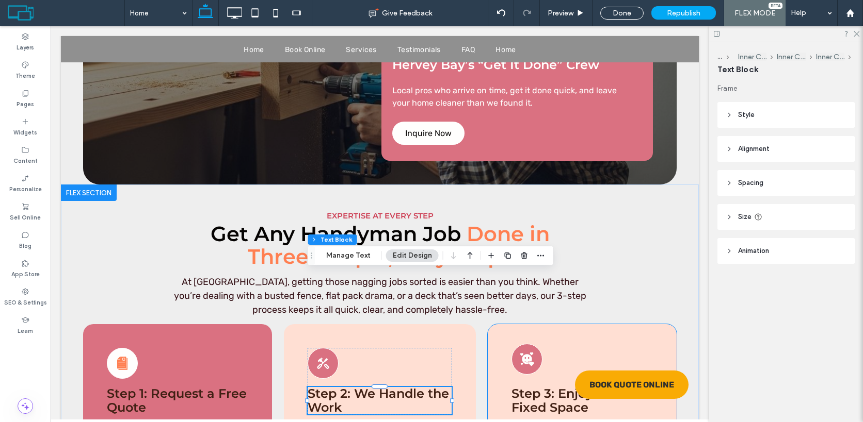
click at [534, 344] on div "Quality Handyman Work That Lasts" at bounding box center [526, 359] width 31 height 31
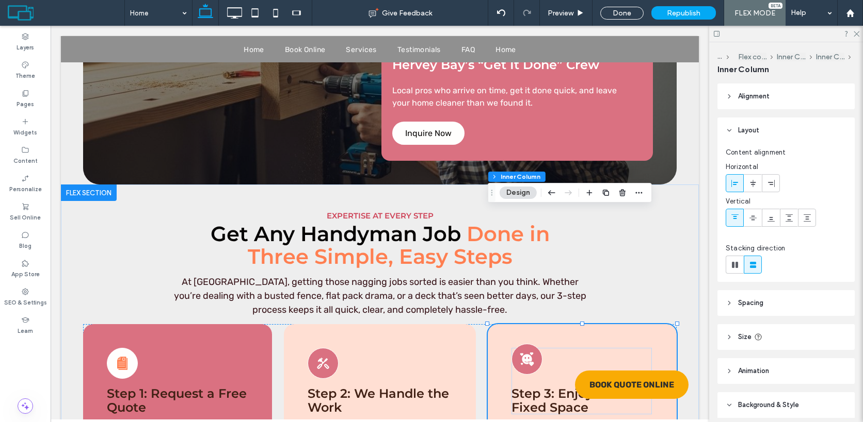
click at [534, 344] on div "Quality Handyman Work That Lasts" at bounding box center [526, 359] width 31 height 31
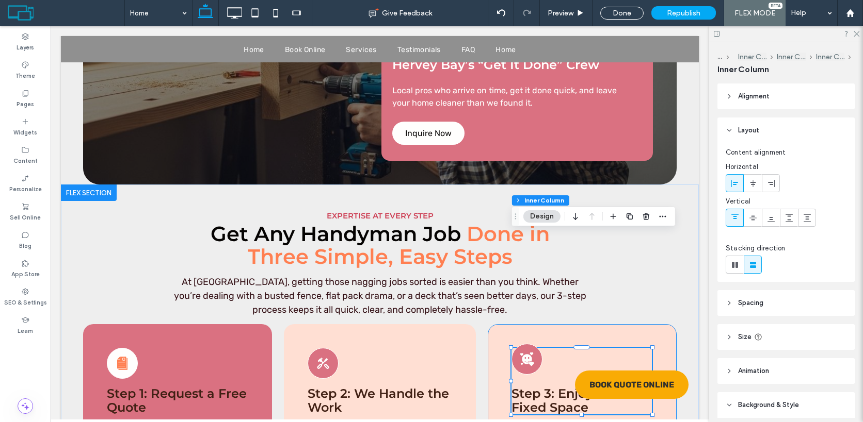
click at [534, 344] on div "Quality Handyman Work That Lasts" at bounding box center [526, 359] width 31 height 31
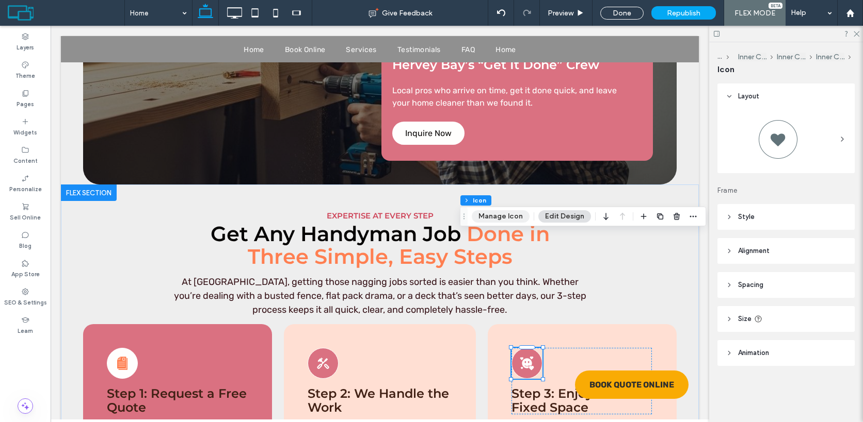
click at [509, 217] on button "Manage Icon" at bounding box center [501, 216] width 58 height 12
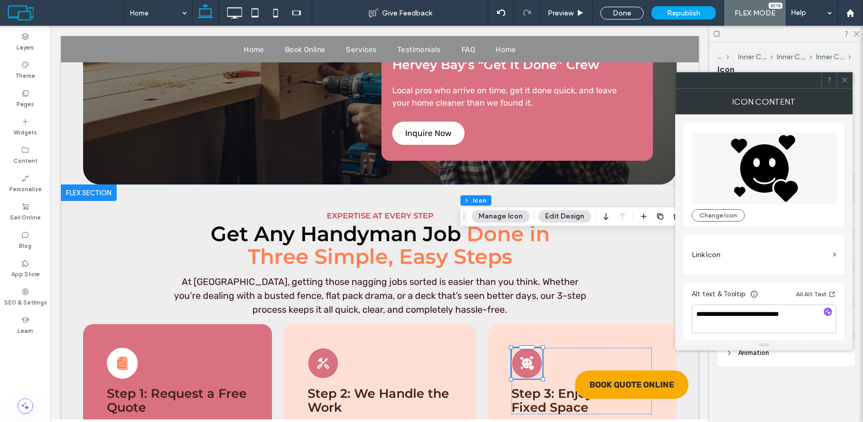
click at [844, 79] on icon at bounding box center [844, 80] width 8 height 8
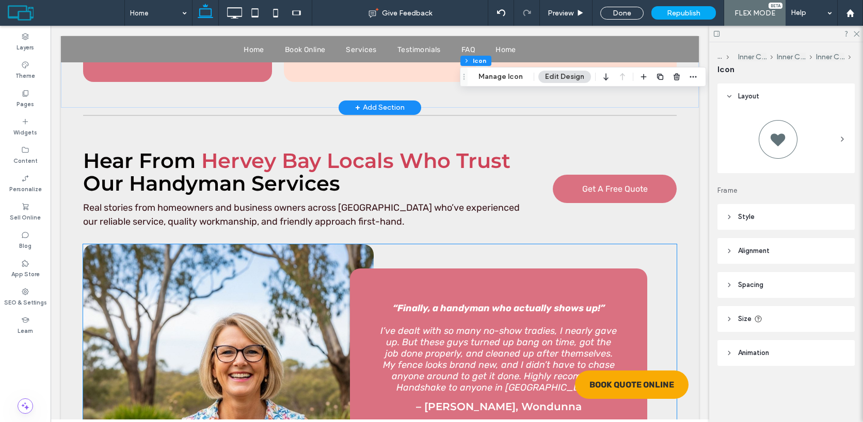
scroll to position [4623, 0]
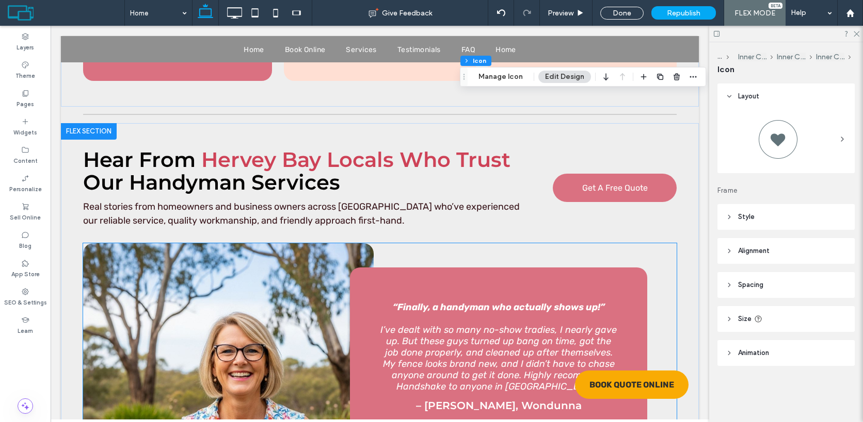
click at [508, 302] on div "“Finally, a handyman who actually shows up!” I’ve dealt with so many no-show tr…" at bounding box center [498, 347] width 239 height 91
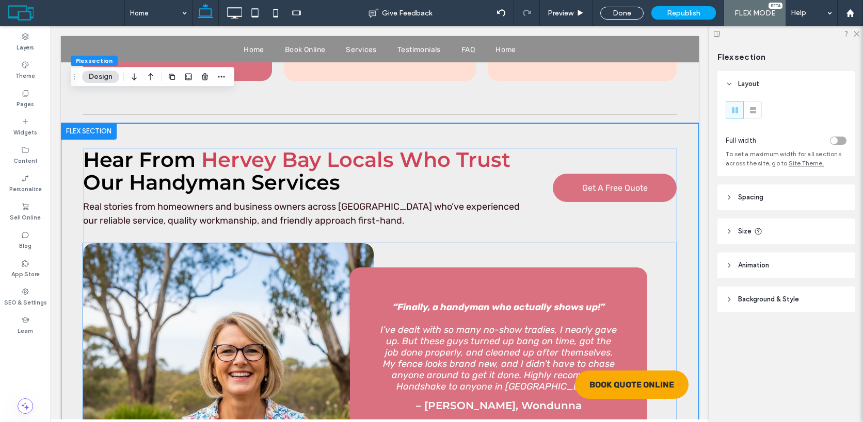
click at [508, 302] on div "“Finally, a handyman who actually shows up!” I’ve dealt with so many no-show tr…" at bounding box center [498, 347] width 239 height 91
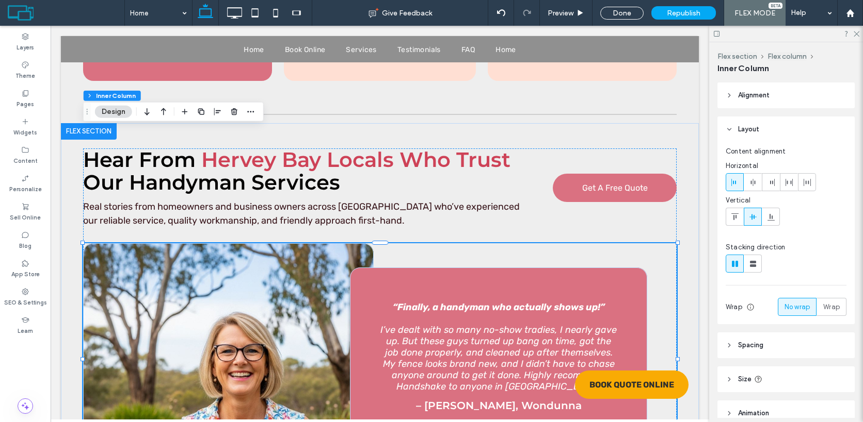
click at [508, 302] on div "“Finally, a handyman who actually shows up!” I’ve dealt with so many no-show tr…" at bounding box center [498, 347] width 239 height 91
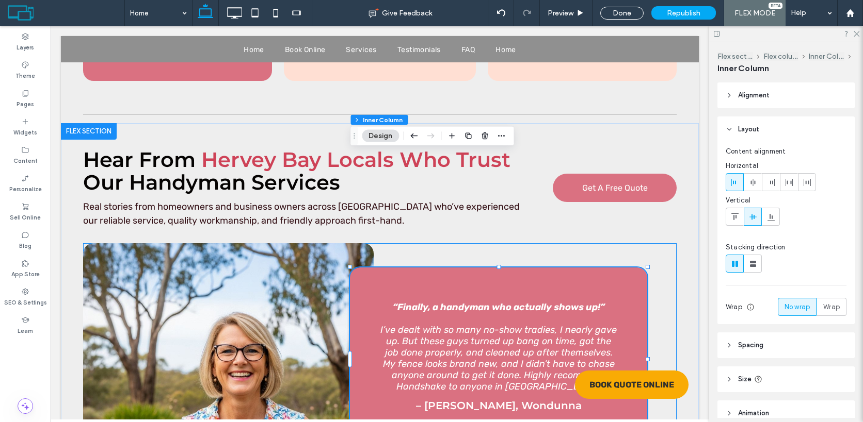
click at [508, 302] on div "“Finally, a handyman who actually shows up!” I’ve dealt with so many no-show tr…" at bounding box center [498, 347] width 239 height 91
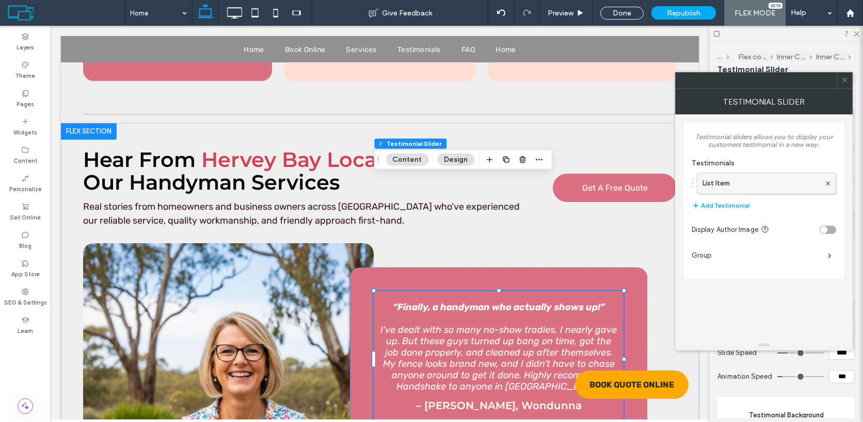
click at [717, 183] on label "List Item" at bounding box center [761, 183] width 118 height 21
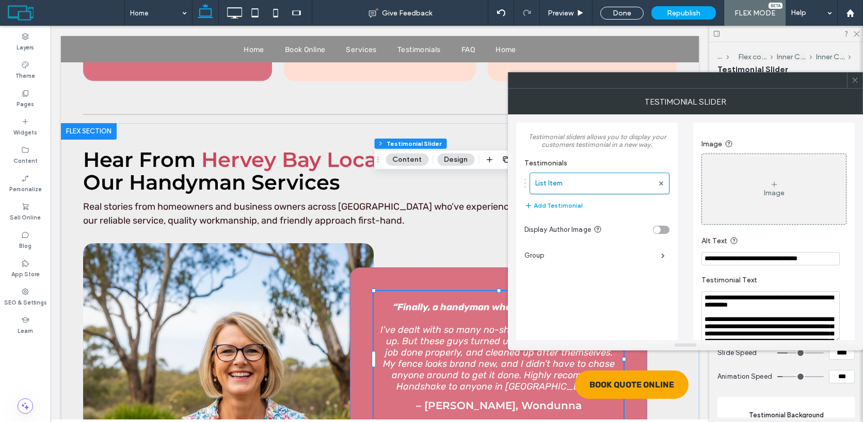
click at [744, 261] on input "**********" at bounding box center [770, 258] width 138 height 13
type input "**********"
click at [854, 83] on icon at bounding box center [855, 80] width 8 height 8
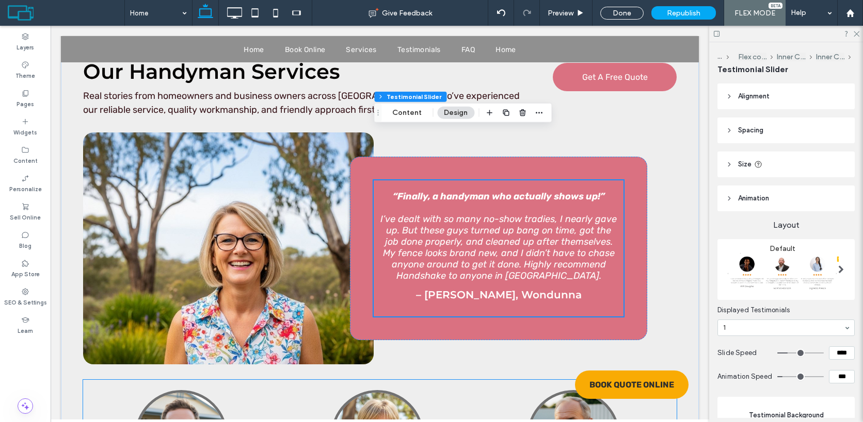
scroll to position [4873, 0]
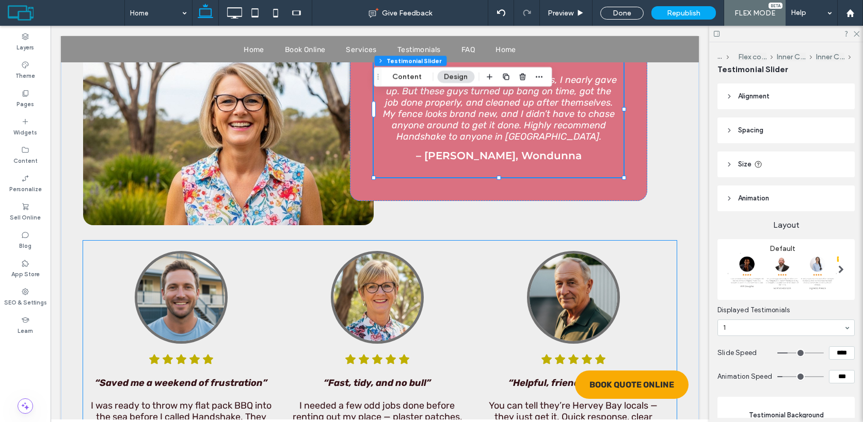
click at [244, 378] on icon "“Saved me a weekend of frustration”" at bounding box center [181, 383] width 172 height 11
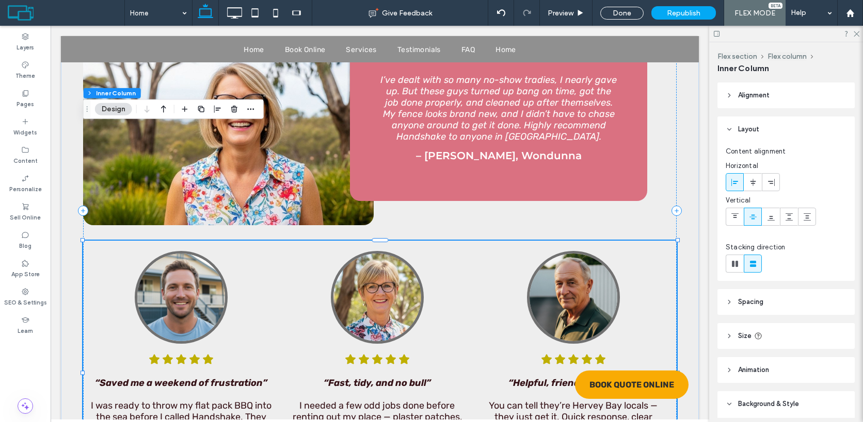
click at [244, 378] on icon "“Saved me a weekend of frustration”" at bounding box center [181, 383] width 172 height 11
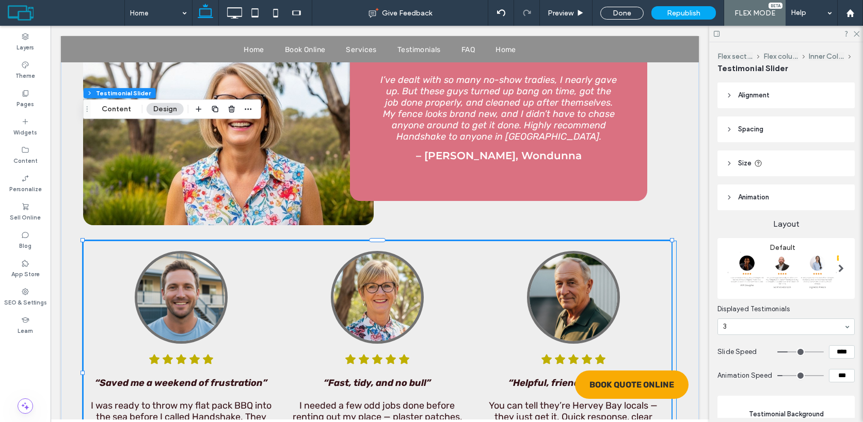
click at [244, 378] on icon "“Saved me a weekend of frustration”" at bounding box center [181, 383] width 172 height 11
drag, startPoint x: 68, startPoint y: 93, endPoint x: 117, endPoint y: 115, distance: 53.4
click at [117, 115] on button "Content" at bounding box center [116, 109] width 43 height 12
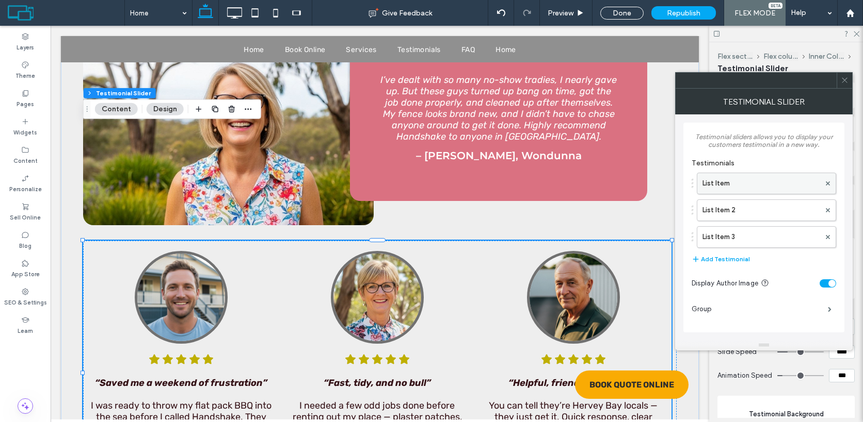
click at [745, 193] on label "List Item" at bounding box center [761, 183] width 118 height 21
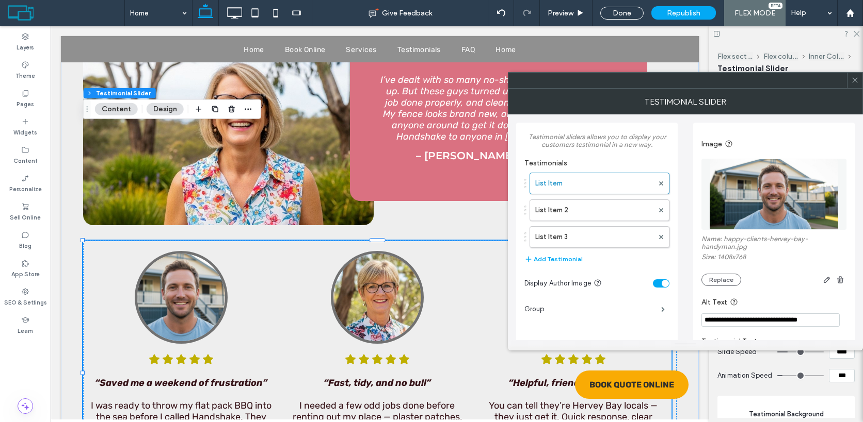
click at [745, 321] on input "**********" at bounding box center [770, 320] width 138 height 13
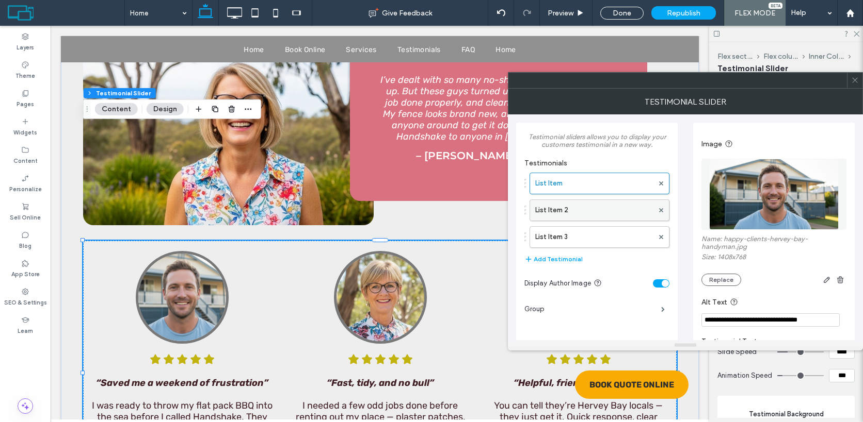
type input "**********"
click at [619, 214] on label "List Item 2" at bounding box center [594, 210] width 118 height 21
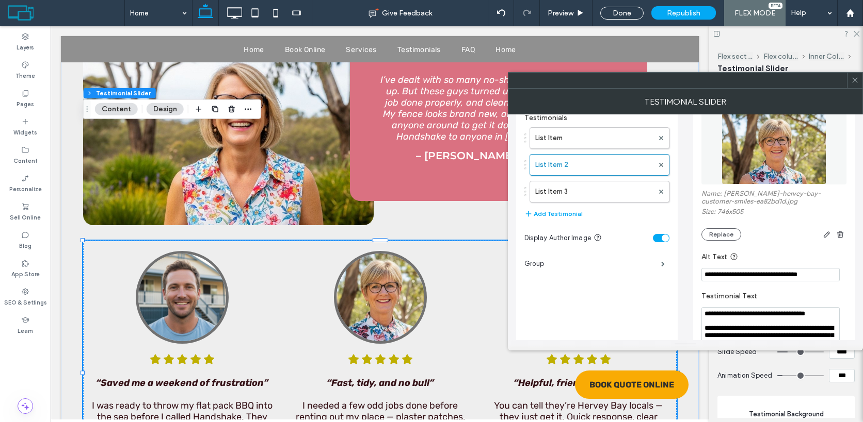
scroll to position [33, 0]
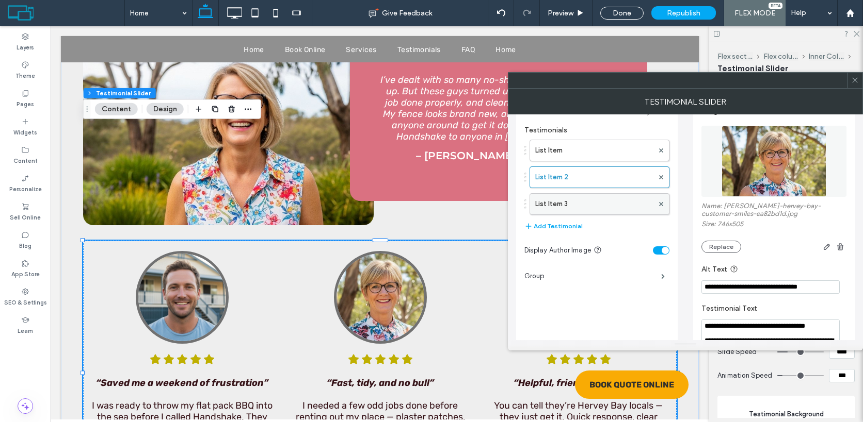
click at [593, 214] on label "List Item 3" at bounding box center [594, 204] width 118 height 21
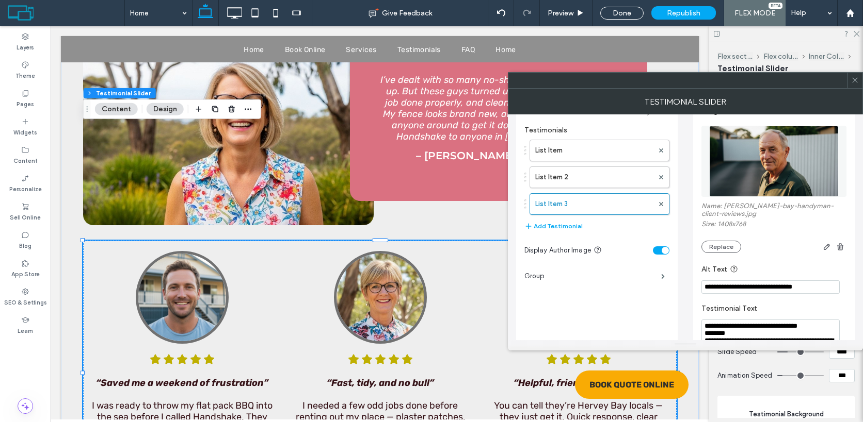
click at [855, 75] on span at bounding box center [855, 80] width 8 height 15
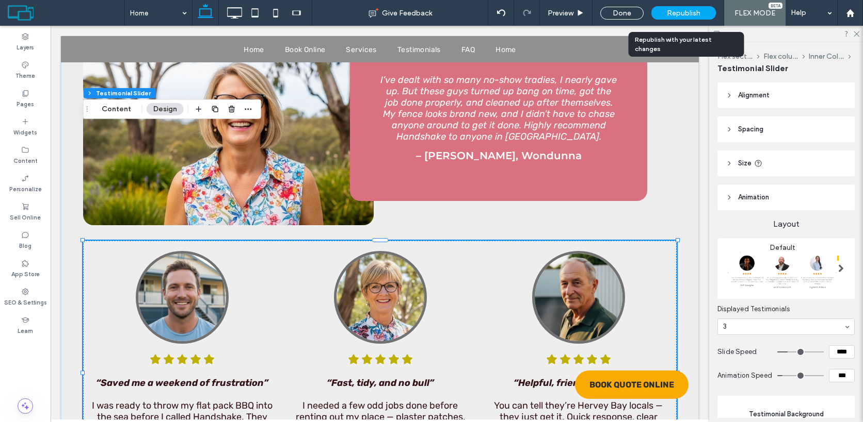
click at [693, 15] on span "Republish" at bounding box center [684, 13] width 34 height 9
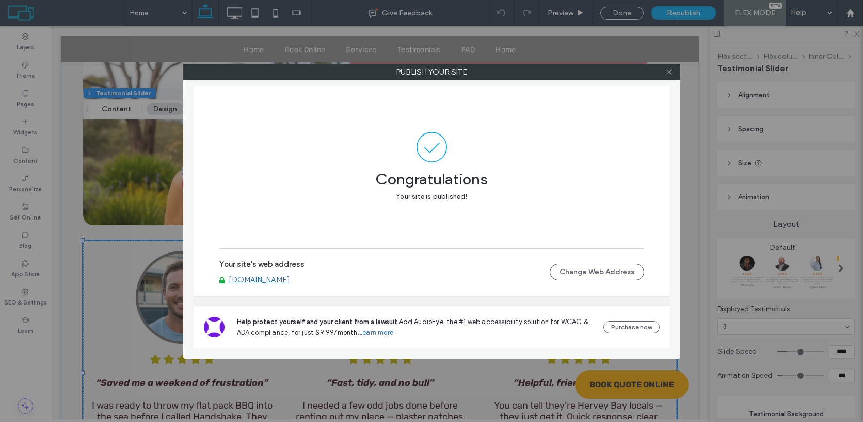
click at [667, 75] on icon at bounding box center [669, 72] width 8 height 8
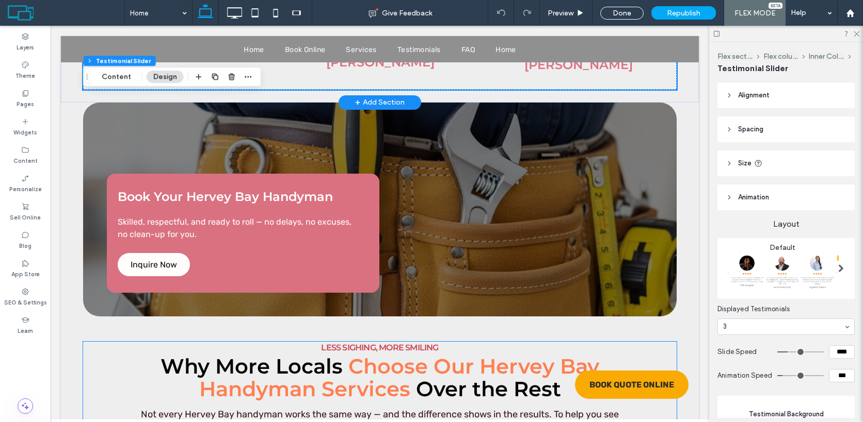
scroll to position [5327, 0]
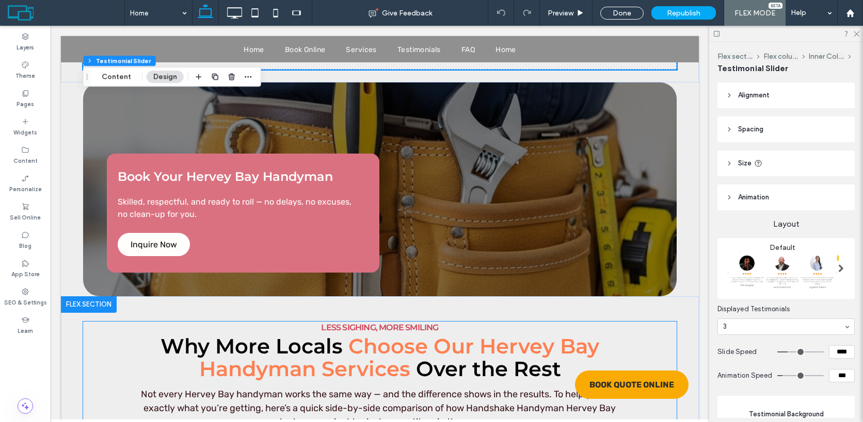
click at [375, 323] on span "Less Sighing, More Smiling" at bounding box center [379, 328] width 117 height 10
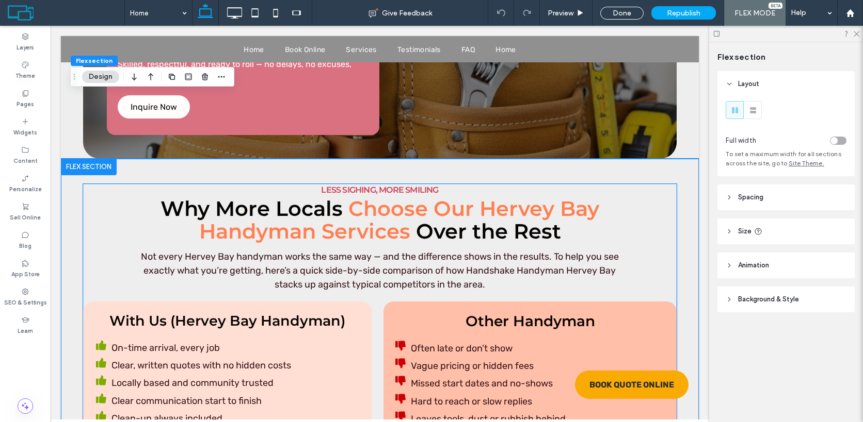
scroll to position [5419, 0]
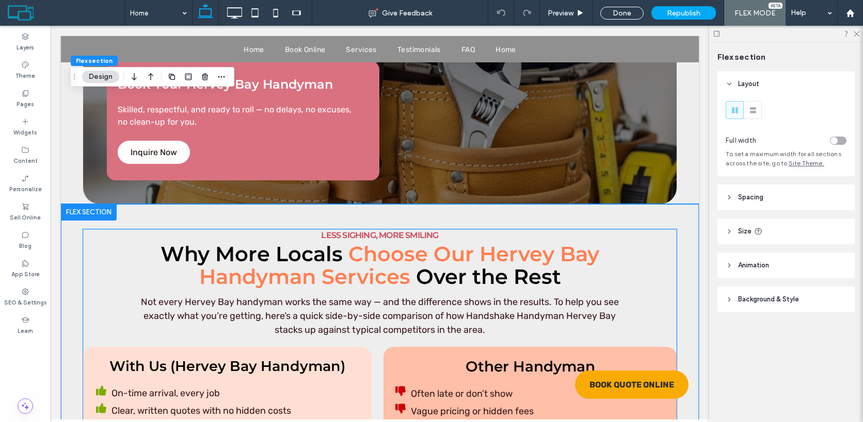
click at [377, 231] on span "Less Sighing, More Smiling" at bounding box center [379, 236] width 117 height 10
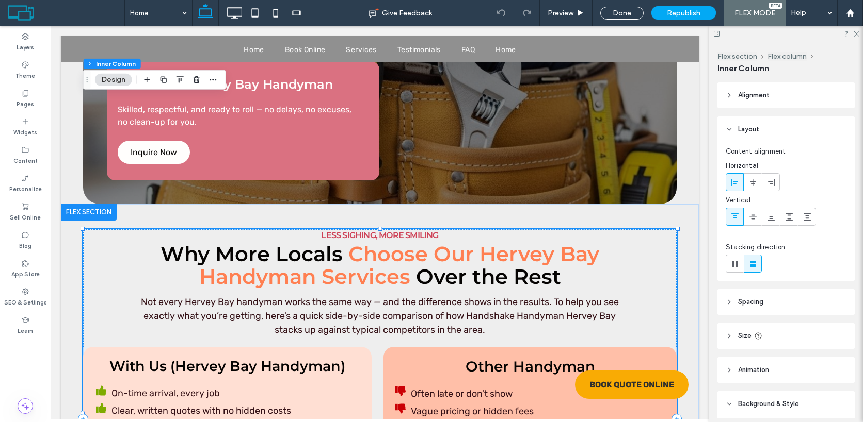
click at [377, 231] on span "Less Sighing, More Smiling" at bounding box center [379, 236] width 117 height 10
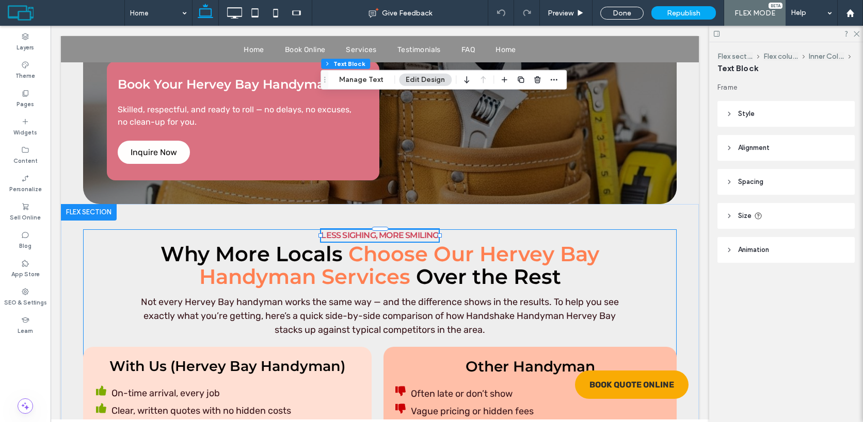
click at [377, 231] on span "Less Sighing, More Smiling" at bounding box center [379, 236] width 117 height 10
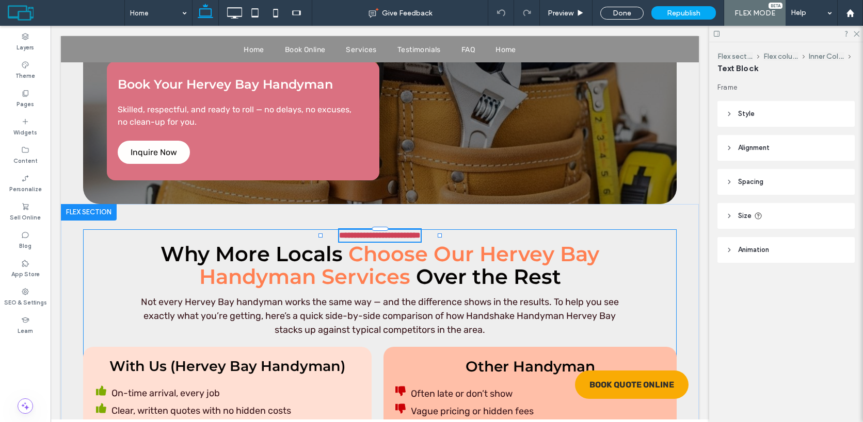
type input "**********"
type input "**"
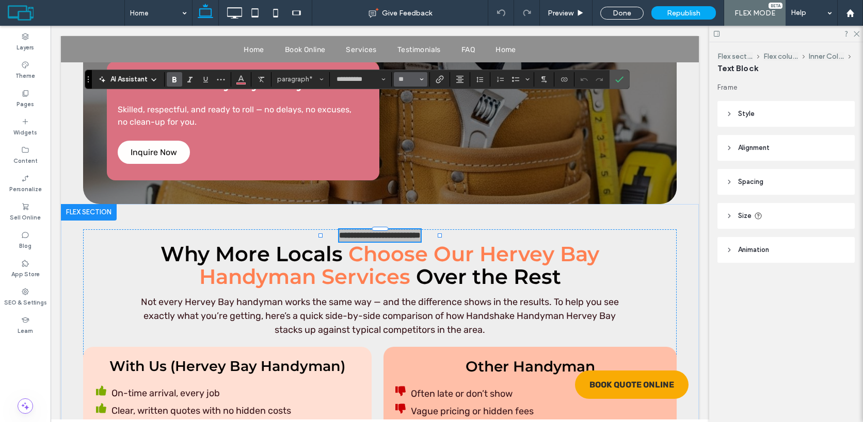
click at [409, 78] on input "**" at bounding box center [407, 79] width 20 height 8
type input "**"
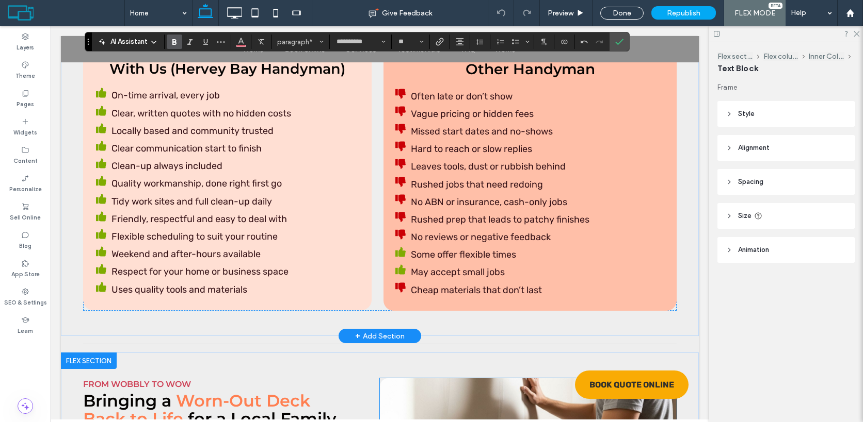
scroll to position [5717, 0]
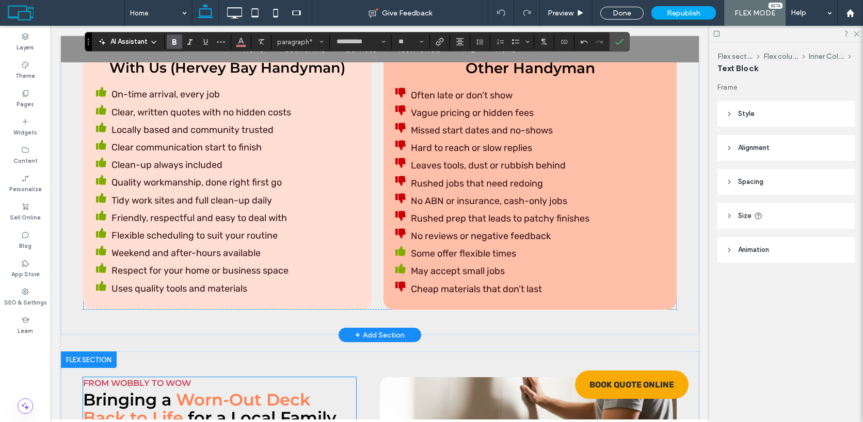
click at [187, 379] on span "From Wobbly to Wow" at bounding box center [137, 384] width 108 height 10
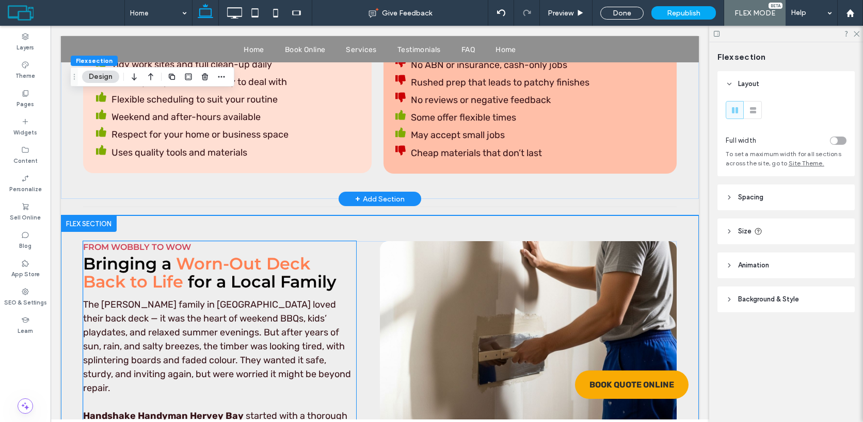
scroll to position [5823, 0]
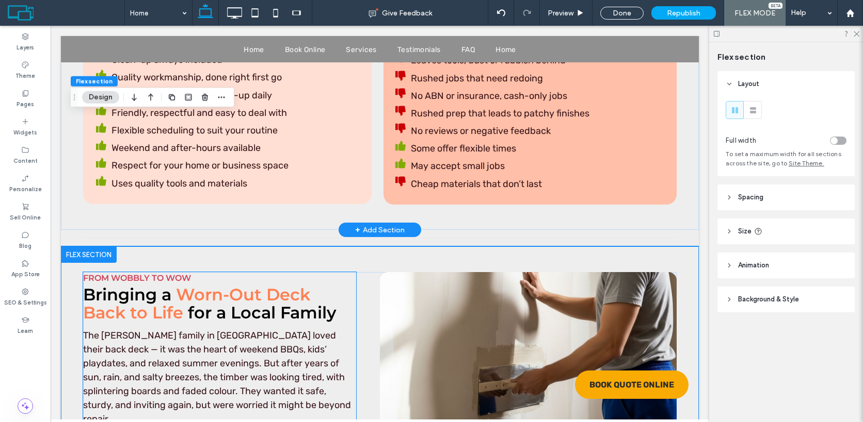
click at [166, 273] on span "From Wobbly to Wow" at bounding box center [137, 278] width 108 height 10
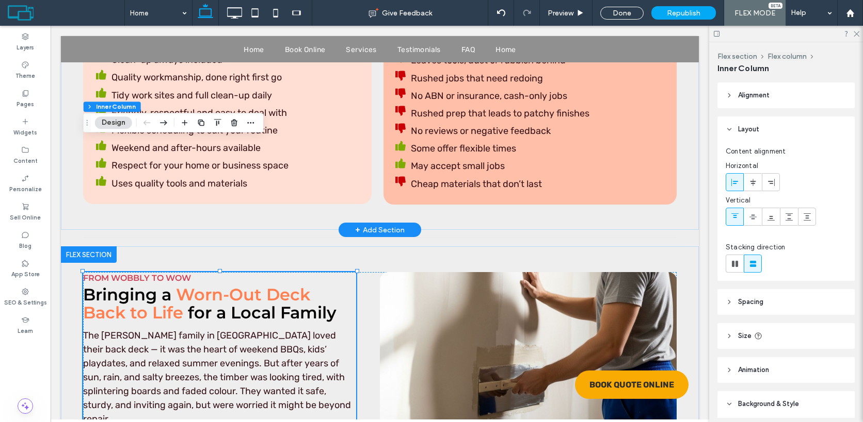
click at [166, 273] on span "From Wobbly to Wow" at bounding box center [137, 278] width 108 height 10
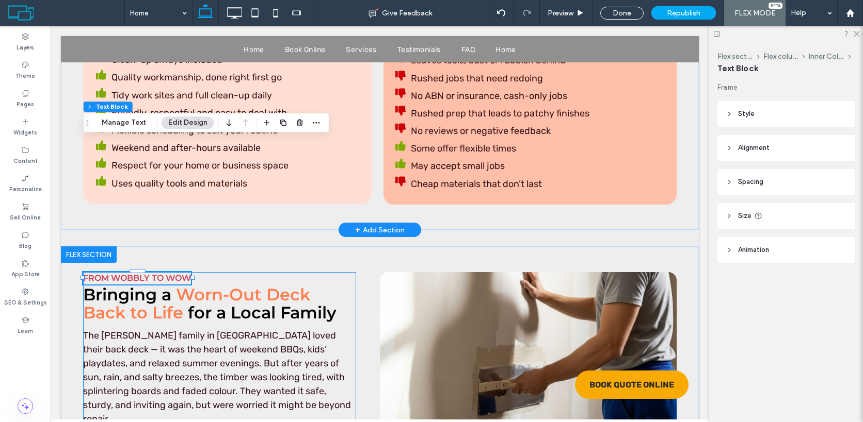
click at [166, 273] on span "From Wobbly to Wow" at bounding box center [137, 278] width 108 height 10
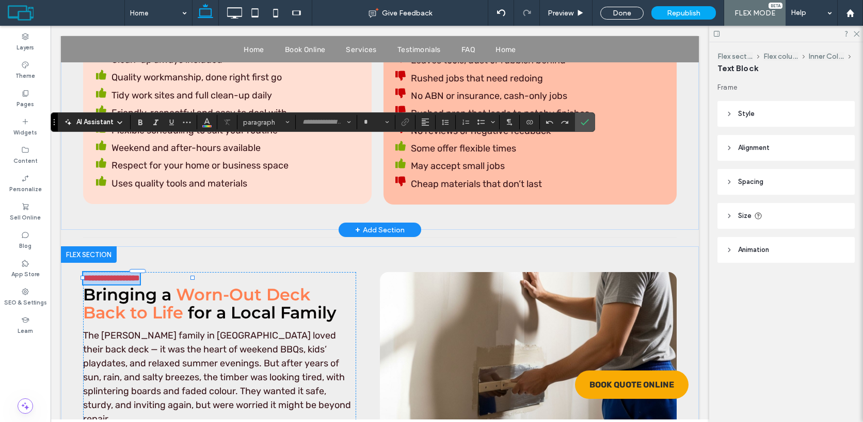
type input "**********"
type input "**"
click at [378, 121] on input "**" at bounding box center [373, 122] width 20 height 8
type input "**"
drag, startPoint x: 588, startPoint y: 121, endPoint x: 483, endPoint y: 112, distance: 104.6
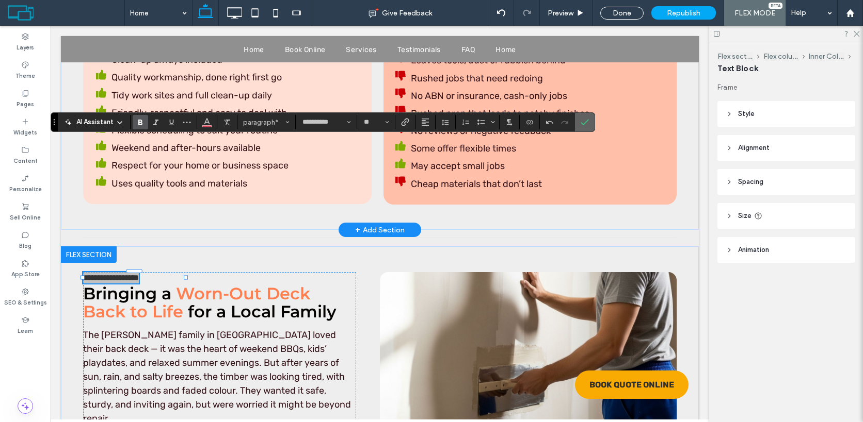
click at [588, 121] on icon "Confirm" at bounding box center [584, 122] width 8 height 8
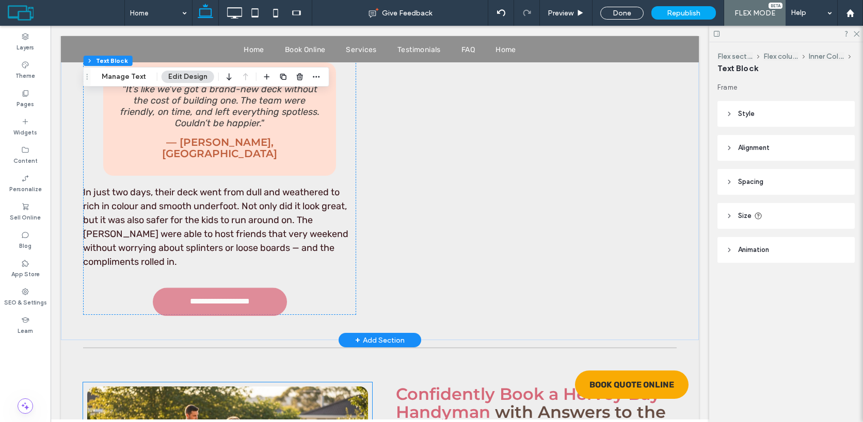
scroll to position [6404, 0]
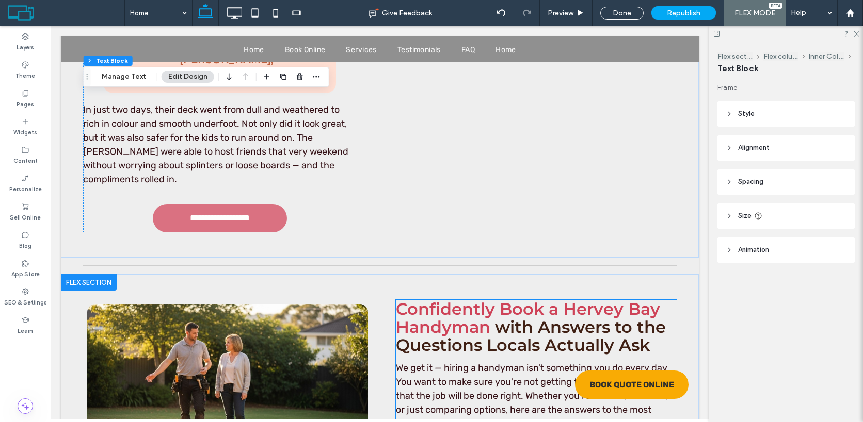
click at [426, 317] on span "with Answers to the Questions Locals Actually Ask" at bounding box center [531, 336] width 270 height 38
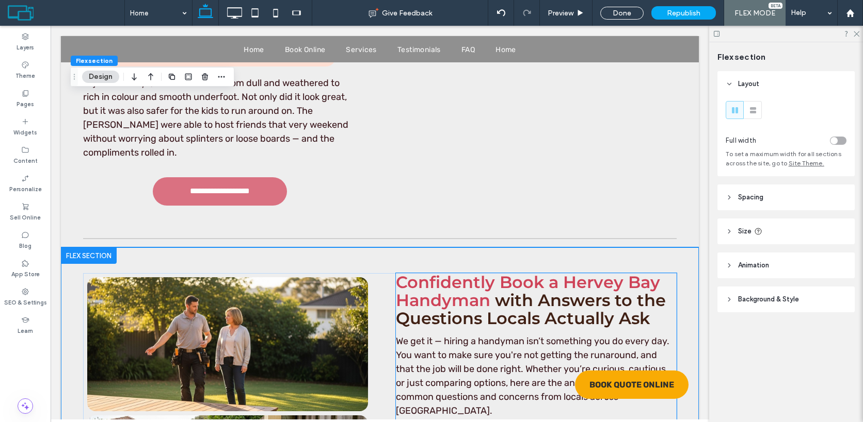
scroll to position [6421, 0]
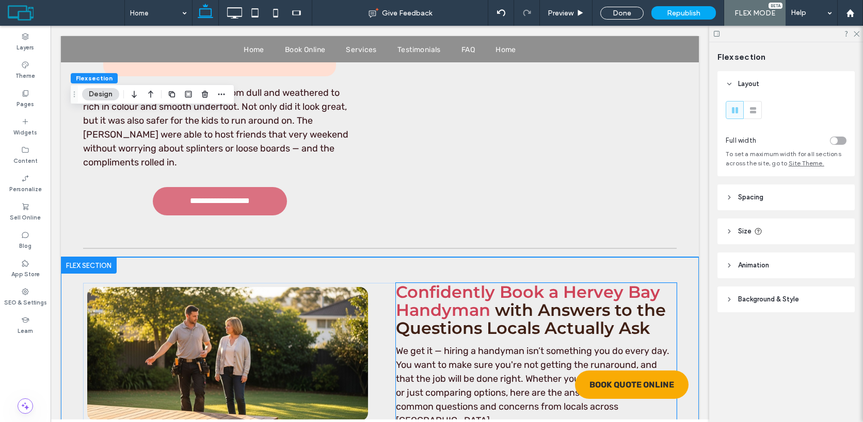
click at [464, 282] on span "Confidently Book a Hervey Bay Handyman" at bounding box center [528, 301] width 264 height 38
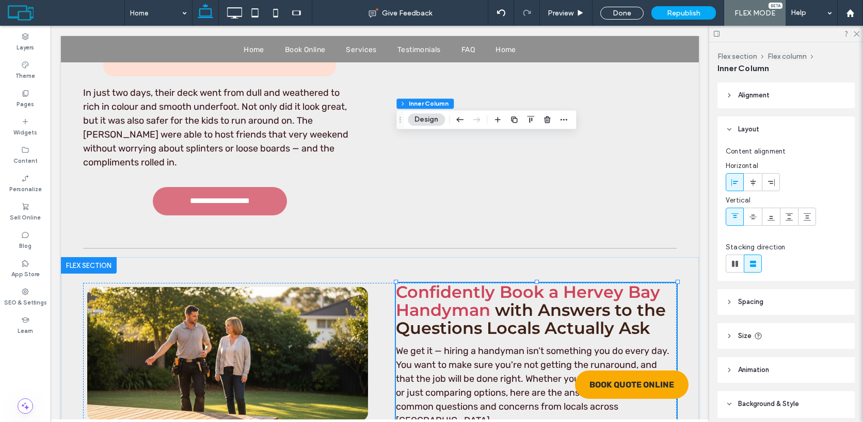
click at [464, 282] on span "Confidently Book a Hervey Bay Handyman" at bounding box center [528, 301] width 264 height 38
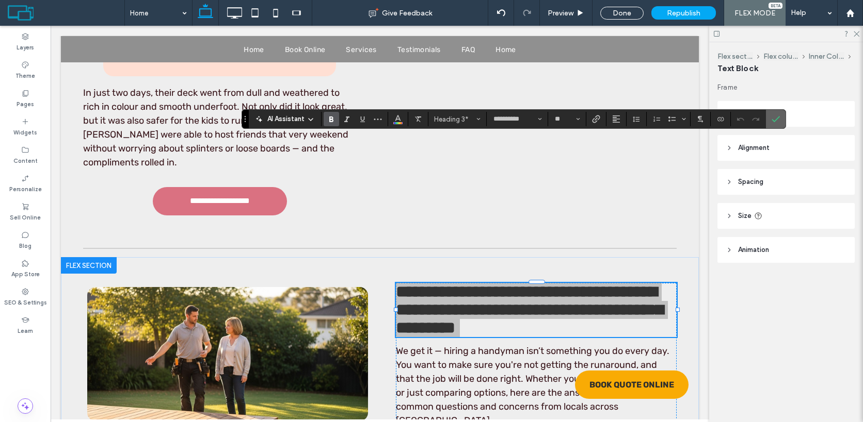
click at [778, 123] on span "Confirm" at bounding box center [775, 119] width 8 height 18
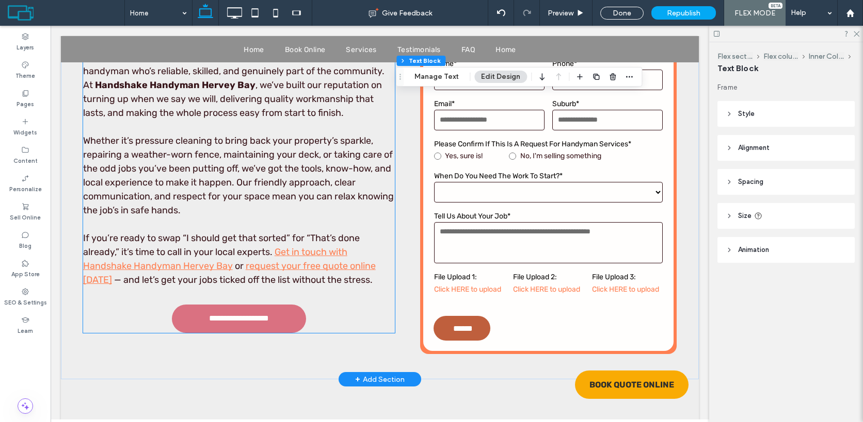
scroll to position [7518, 0]
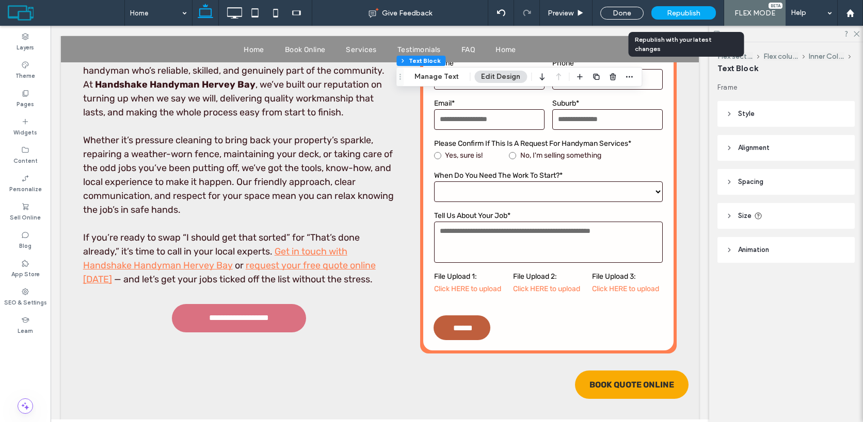
click at [688, 12] on span "Republish" at bounding box center [684, 13] width 34 height 9
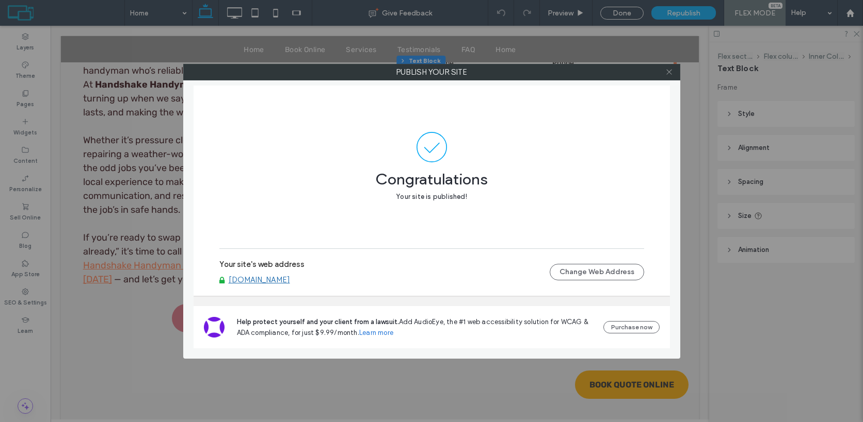
click at [670, 69] on icon at bounding box center [669, 72] width 8 height 8
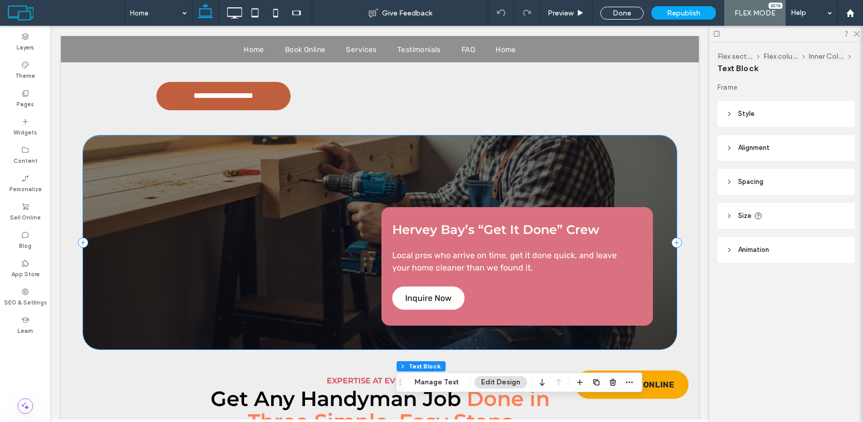
scroll to position [3993, 0]
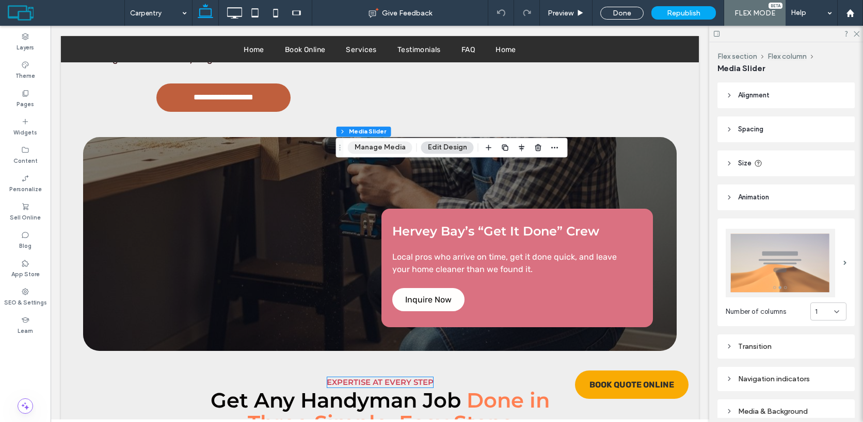
click at [388, 145] on button "Manage Media" at bounding box center [380, 147] width 64 height 12
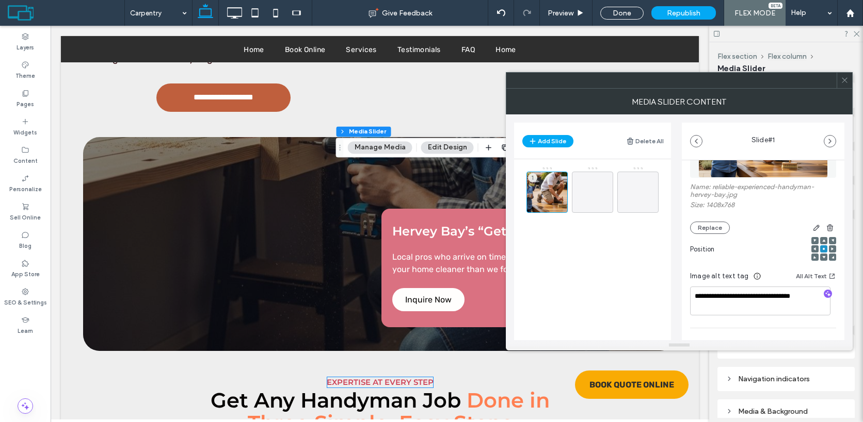
scroll to position [155, 0]
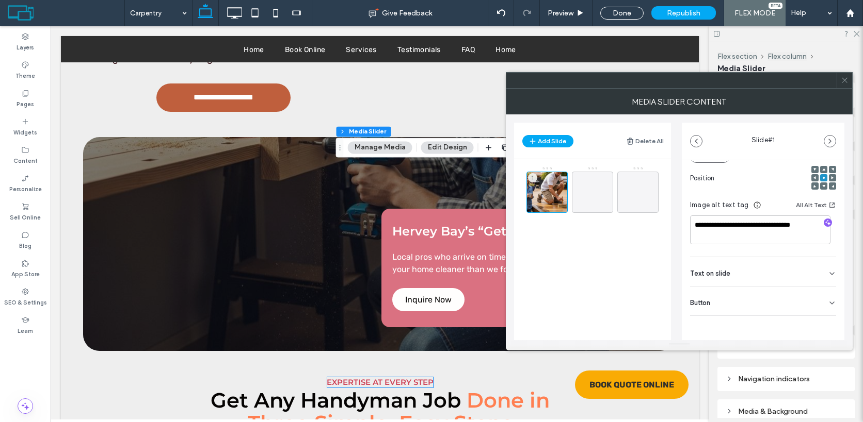
click at [846, 82] on use at bounding box center [843, 80] width 5 height 5
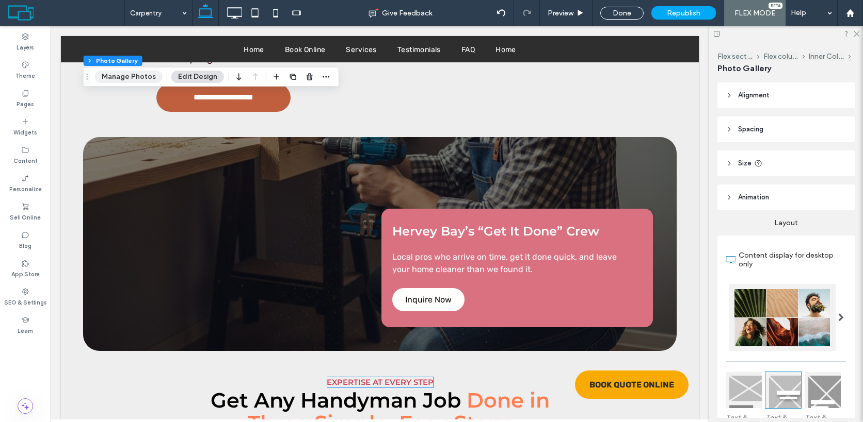
click at [138, 75] on button "Manage Photos" at bounding box center [129, 77] width 68 height 12
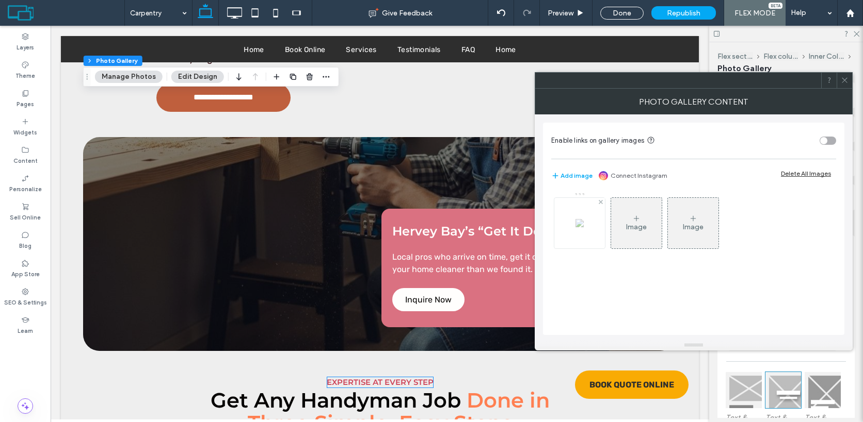
click at [576, 226] on img at bounding box center [579, 223] width 8 height 8
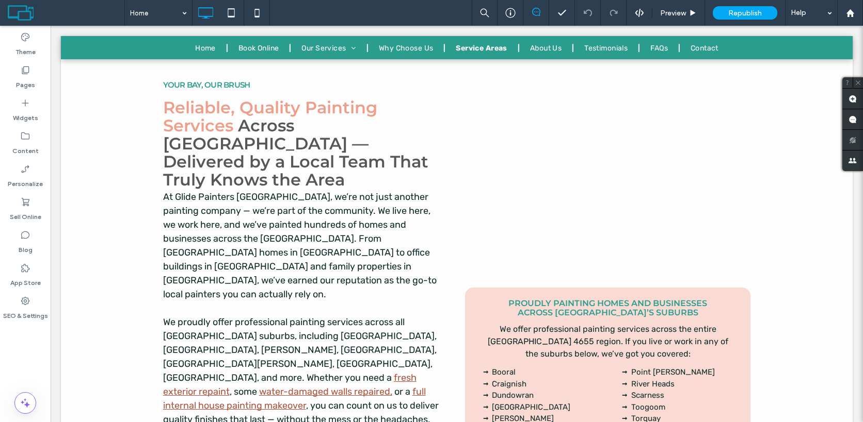
scroll to position [3730, 0]
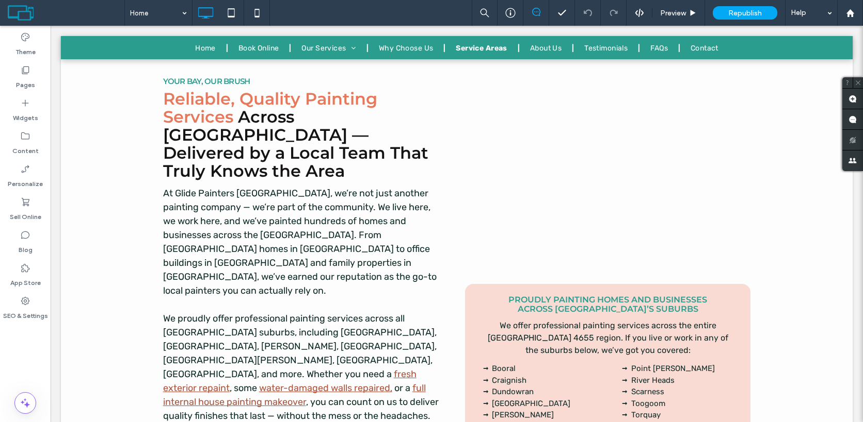
click at [495, 401] on div "Click to edit in Flex Mode" at bounding box center [456, 412] width 95 height 22
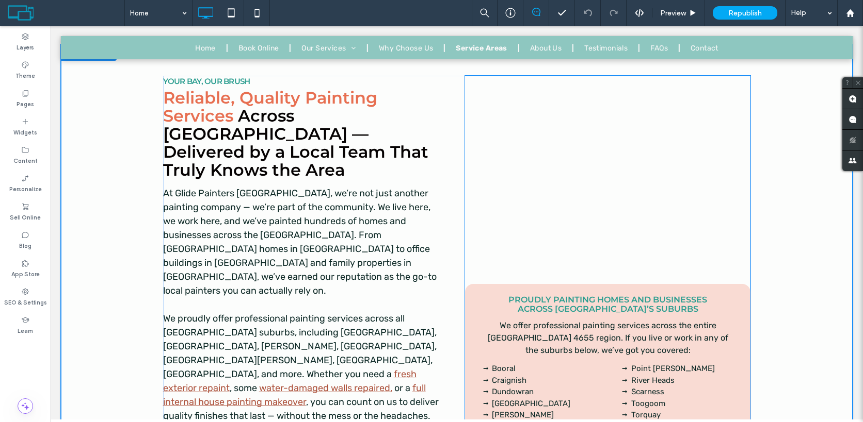
click at [631, 363] on li "Point [PERSON_NAME]" at bounding box center [682, 369] width 103 height 12
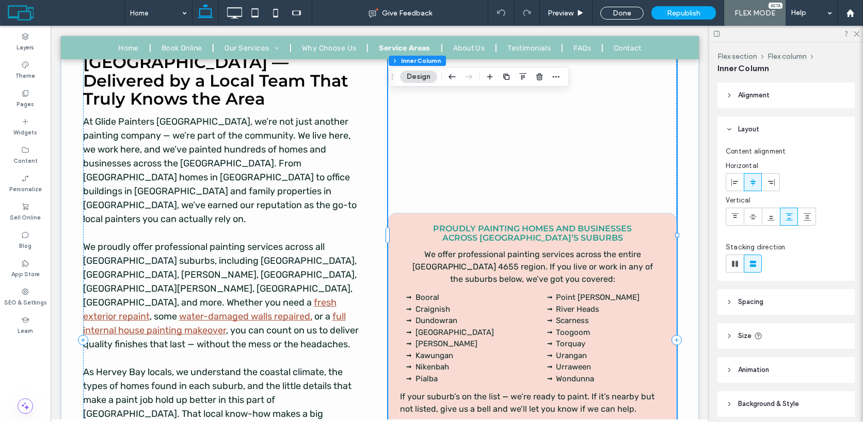
click at [623, 292] on li "Point [PERSON_NAME]" at bounding box center [608, 298] width 104 height 12
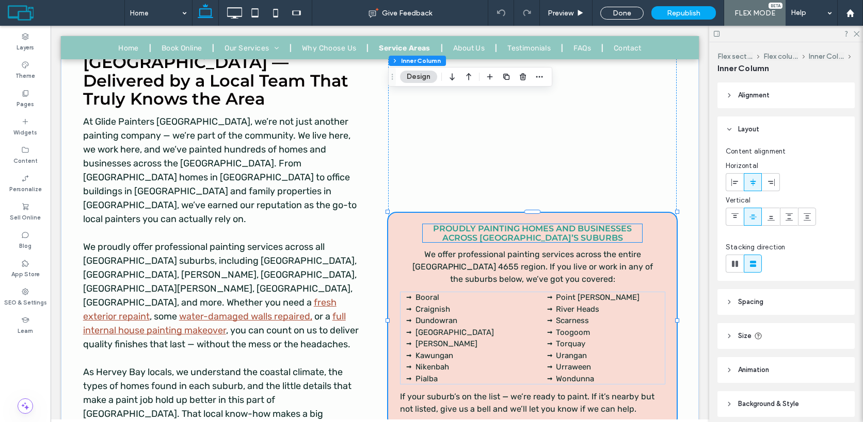
click at [585, 224] on span "Proudly Painting Homes and Businesses Across Hervey Bay’s Suburbs" at bounding box center [532, 233] width 199 height 19
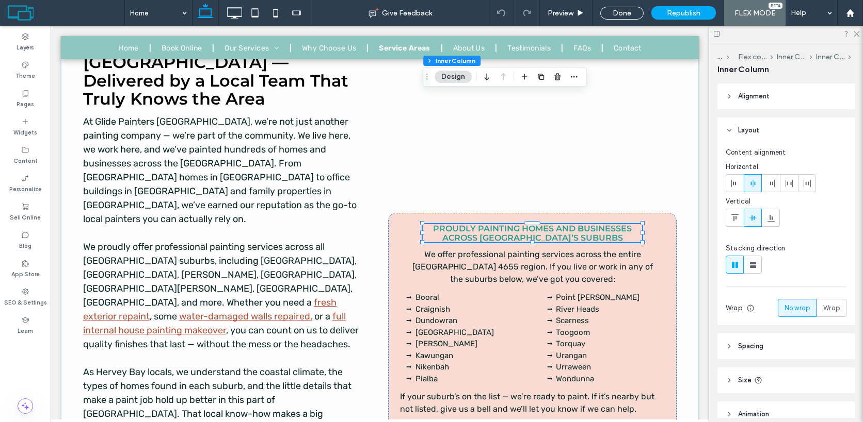
click at [585, 224] on span "Proudly Painting Homes and Businesses Across Hervey Bay’s Suburbs" at bounding box center [532, 233] width 199 height 19
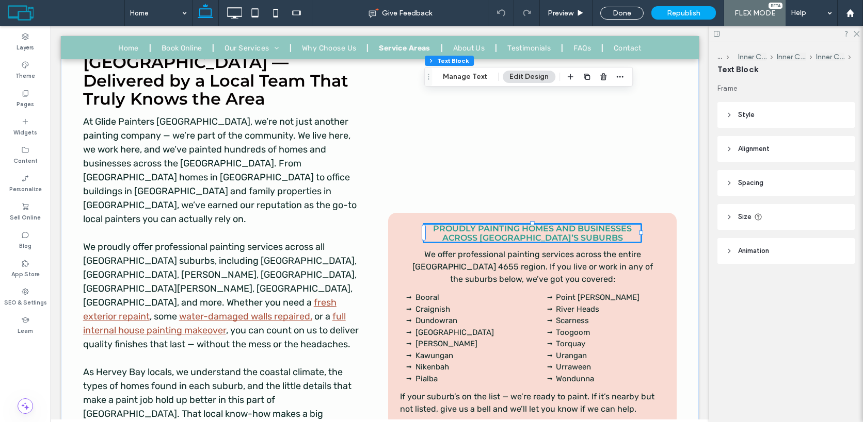
click at [585, 224] on span "Proudly Painting Homes and Businesses Across Hervey Bay’s Suburbs" at bounding box center [532, 233] width 199 height 19
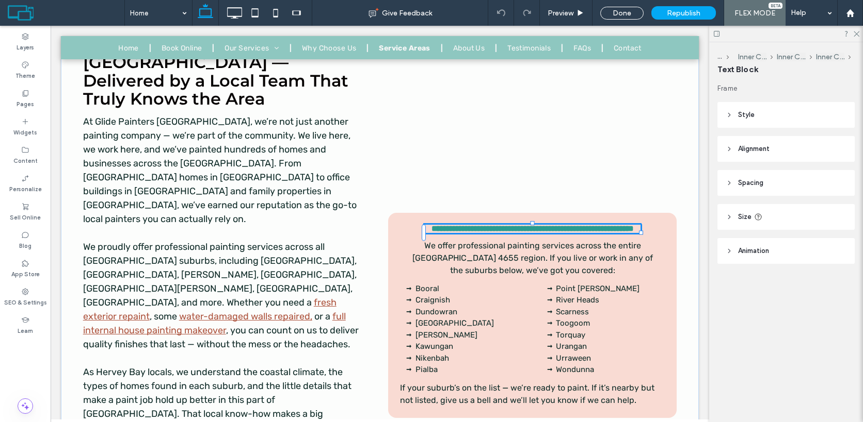
type input "**********"
type input "**"
